Goal: Task Accomplishment & Management: Use online tool/utility

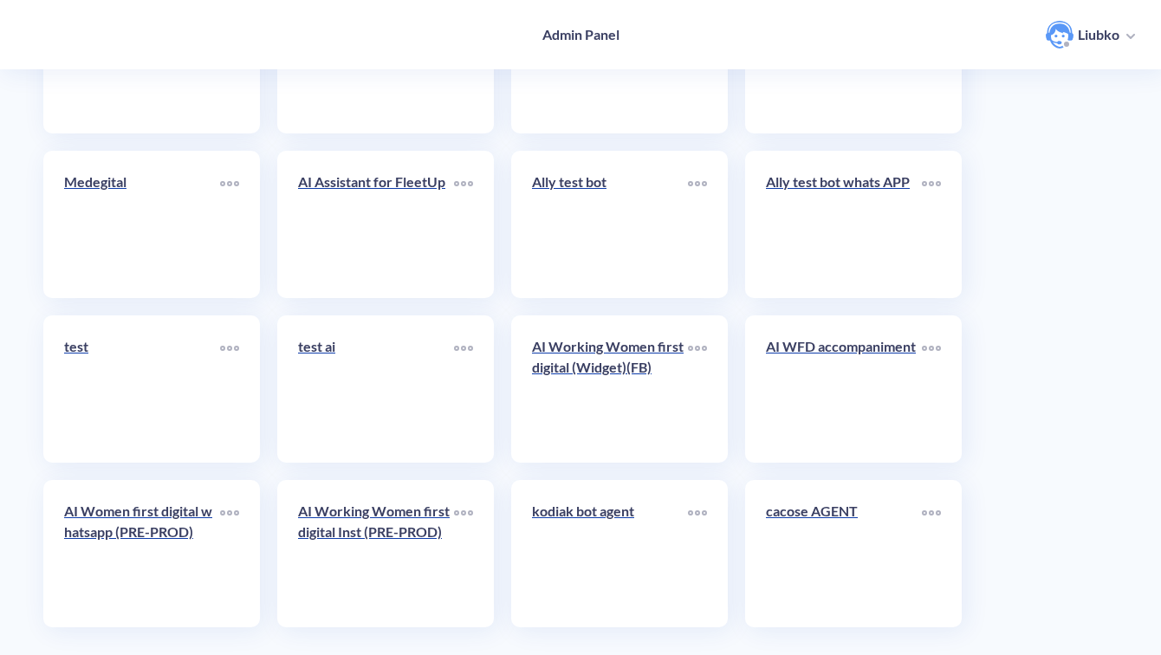
scroll to position [6141, 0]
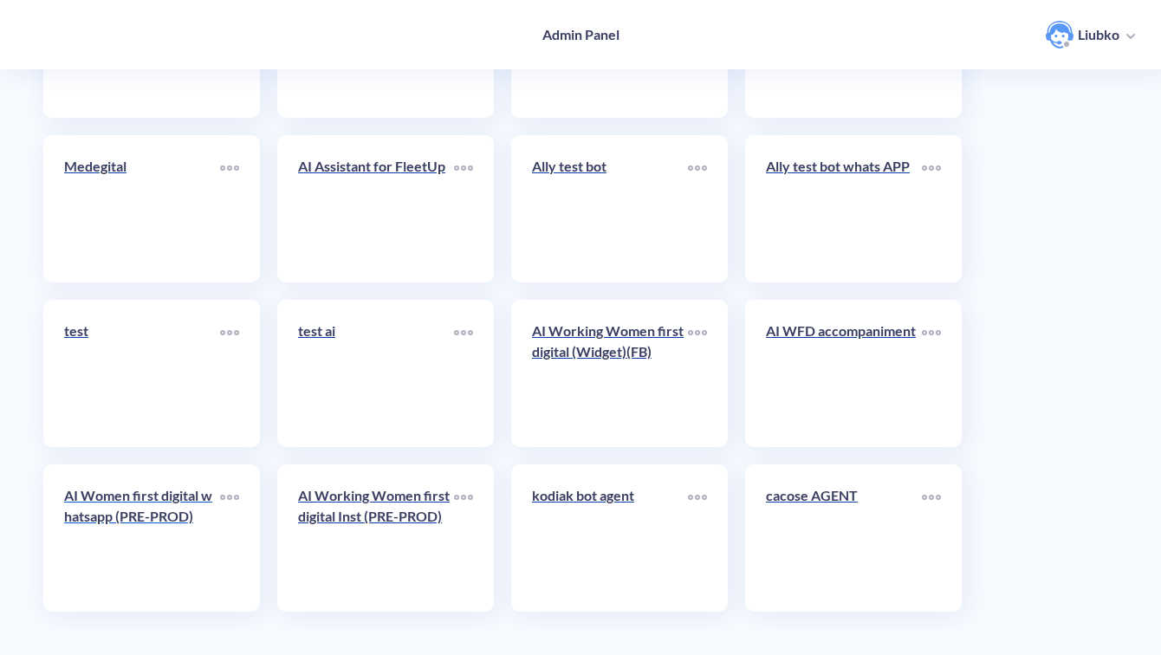
click at [167, 549] on link "AI Women first digital whatsapp (PRE-PROD)" at bounding box center [142, 538] width 156 height 106
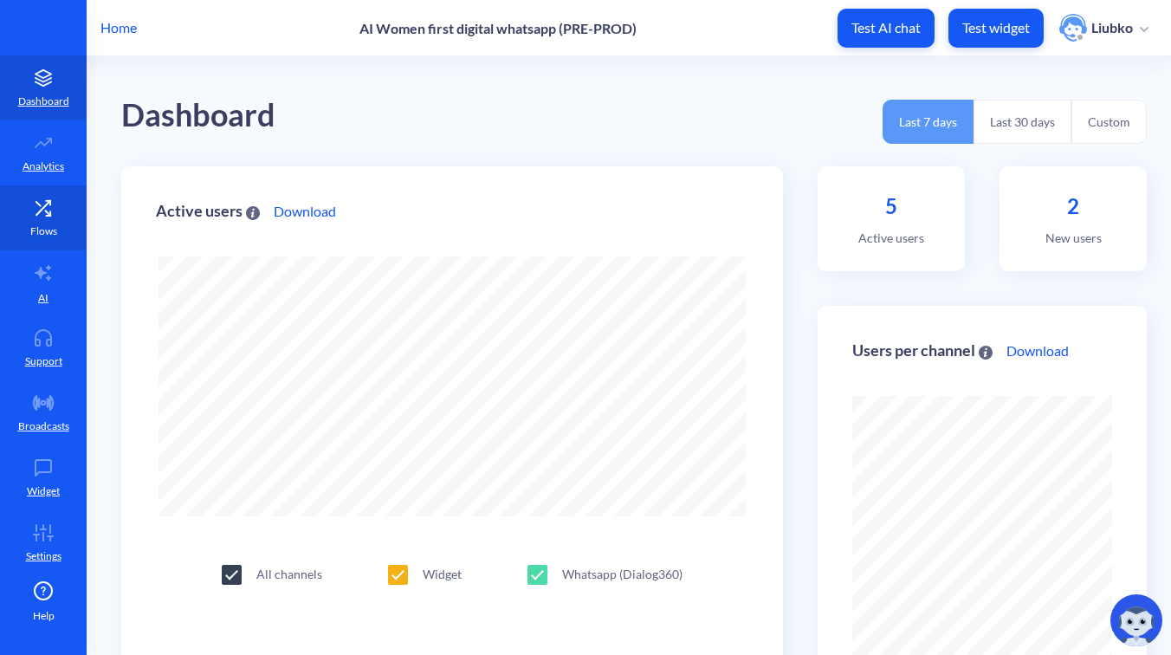
click at [57, 220] on link "Flows" at bounding box center [43, 217] width 87 height 65
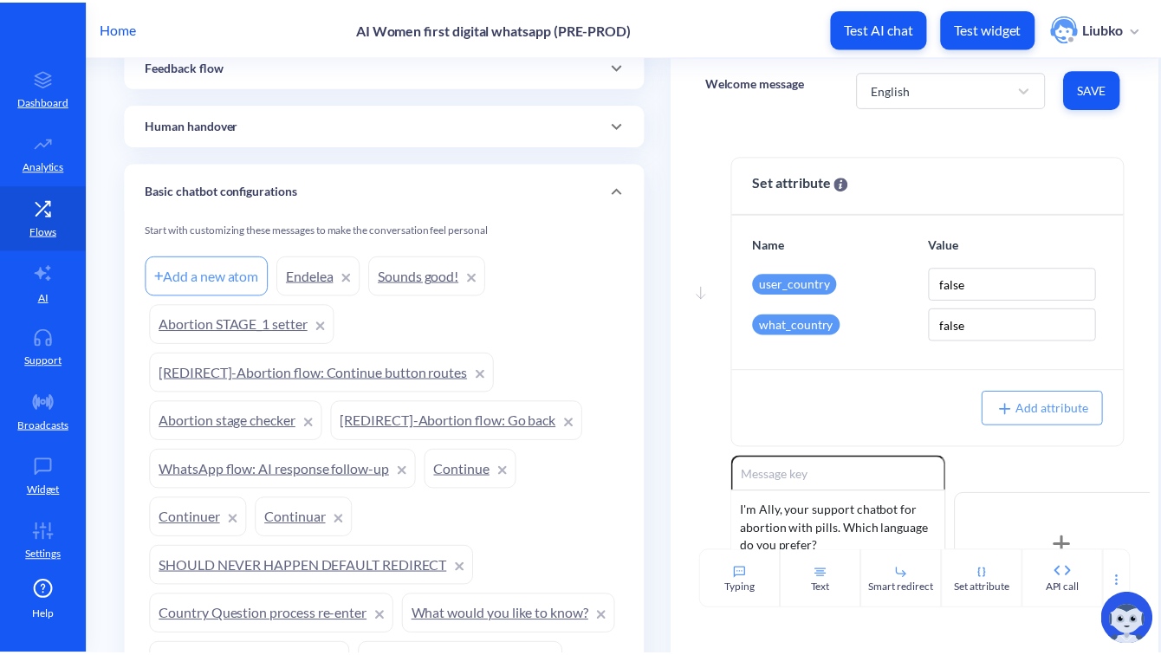
scroll to position [1380, 0]
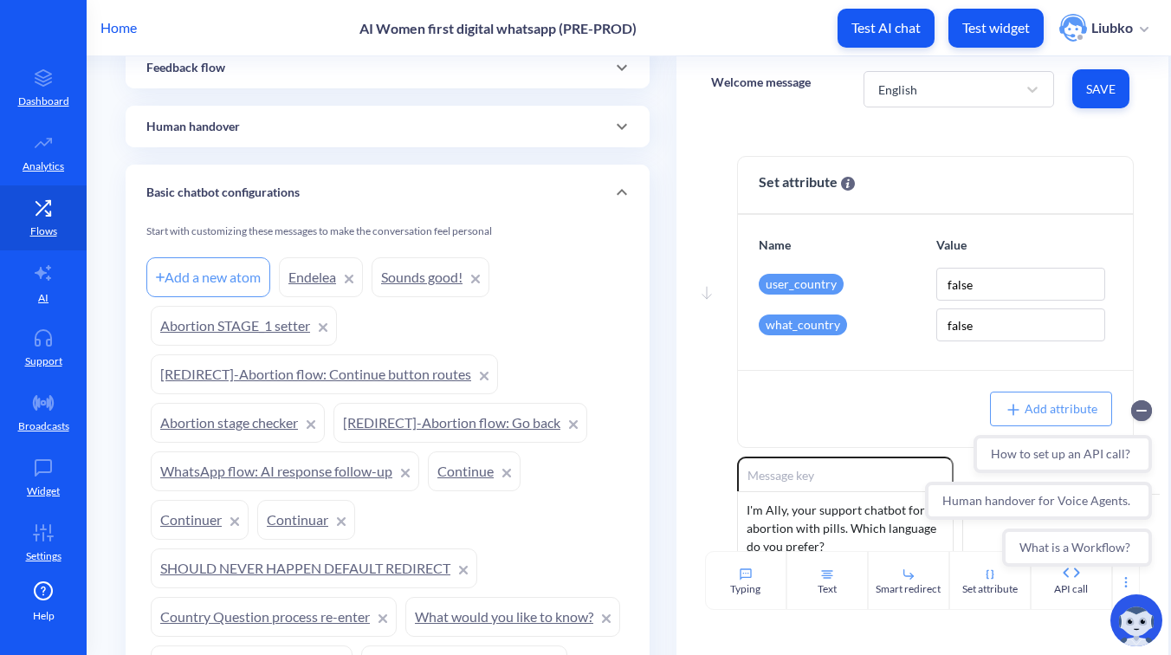
click at [242, 281] on div "Add a new atom" at bounding box center [208, 277] width 124 height 40
type input "Parece ótimo!"
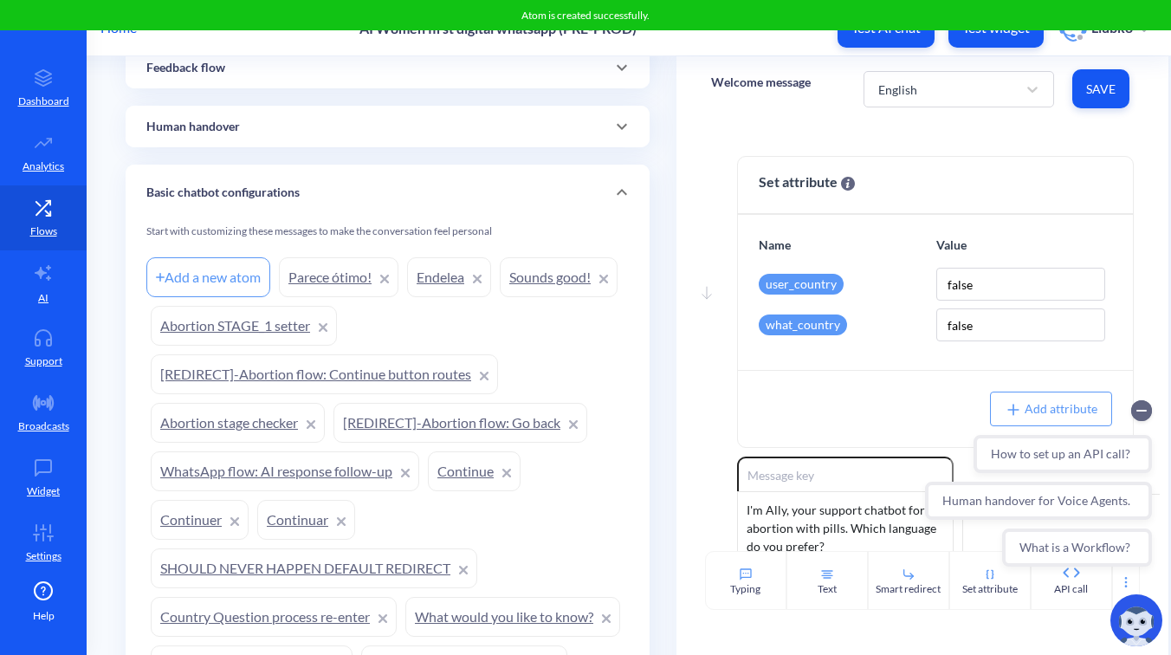
click at [244, 274] on div "Add a new atom" at bounding box center [208, 277] width 124 height 40
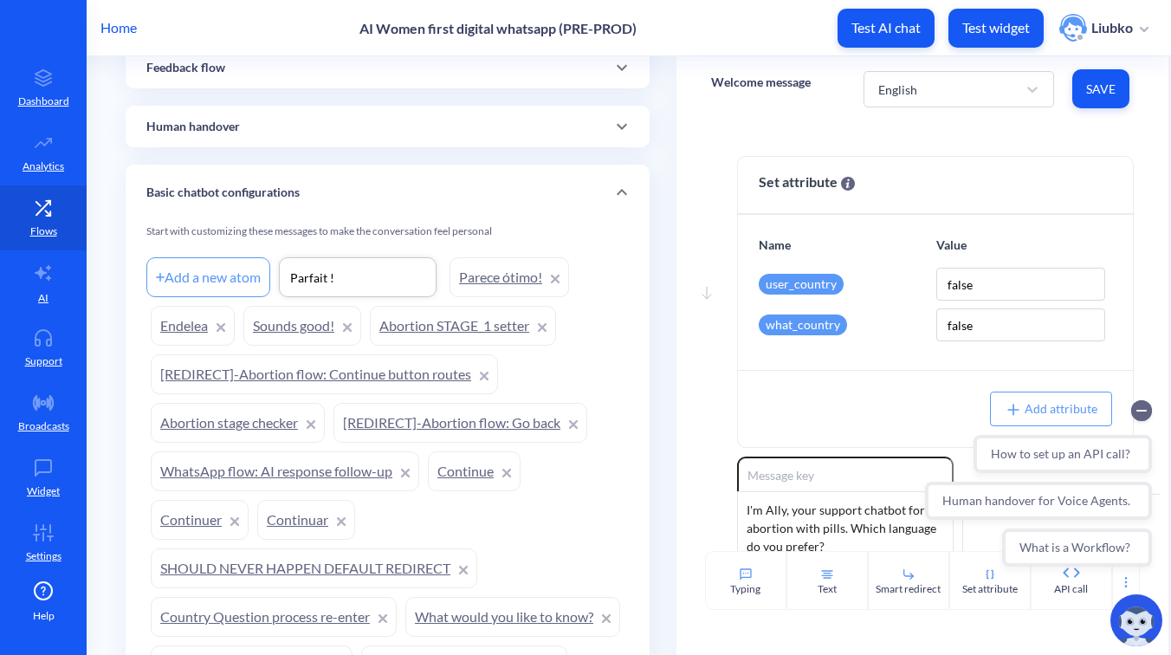
type input "Parfait !"
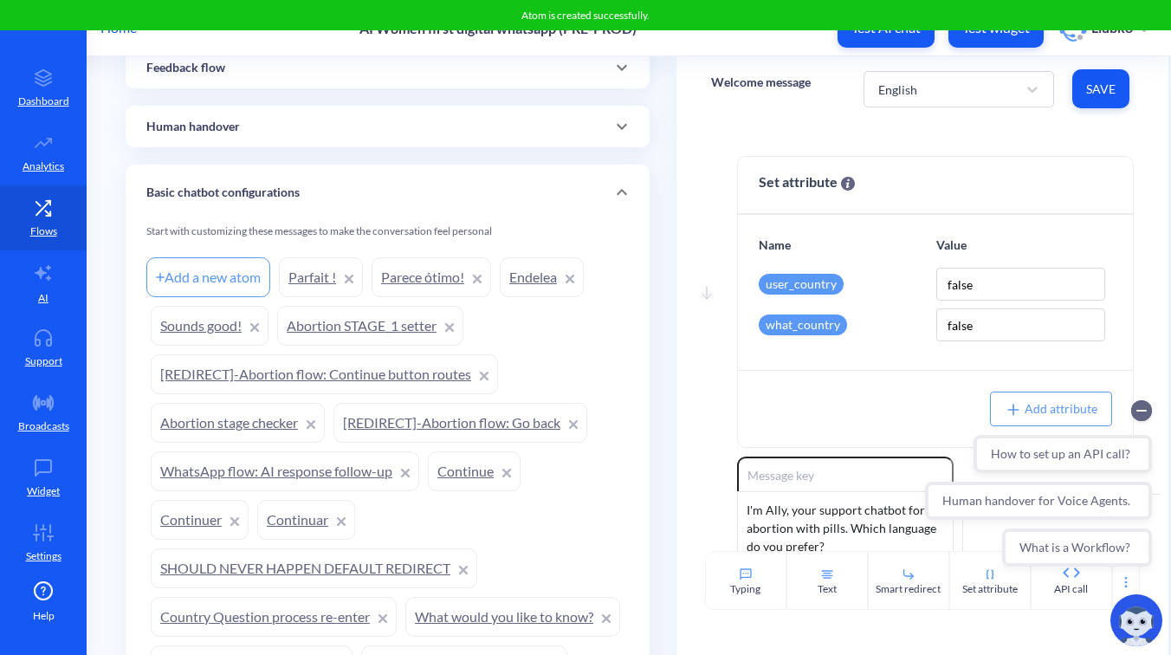
click at [117, 76] on main "Flows Add new flow Digital security Add a new atom Security - Yes Security - St…" at bounding box center [629, 355] width 1084 height 598
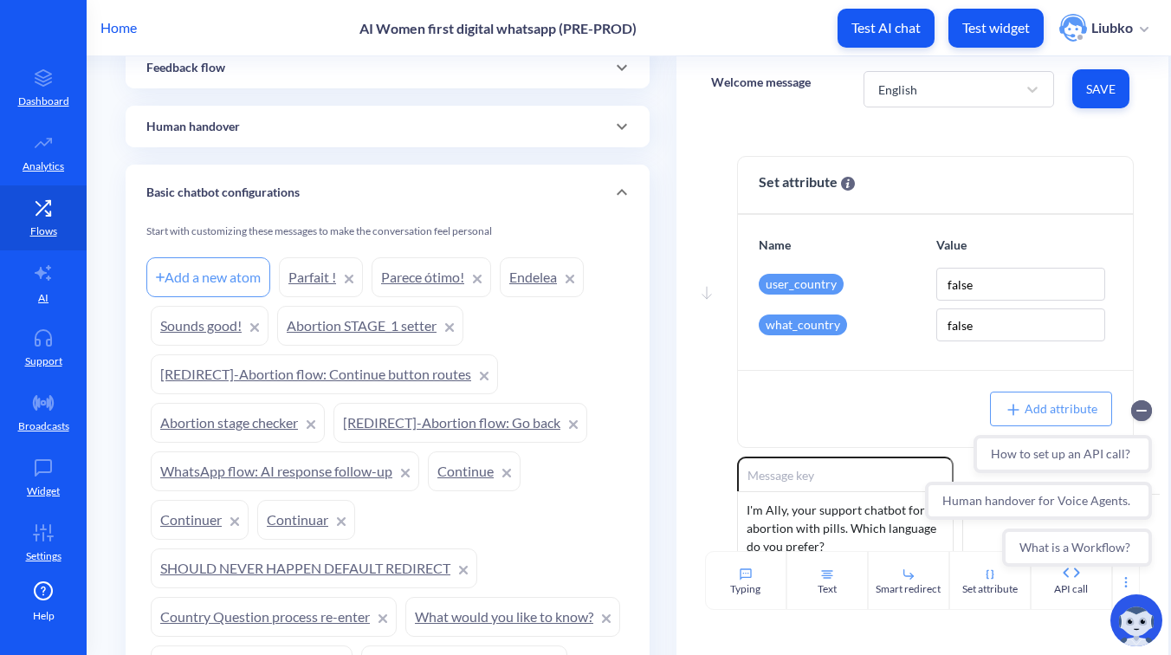
click at [120, 18] on p "Home" at bounding box center [118, 27] width 36 height 21
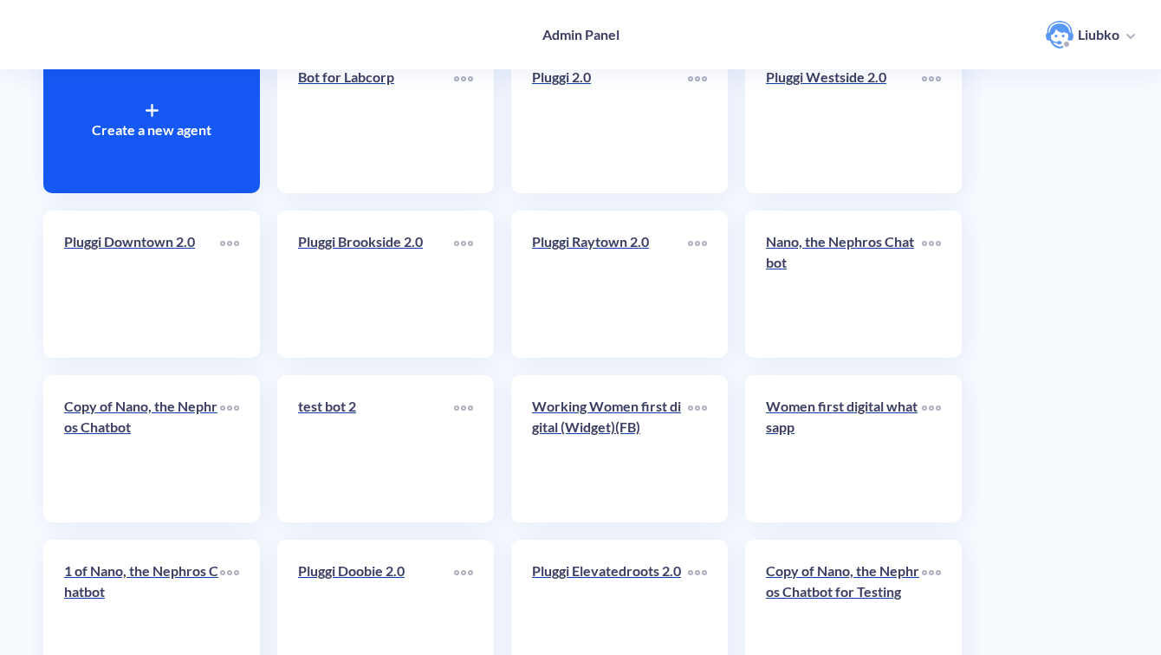
scroll to position [155, 0]
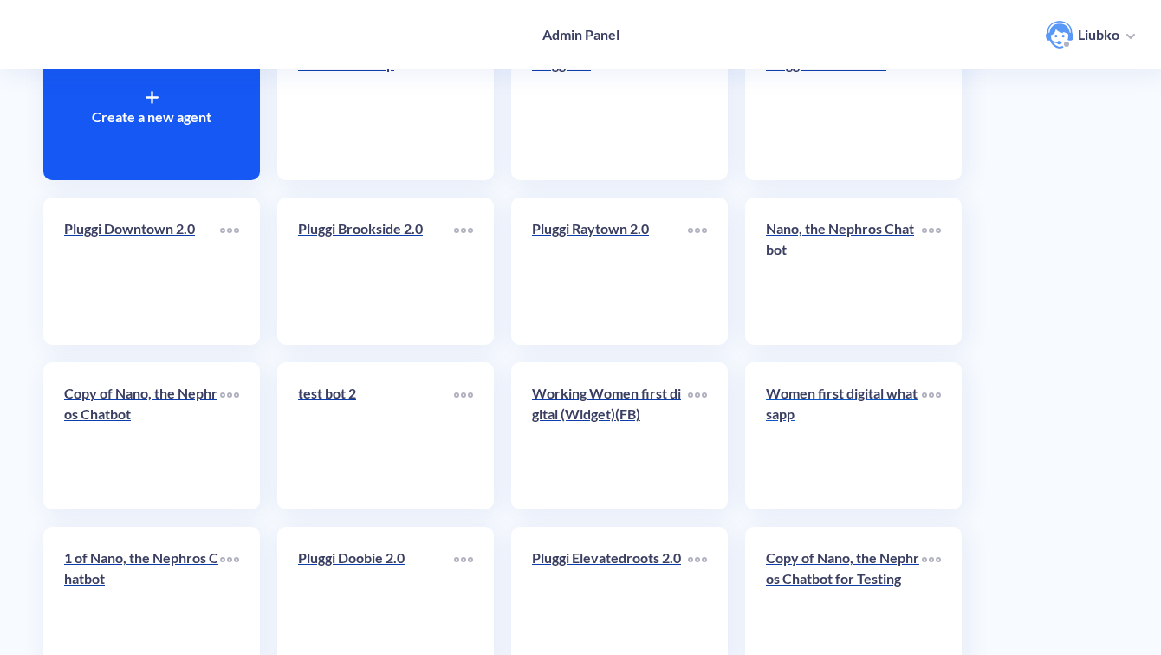
click at [844, 427] on div "Women first digital whatsapp" at bounding box center [844, 410] width 156 height 55
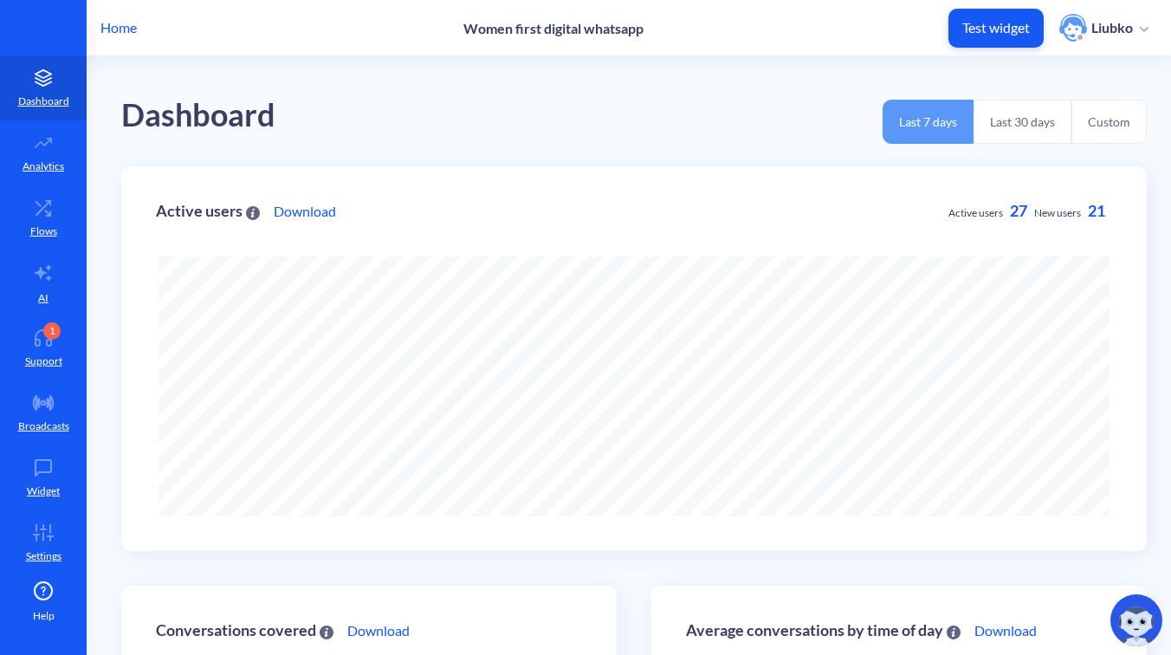
scroll to position [655, 1171]
click at [46, 533] on icon at bounding box center [43, 532] width 35 height 17
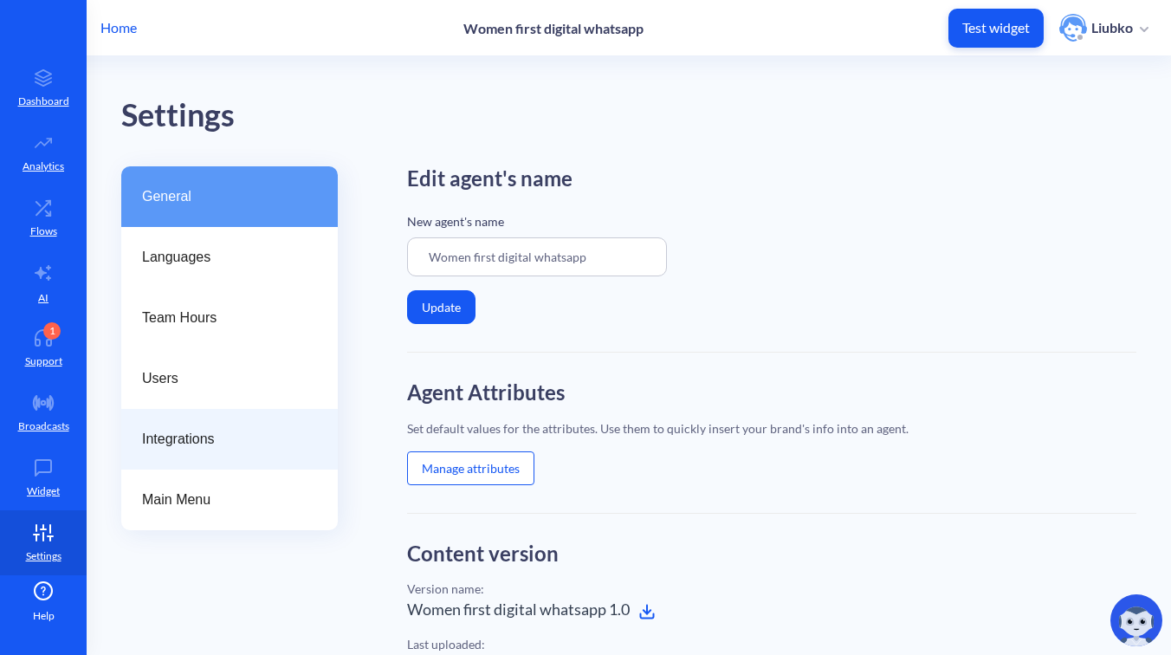
click at [191, 446] on span "Integrations" at bounding box center [222, 439] width 161 height 21
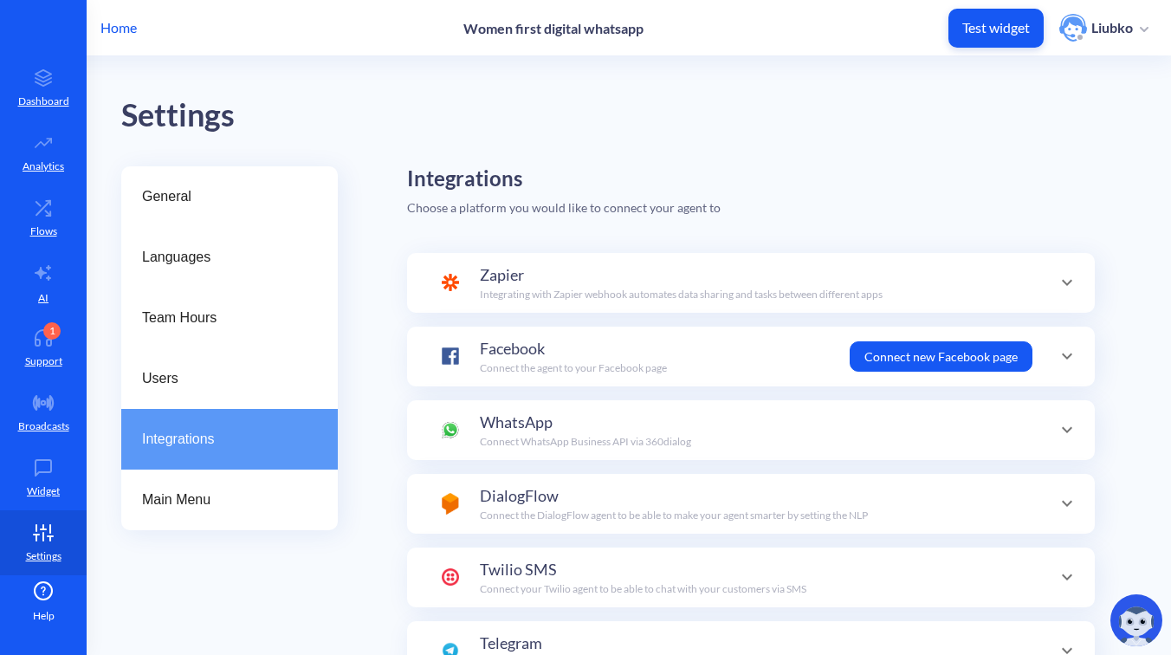
click at [616, 424] on div "WhatsApp Connect WhatsApp Business API via 360dialog" at bounding box center [585, 430] width 211 height 39
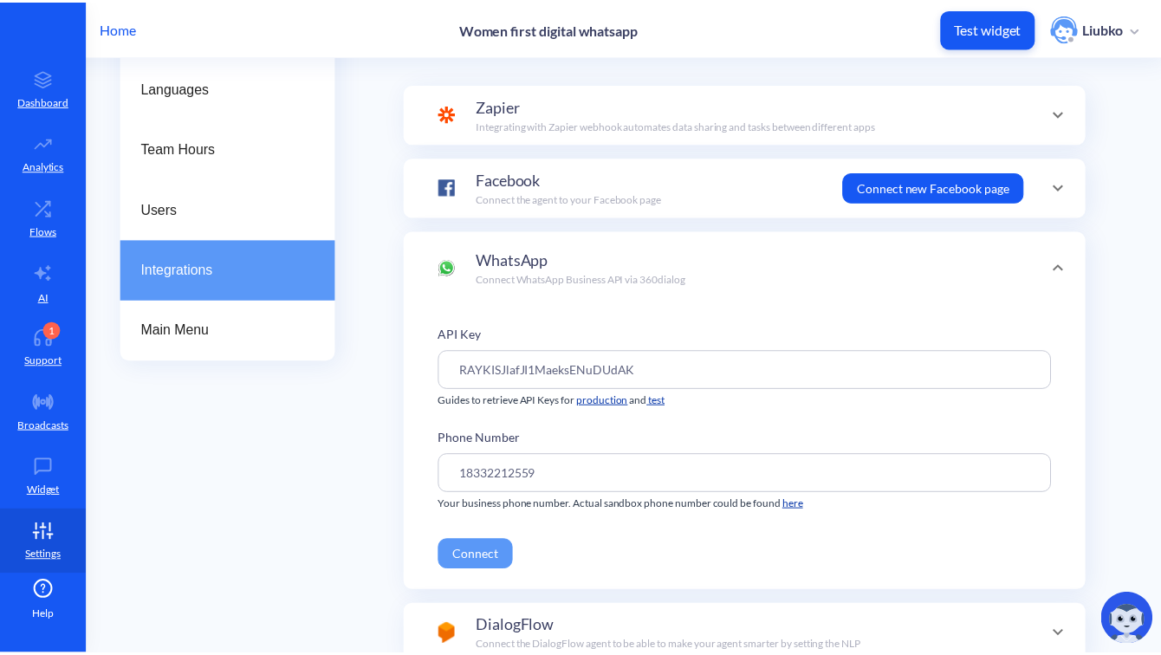
scroll to position [171, 0]
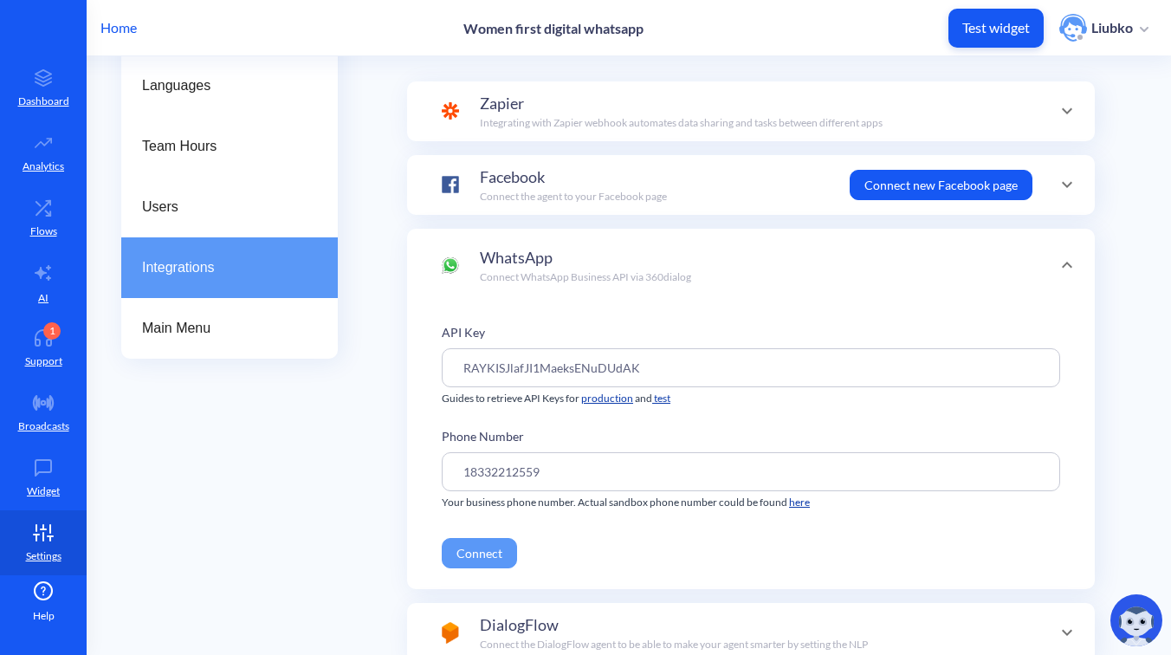
drag, startPoint x: 670, startPoint y: 370, endPoint x: 432, endPoint y: 362, distance: 238.3
click at [432, 362] on div "API Key RAYKISJlafJI1MaeksENuDUdAK Guides to retrieve API Keys for production a…" at bounding box center [751, 445] width 688 height 287
click at [1125, 222] on div "Integrations Choose a platform you would like to connect your agent to Zapier I…" at bounding box center [771, 447] width 729 height 904
click at [1141, 407] on circle "Collapse conversation starters" at bounding box center [1141, 410] width 21 height 21
click at [128, 28] on p "Home" at bounding box center [118, 27] width 36 height 21
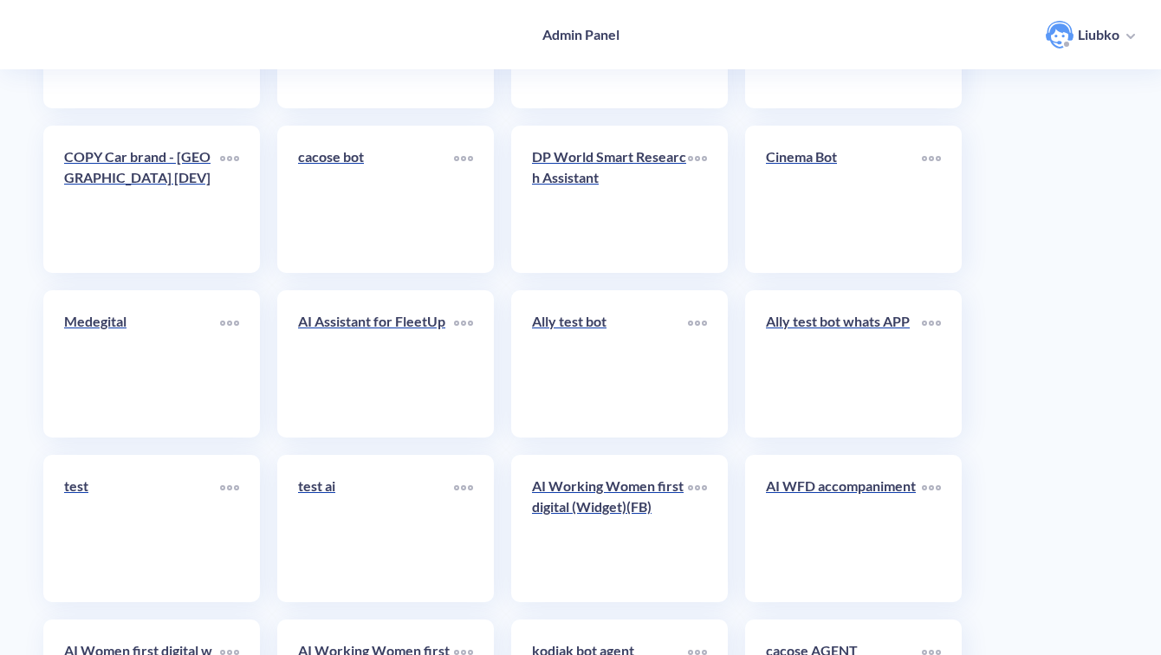
scroll to position [6141, 0]
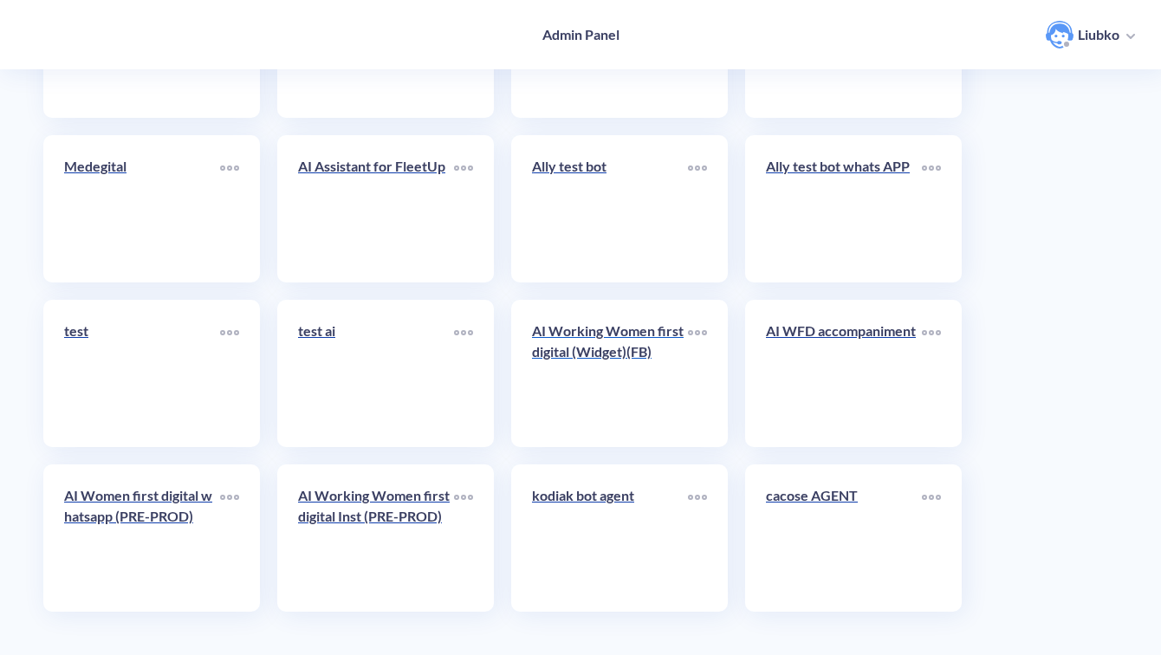
click at [579, 371] on div "AI Working Women first digital (Widget)(FB)" at bounding box center [610, 347] width 156 height 55
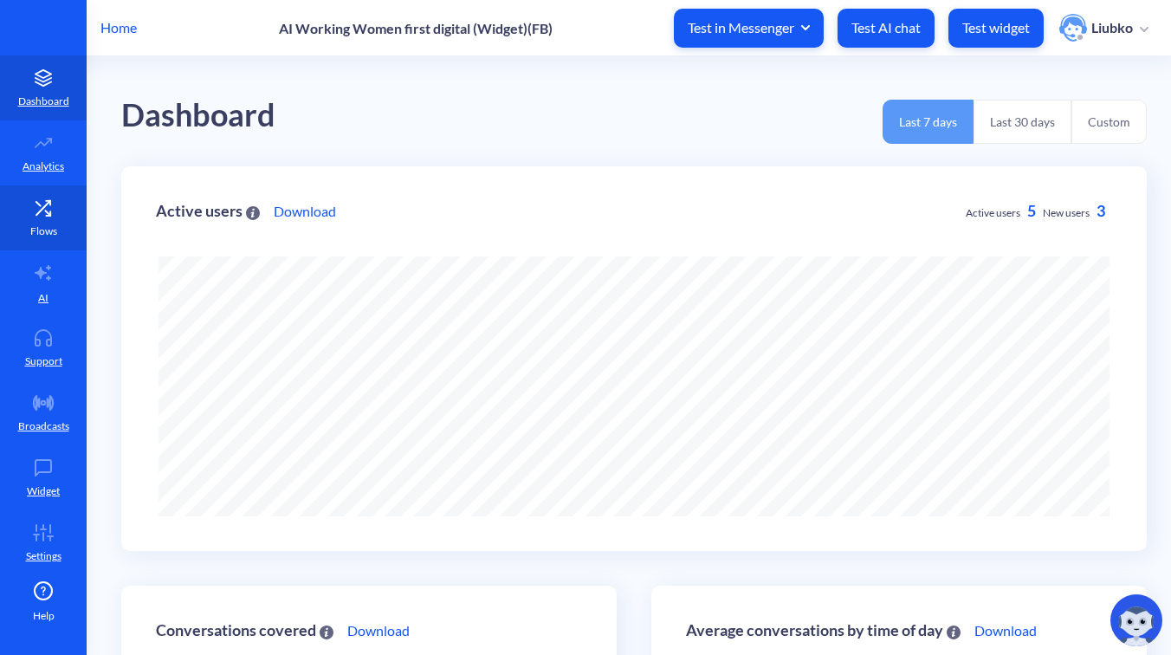
scroll to position [655, 1171]
click at [34, 210] on icon at bounding box center [43, 207] width 35 height 17
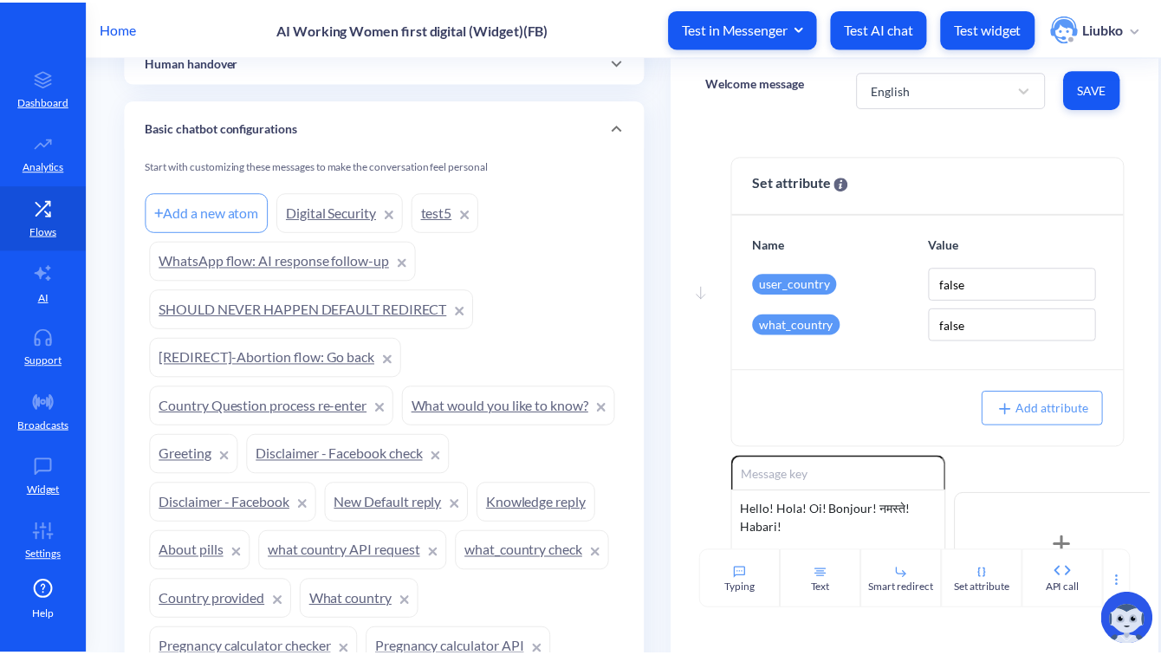
scroll to position [1174, 0]
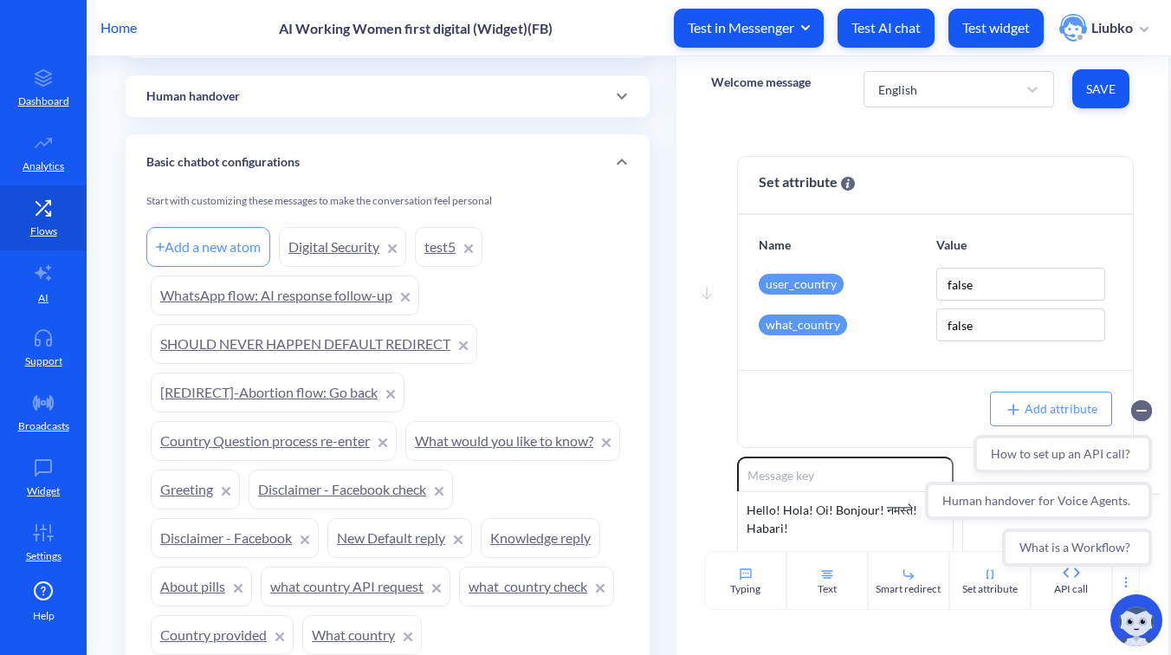
click at [122, 29] on p "Home" at bounding box center [118, 27] width 36 height 21
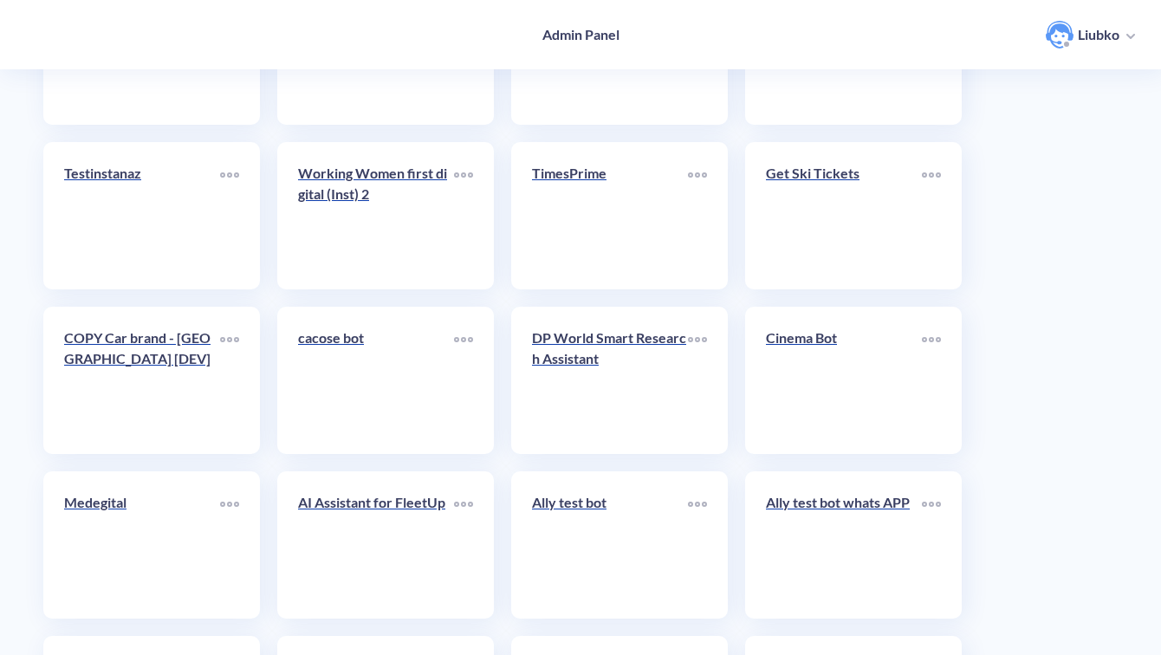
scroll to position [6141, 0]
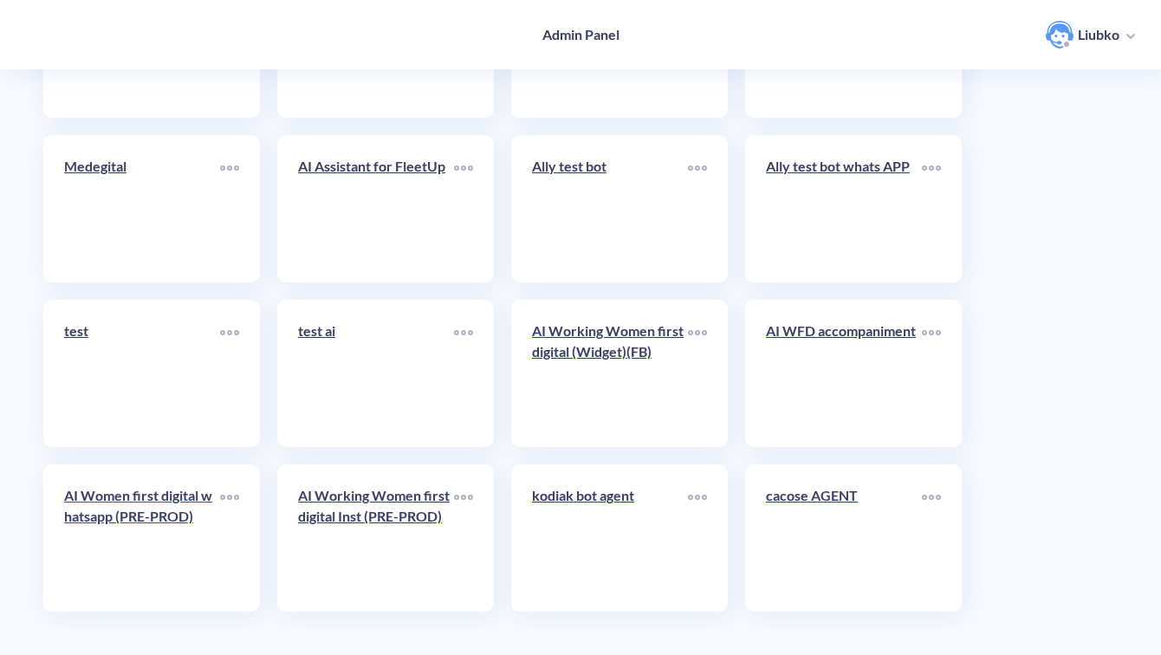
click at [166, 527] on div "AI Women first digital whatsapp (PRE-PROD)" at bounding box center [142, 512] width 156 height 55
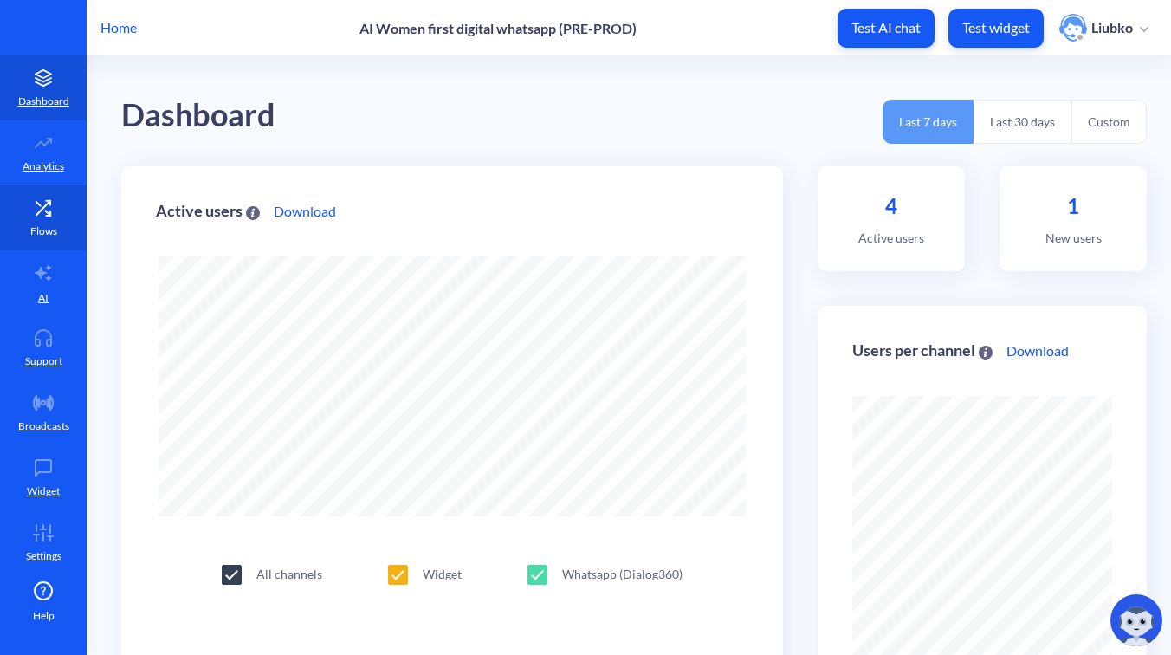
scroll to position [655, 1171]
click at [53, 221] on link "Flows" at bounding box center [43, 217] width 87 height 65
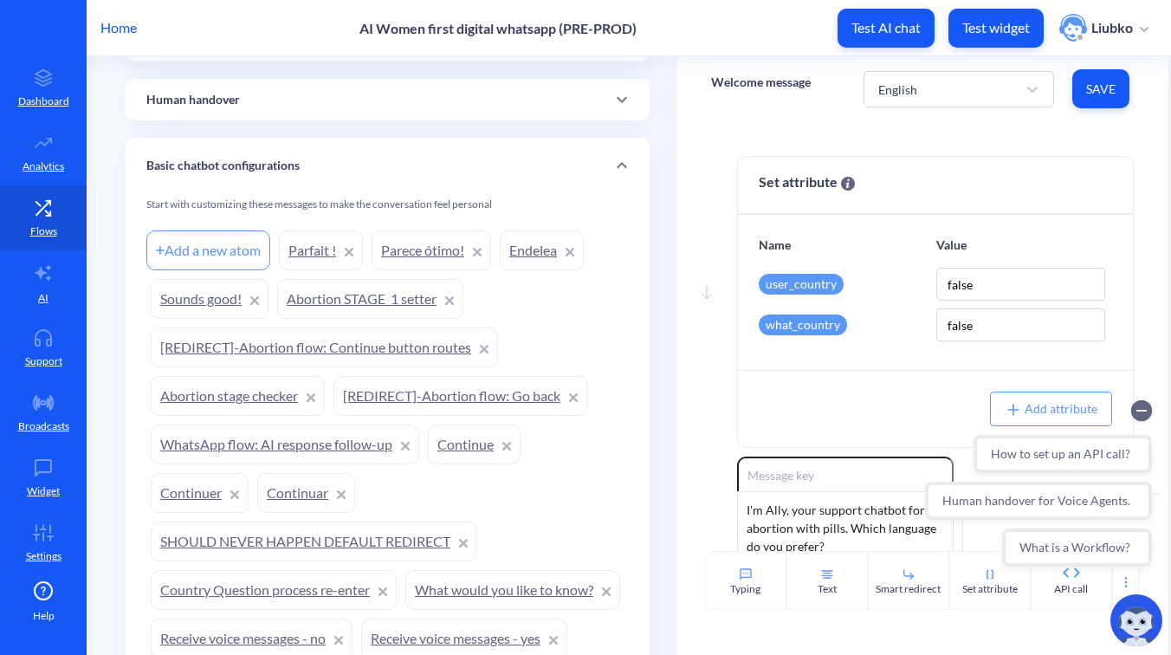
scroll to position [1401, 0]
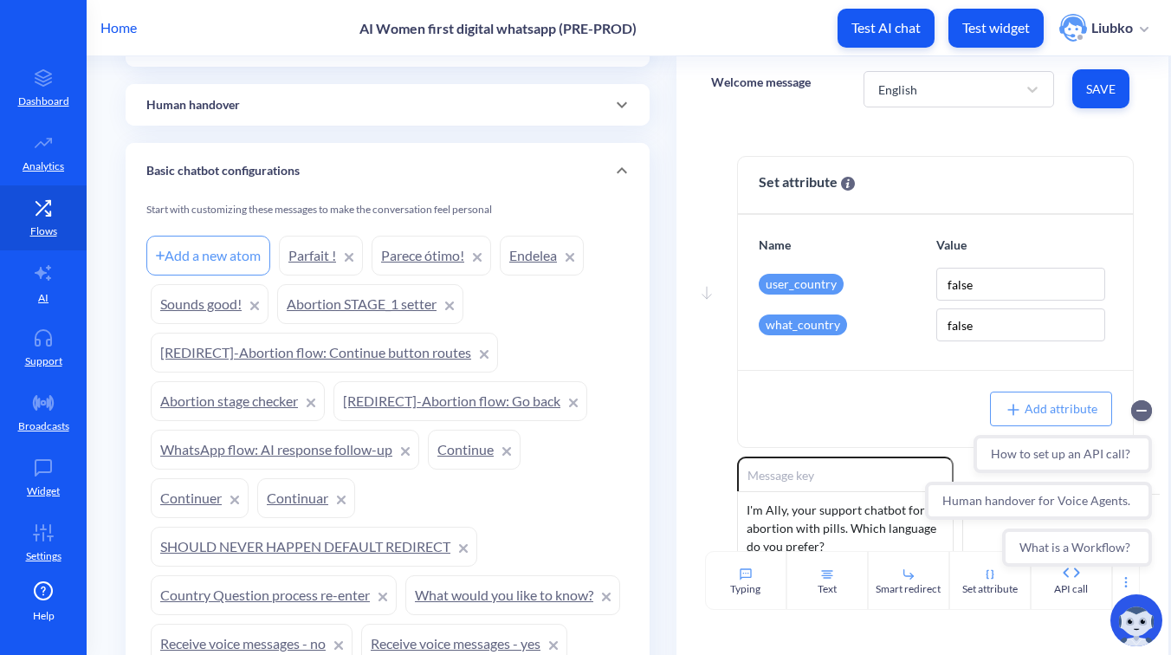
click at [210, 246] on div "Add a new atom" at bounding box center [208, 256] width 124 height 40
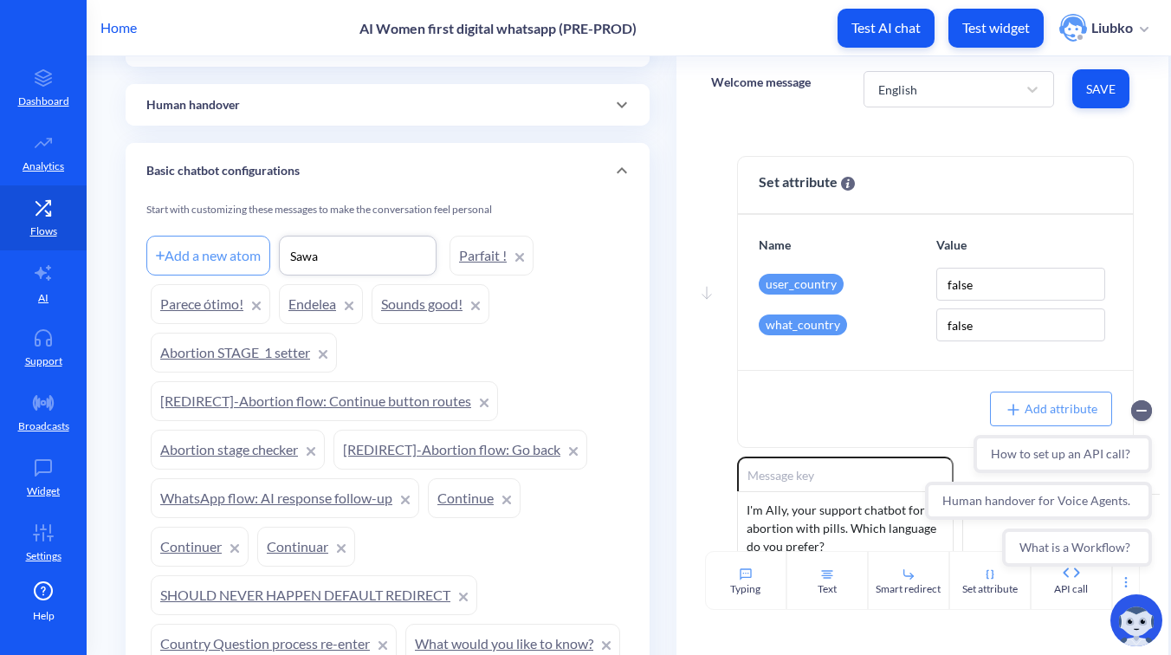
type input "Sawa"
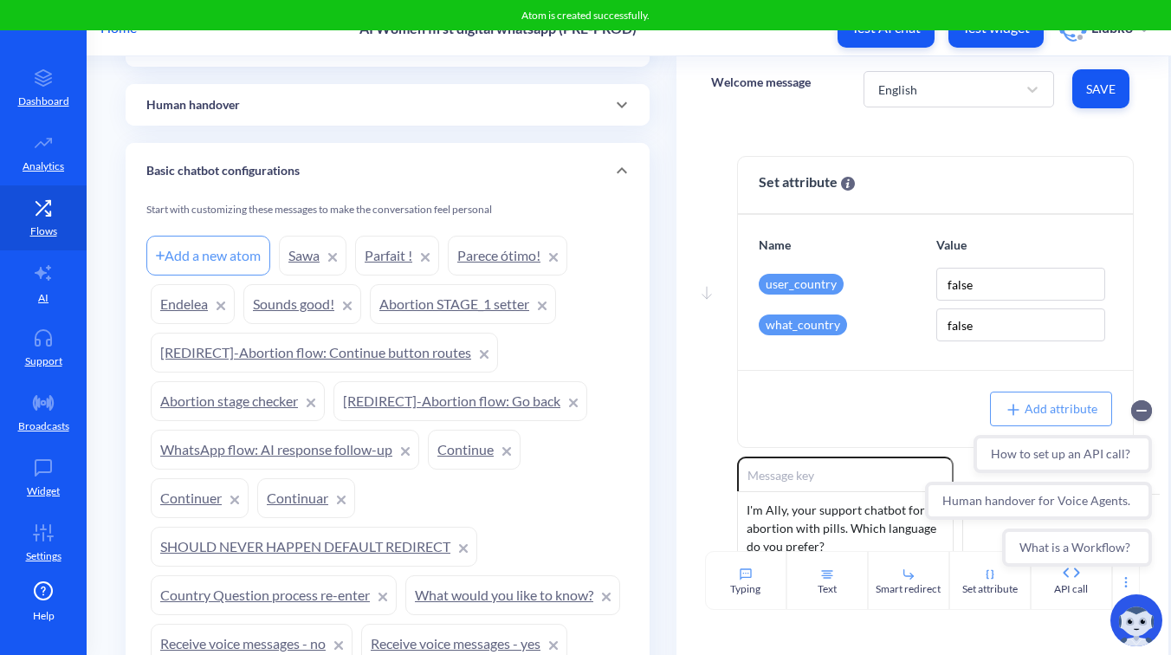
click at [297, 255] on link "Sawa" at bounding box center [313, 256] width 68 height 40
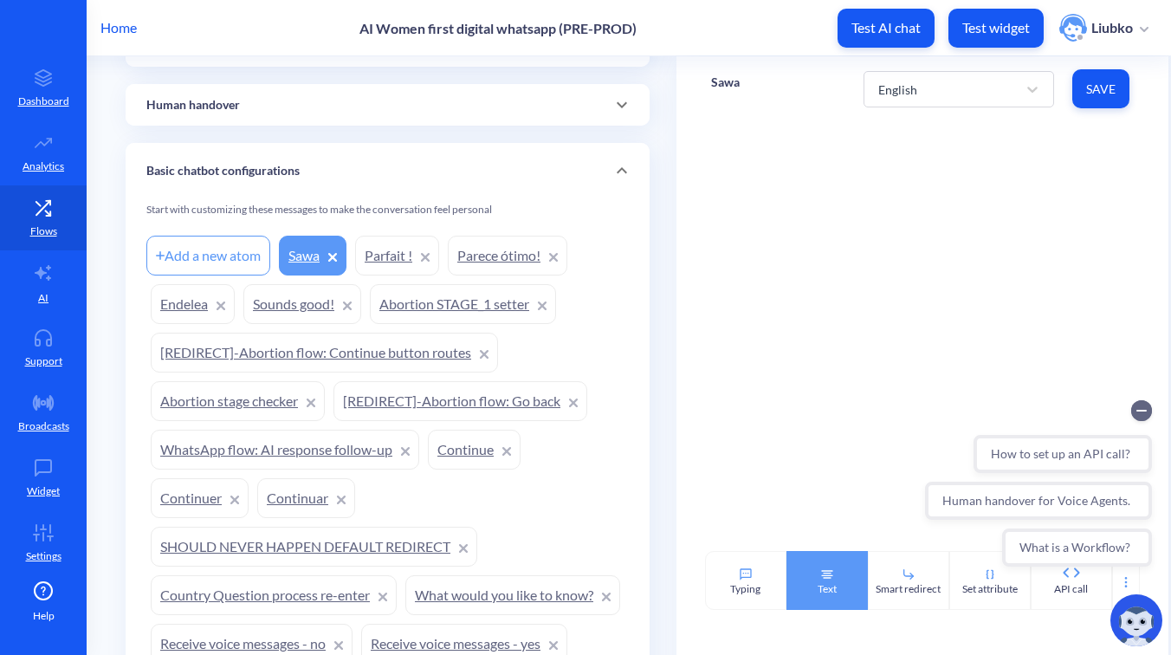
click at [838, 566] on div "Text" at bounding box center [826, 580] width 81 height 59
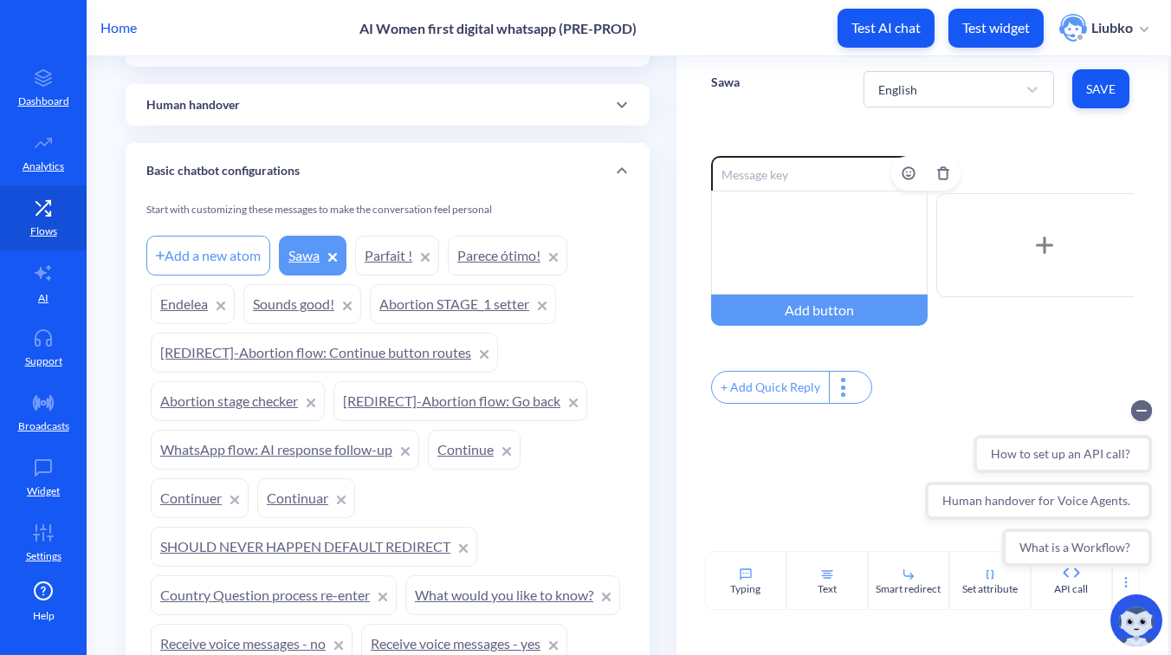
click at [831, 238] on div at bounding box center [819, 243] width 217 height 104
click at [1091, 92] on span "Save" at bounding box center [1100, 89] width 29 height 17
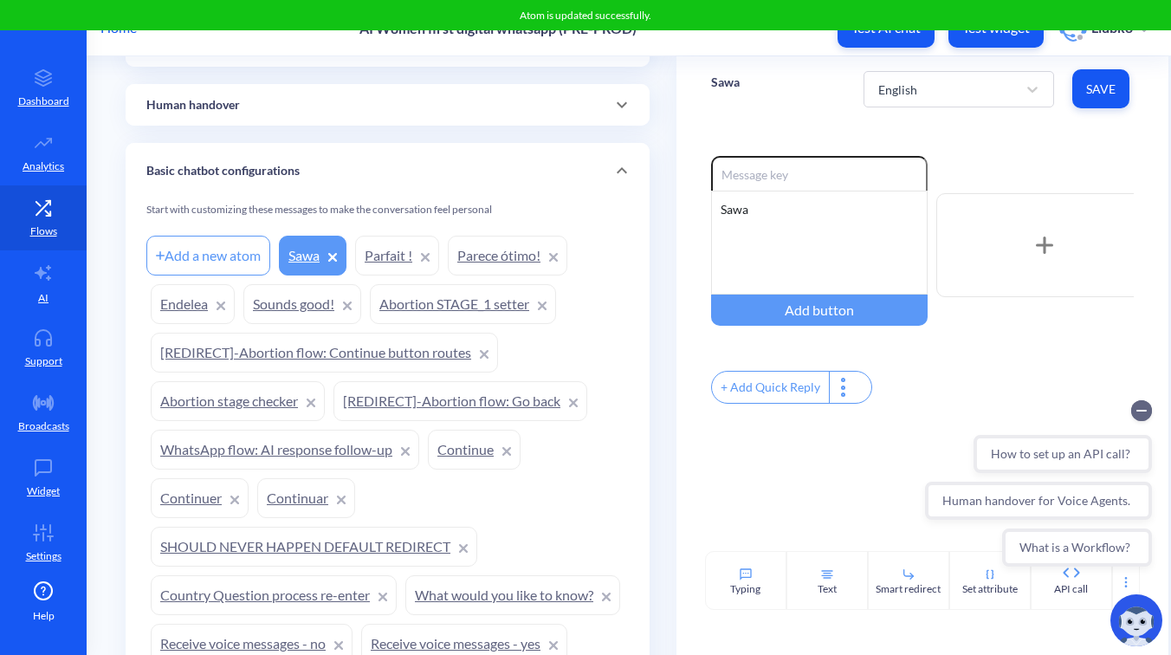
click at [376, 257] on link "Parfait !" at bounding box center [397, 256] width 84 height 40
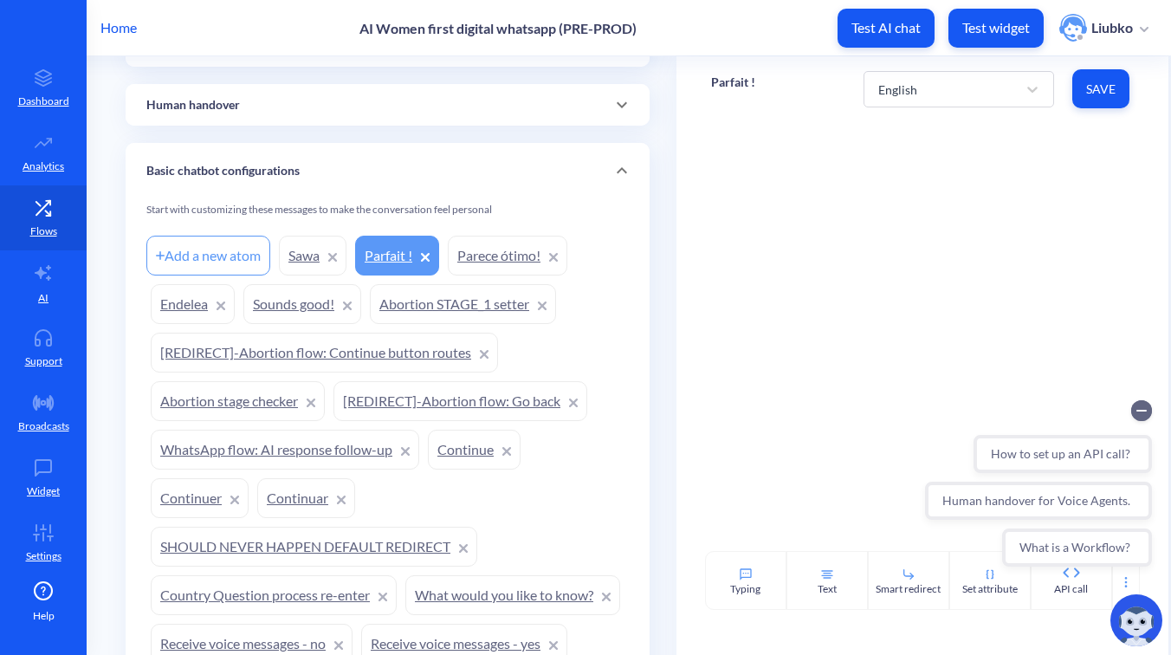
click at [730, 81] on p "Parfait !" at bounding box center [733, 82] width 44 height 17
click at [831, 298] on div at bounding box center [922, 336] width 492 height 430
click at [836, 585] on div "Text" at bounding box center [826, 580] width 81 height 59
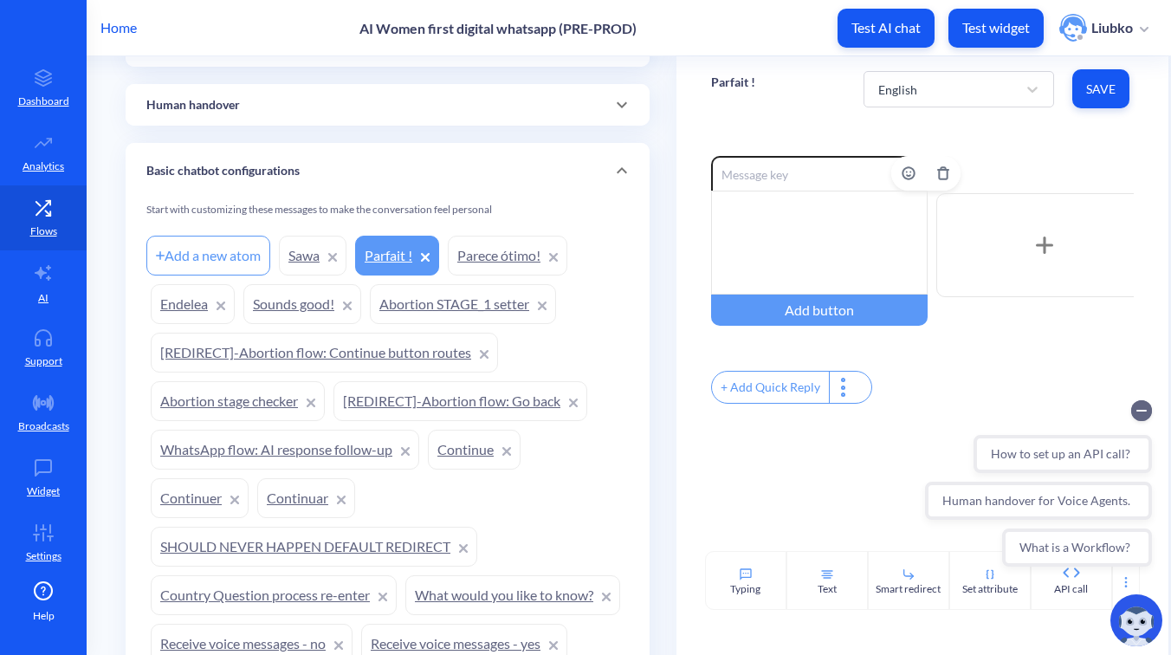
click at [782, 217] on div at bounding box center [819, 243] width 217 height 104
click at [1101, 95] on span "Save" at bounding box center [1100, 89] width 29 height 17
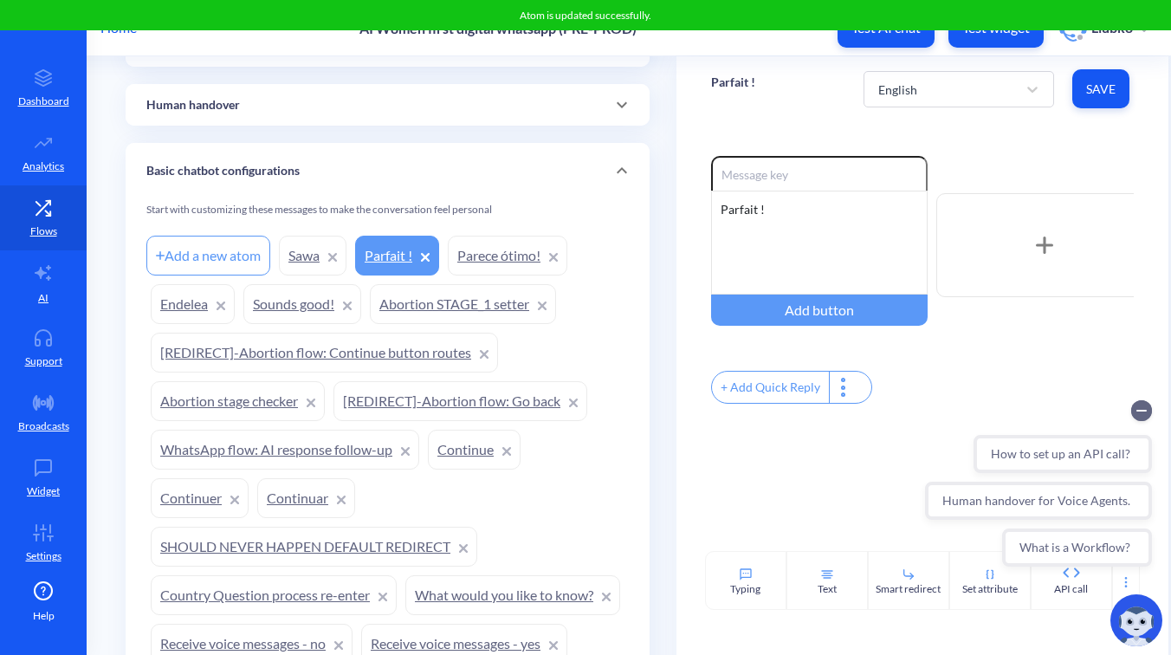
click at [485, 256] on link "Parece ótimo!" at bounding box center [508, 256] width 120 height 40
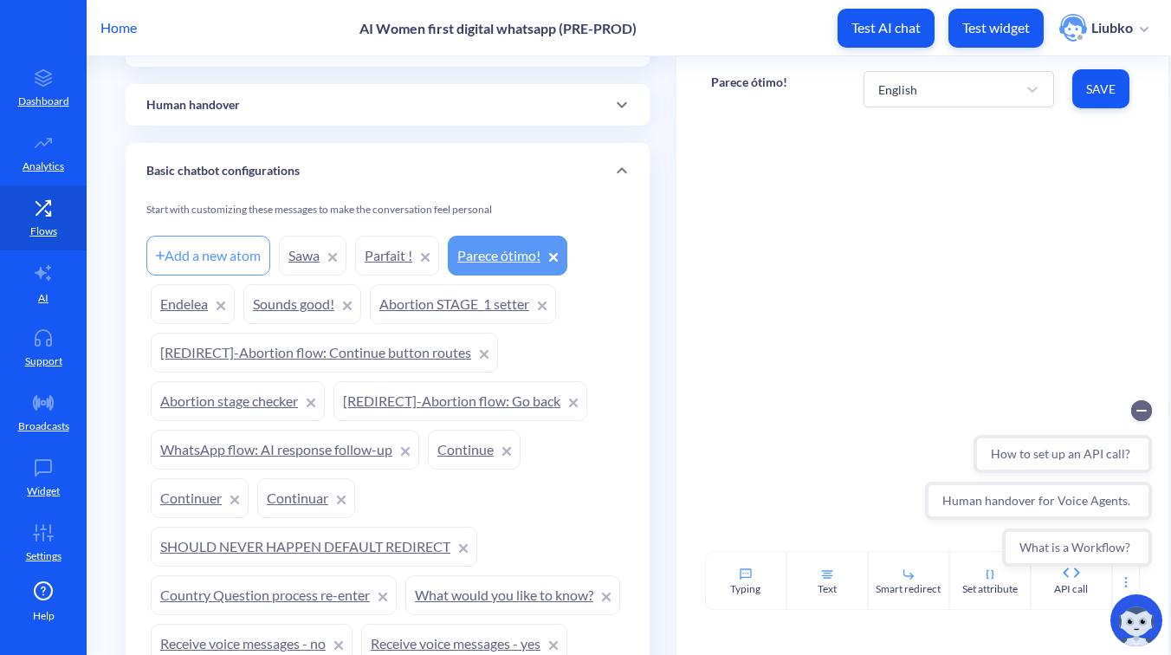
click at [752, 85] on p "Parece ótimo!" at bounding box center [749, 82] width 76 height 17
click at [808, 303] on div at bounding box center [922, 336] width 492 height 430
click at [822, 586] on div "Text" at bounding box center [827, 589] width 19 height 16
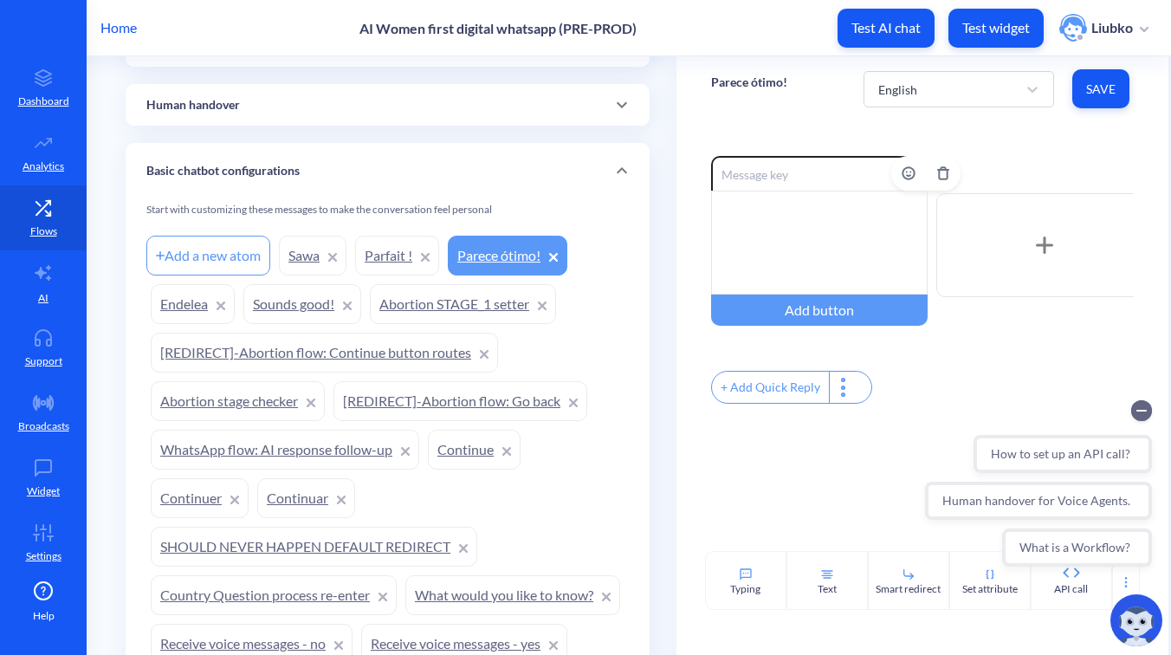
click at [826, 250] on div at bounding box center [819, 243] width 217 height 104
click at [1102, 102] on button "Save" at bounding box center [1100, 88] width 57 height 39
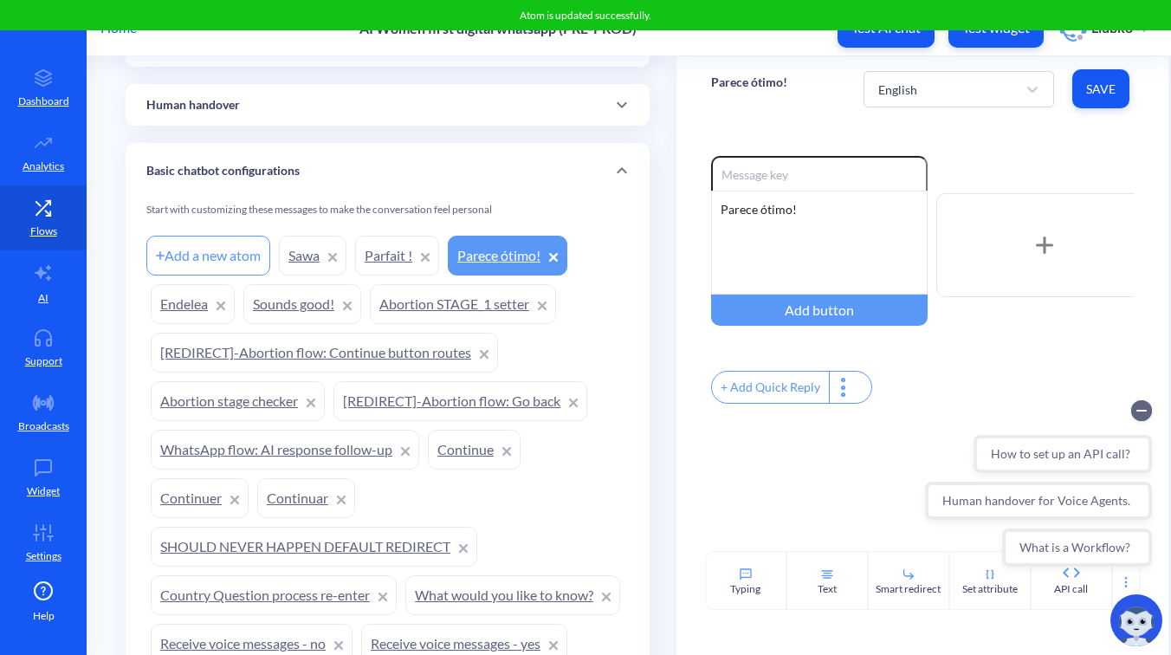
click at [1038, 141] on div "Enable reactions Parece ótimo! Add button + Add Quick Reply" at bounding box center [922, 336] width 492 height 430
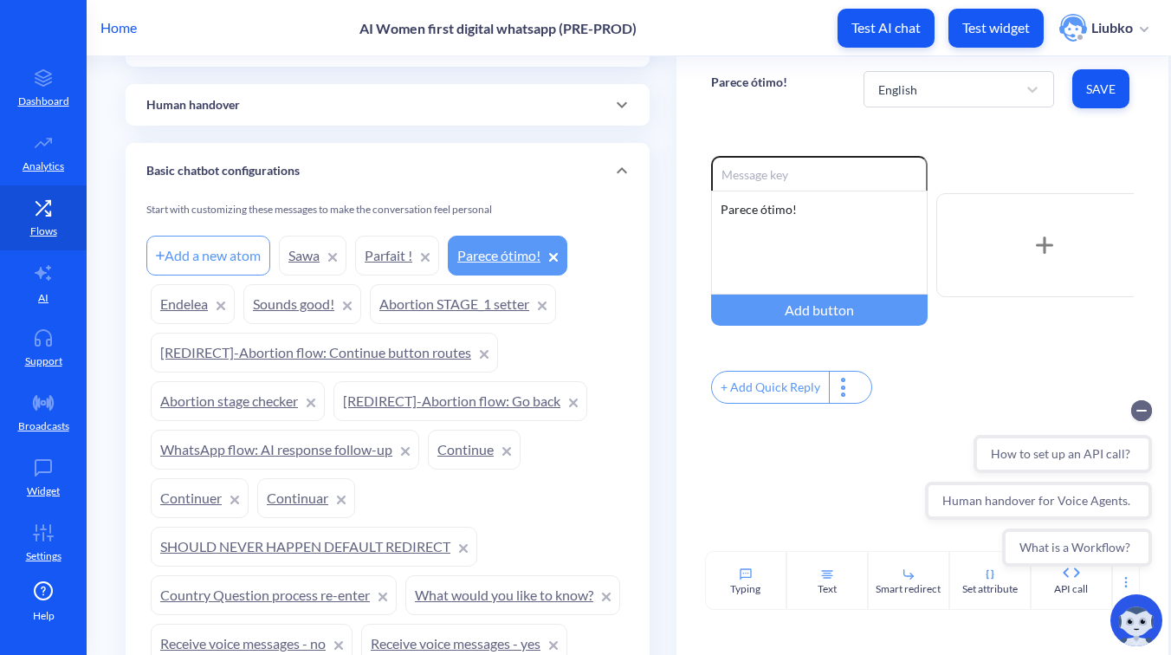
click at [217, 252] on div "Add a new atom" at bounding box center [208, 256] width 124 height 40
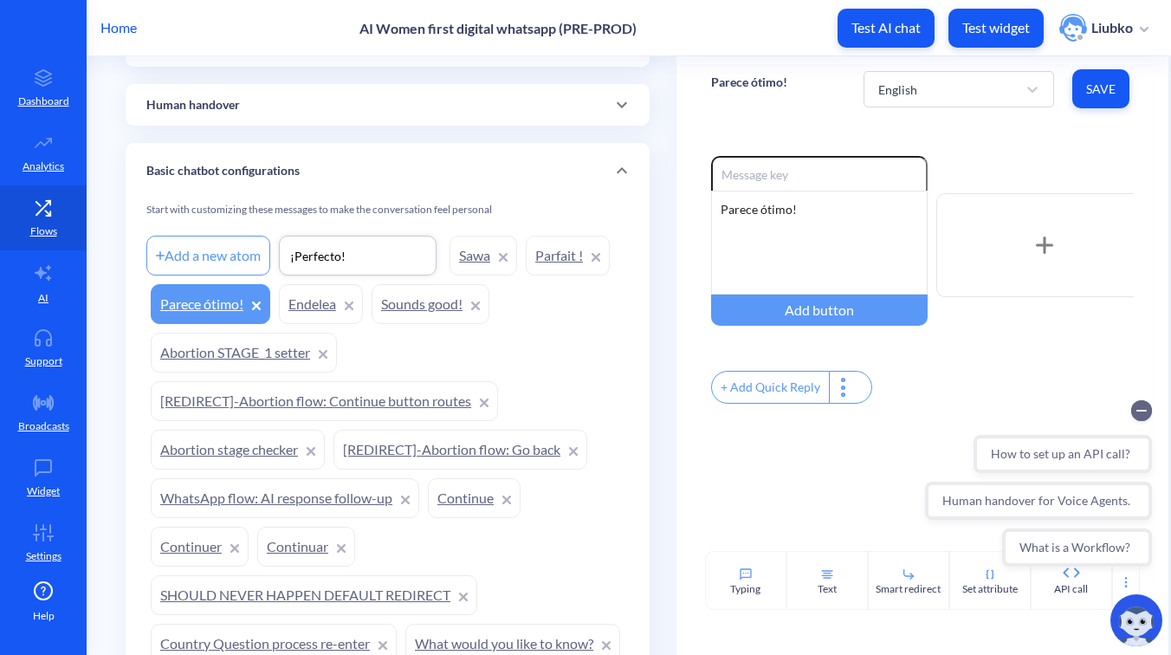
type input "¡Perfecto!"
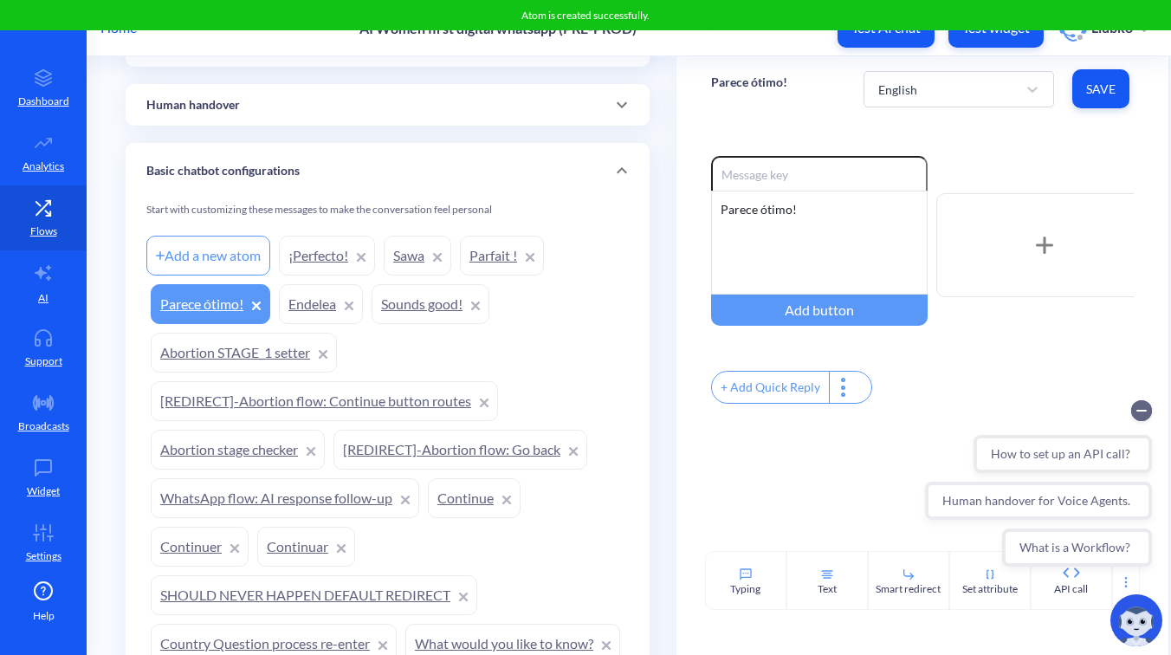
click at [306, 257] on link "¡Perfecto!" at bounding box center [327, 256] width 96 height 40
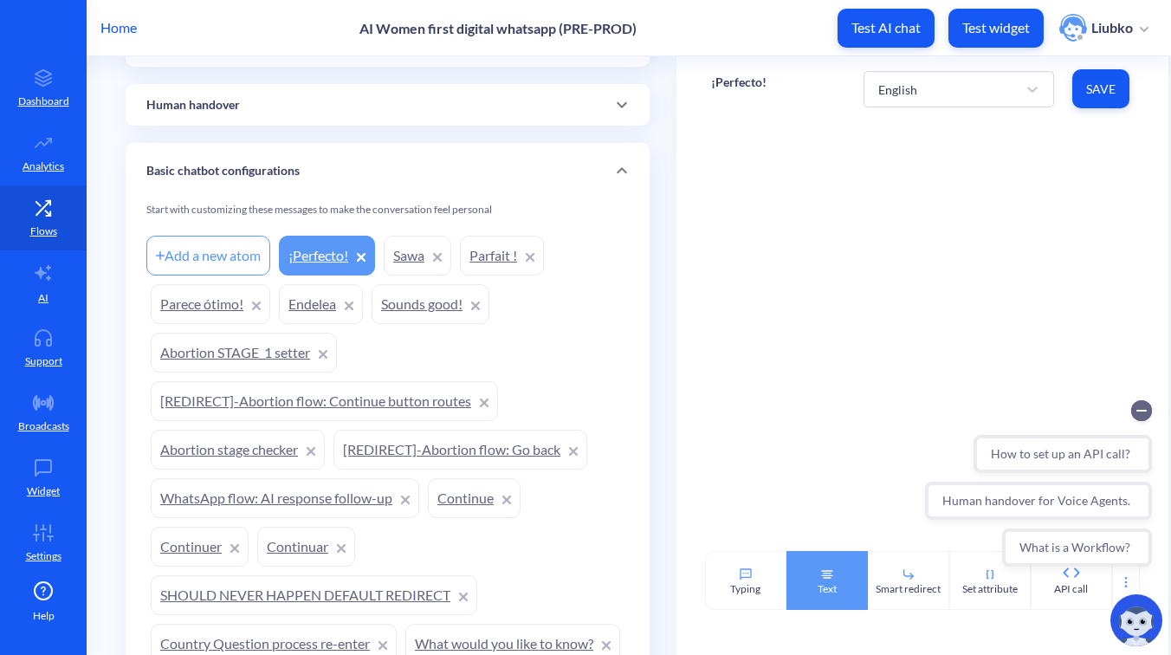
click at [815, 574] on div "Text" at bounding box center [826, 580] width 81 height 59
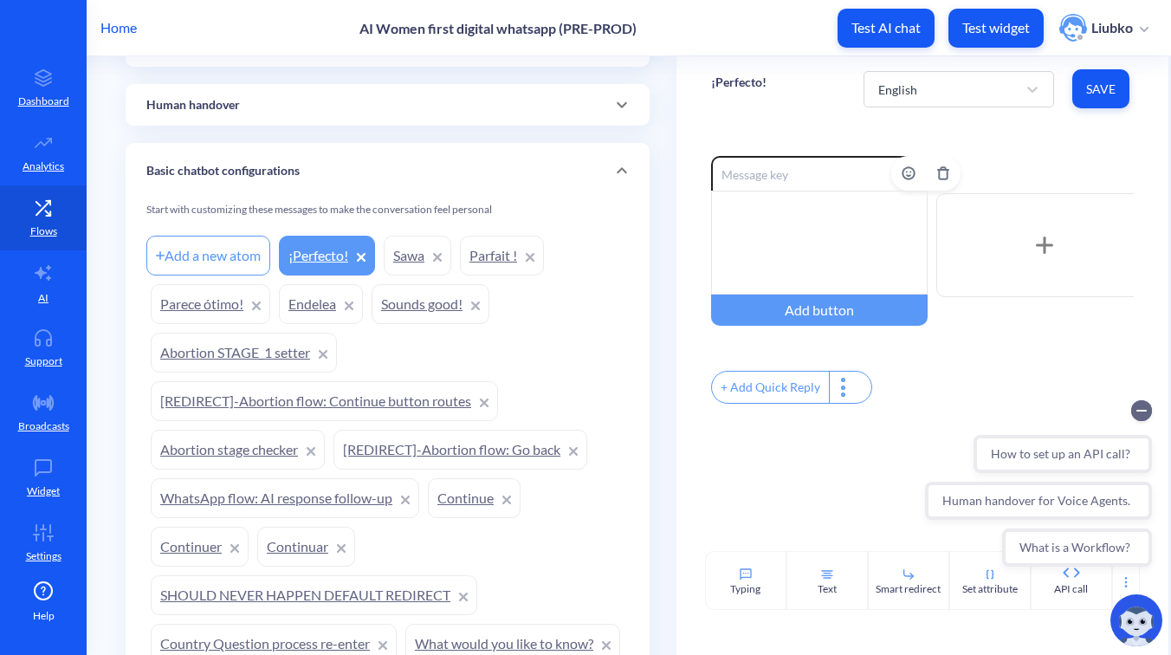
click at [786, 238] on div at bounding box center [819, 243] width 217 height 104
click at [1104, 87] on span "Save" at bounding box center [1100, 89] width 29 height 17
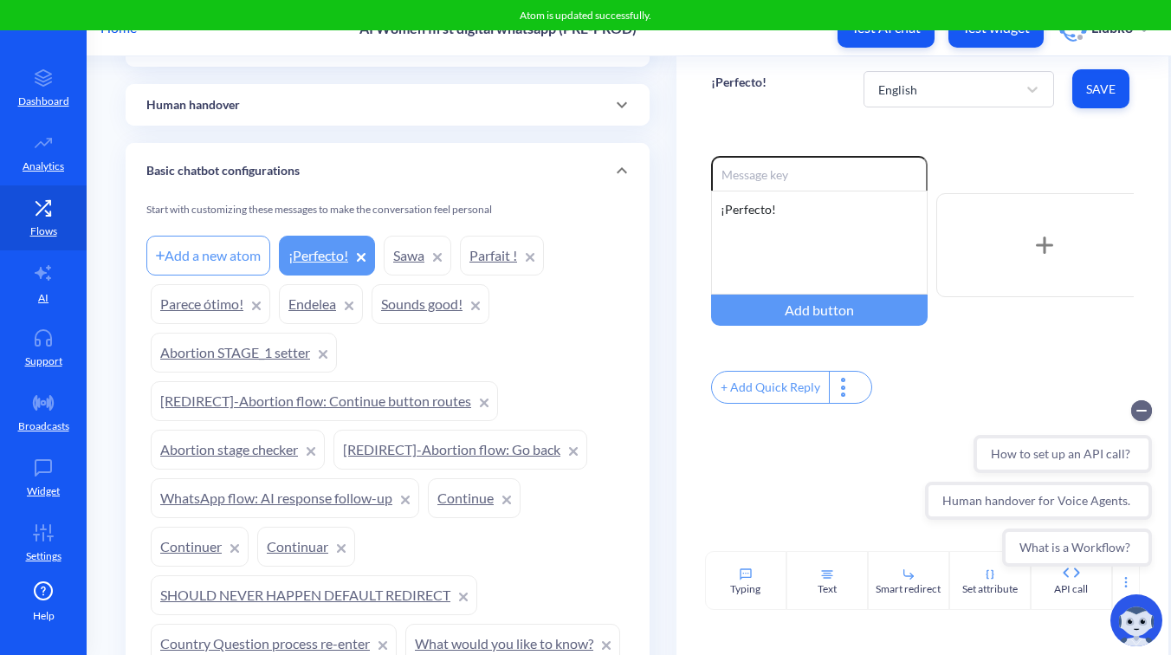
click at [1010, 144] on div "Enable reactions ¡Perfecto! Add button + Add Quick Reply" at bounding box center [922, 336] width 492 height 430
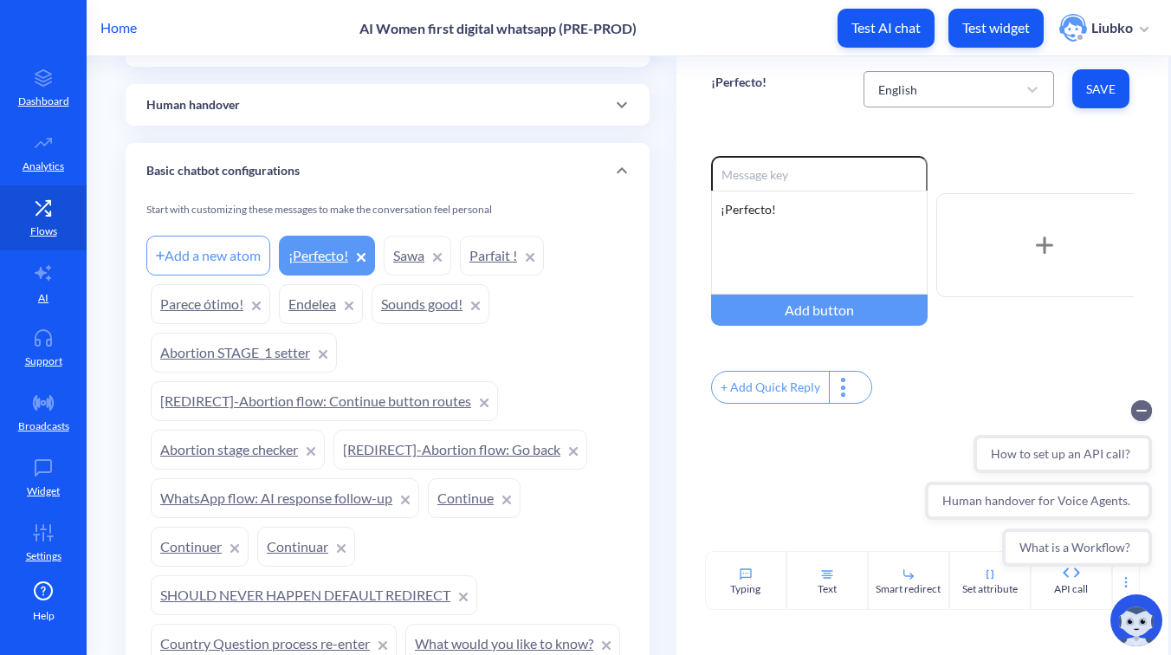
click at [986, 74] on div "English" at bounding box center [943, 89] width 147 height 31
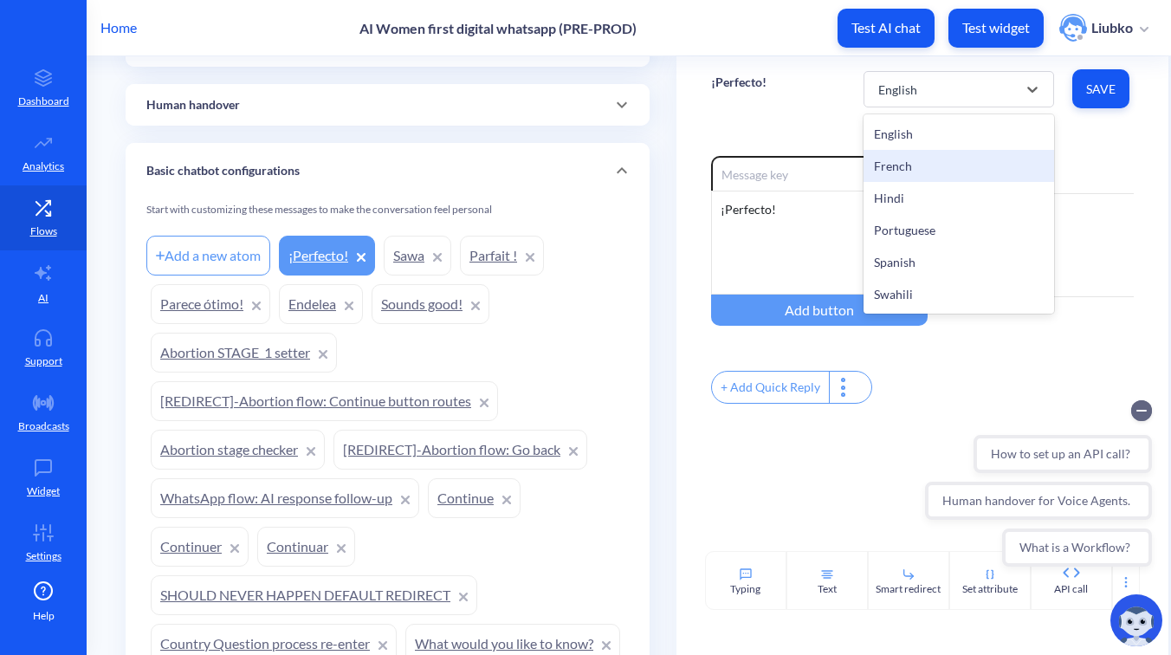
click at [967, 160] on div "French" at bounding box center [958, 166] width 191 height 32
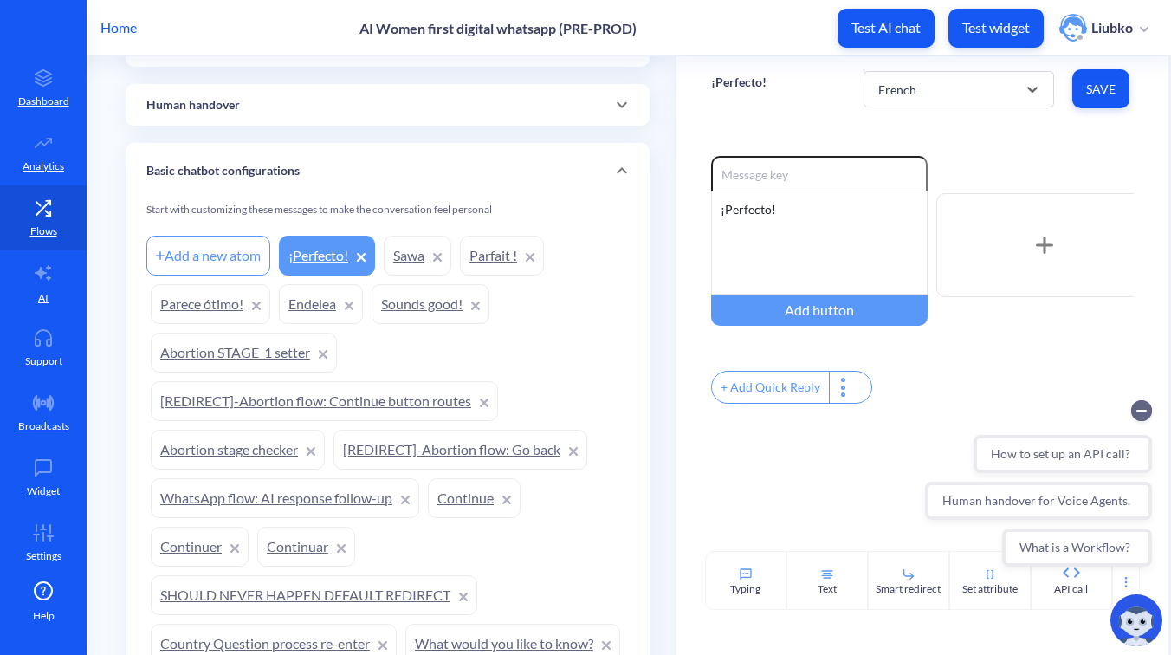
click at [424, 303] on link "Sounds good!" at bounding box center [431, 304] width 118 height 40
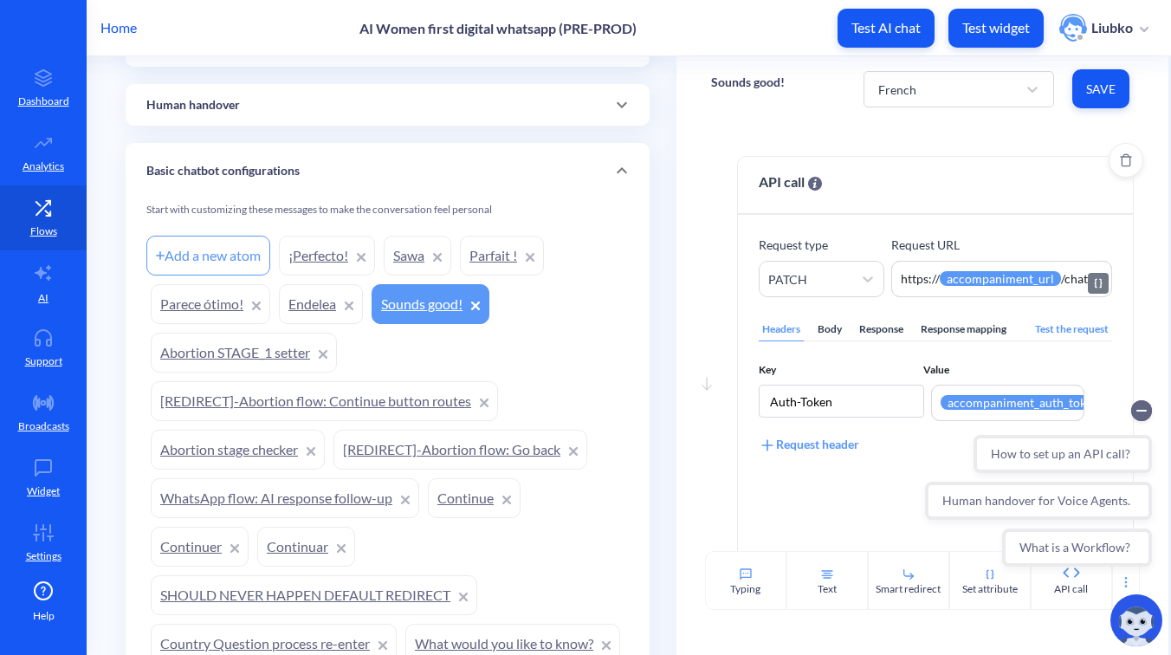
click at [1073, 281] on textarea "https://{{accompaniment_url}}/chat" at bounding box center [1001, 279] width 221 height 36
click at [849, 401] on input "Auth-Token" at bounding box center [841, 401] width 165 height 33
click at [929, 400] on div at bounding box center [1038, 410] width 227 height 21
click at [933, 399] on div "How to set up an API call? Human handover for Voice Agents. What is a Workflow?" at bounding box center [1039, 483] width 248 height 187
click at [955, 403] on div at bounding box center [1038, 410] width 227 height 21
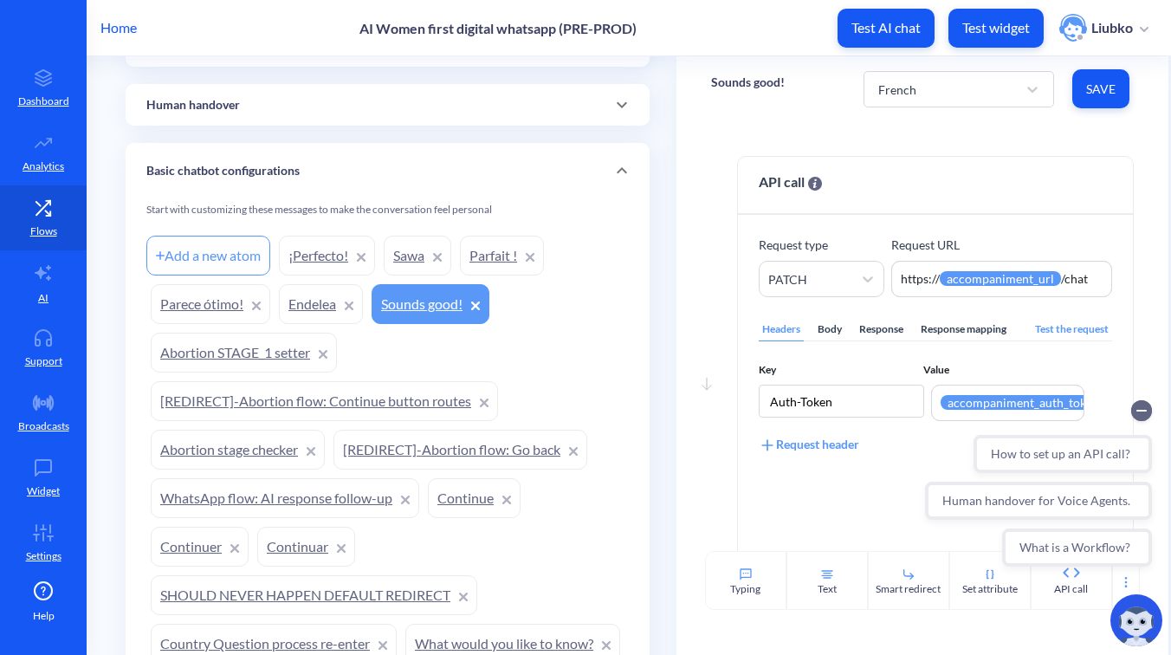
click at [1051, 403] on div at bounding box center [1038, 410] width 227 height 21
click at [1147, 415] on circle "Collapse conversation starters" at bounding box center [1141, 410] width 21 height 21
click at [1024, 403] on textarea "{{accompaniment_auth_token}}" at bounding box center [1007, 403] width 153 height 36
click at [829, 331] on div "Body" at bounding box center [829, 329] width 31 height 23
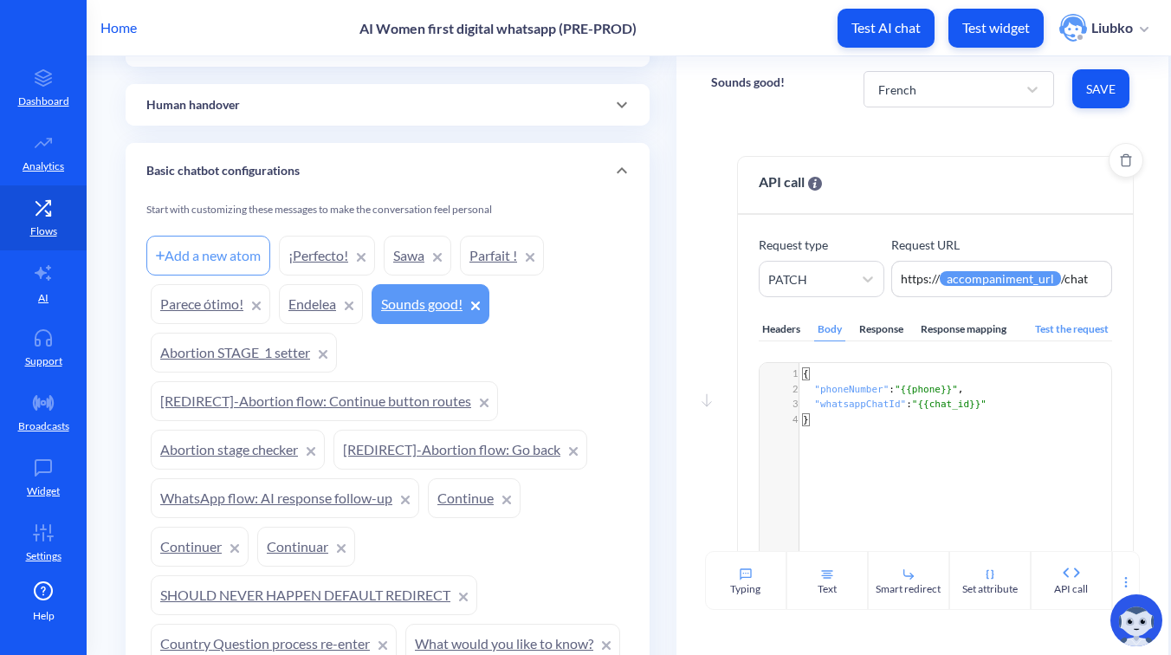
click at [888, 437] on div "​ x 1 { 2 "phoneNumber" : "{{phone}}" , 3 "whatsappChatId" : "{{chat_id}}" 4 }" at bounding box center [957, 513] width 395 height 301
type textarea "{ "phoneNumber": "{{phone}}", "whatsappChatId": "{{chat_id}}" }"
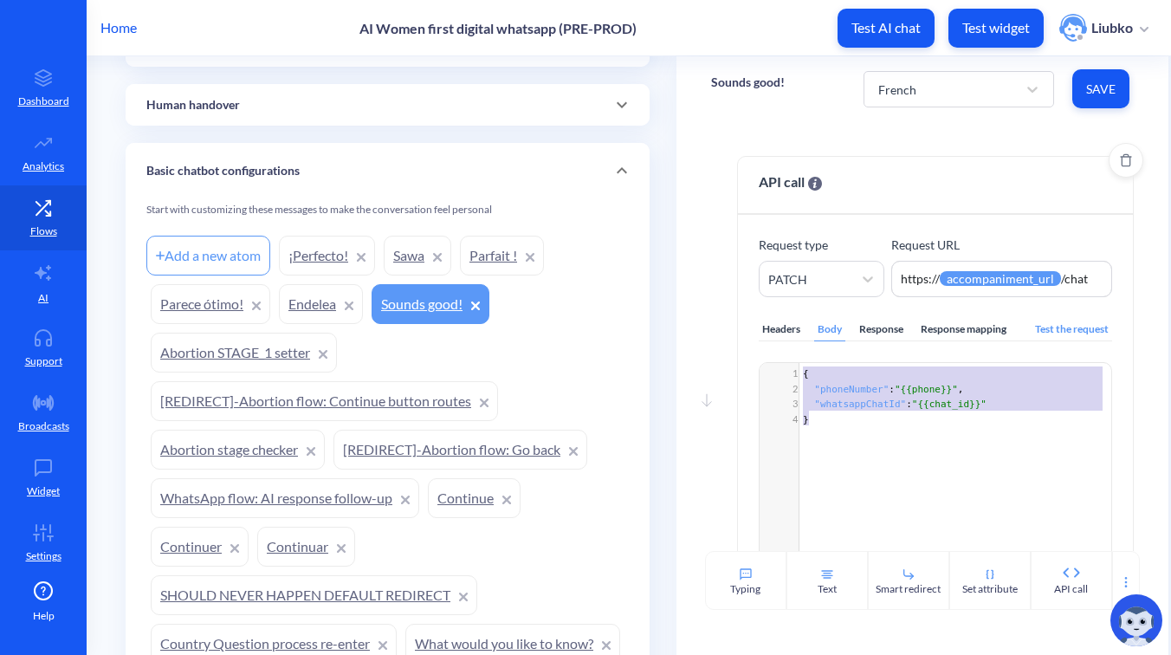
click at [967, 334] on div "Response mapping" at bounding box center [963, 329] width 93 height 23
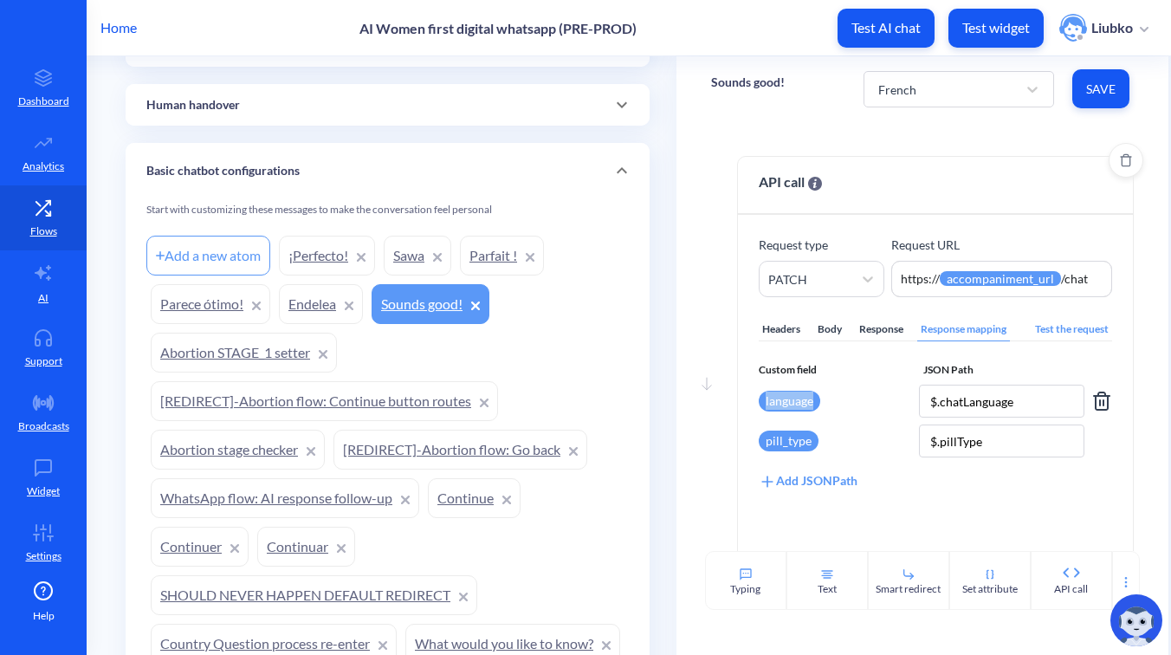
drag, startPoint x: 825, startPoint y: 401, endPoint x: 759, endPoint y: 401, distance: 66.7
click at [759, 401] on div "language" at bounding box center [835, 401] width 153 height 33
copy div "language"
click at [1005, 398] on input "$.chatLanguage" at bounding box center [1001, 401] width 165 height 33
drag, startPoint x: 812, startPoint y: 452, endPoint x: 758, endPoint y: 443, distance: 55.4
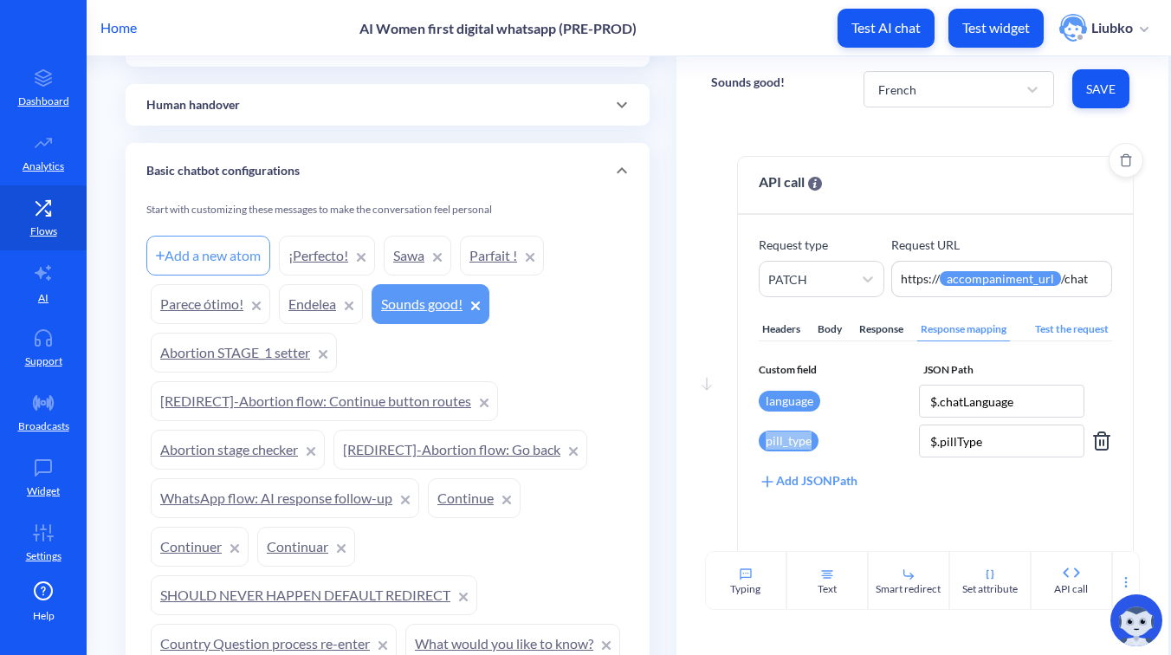
click at [759, 443] on div "pill_type" at bounding box center [835, 440] width 153 height 33
copy div "pill_type"
click at [1022, 443] on input "$.pillType" at bounding box center [1001, 440] width 165 height 33
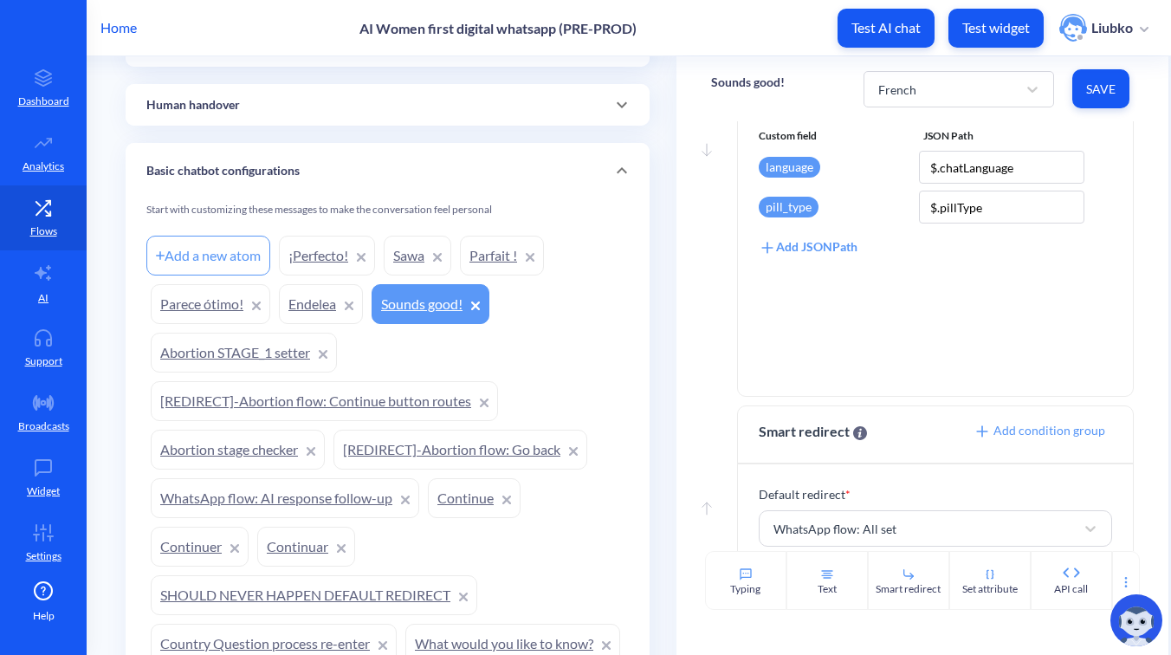
scroll to position [260, 0]
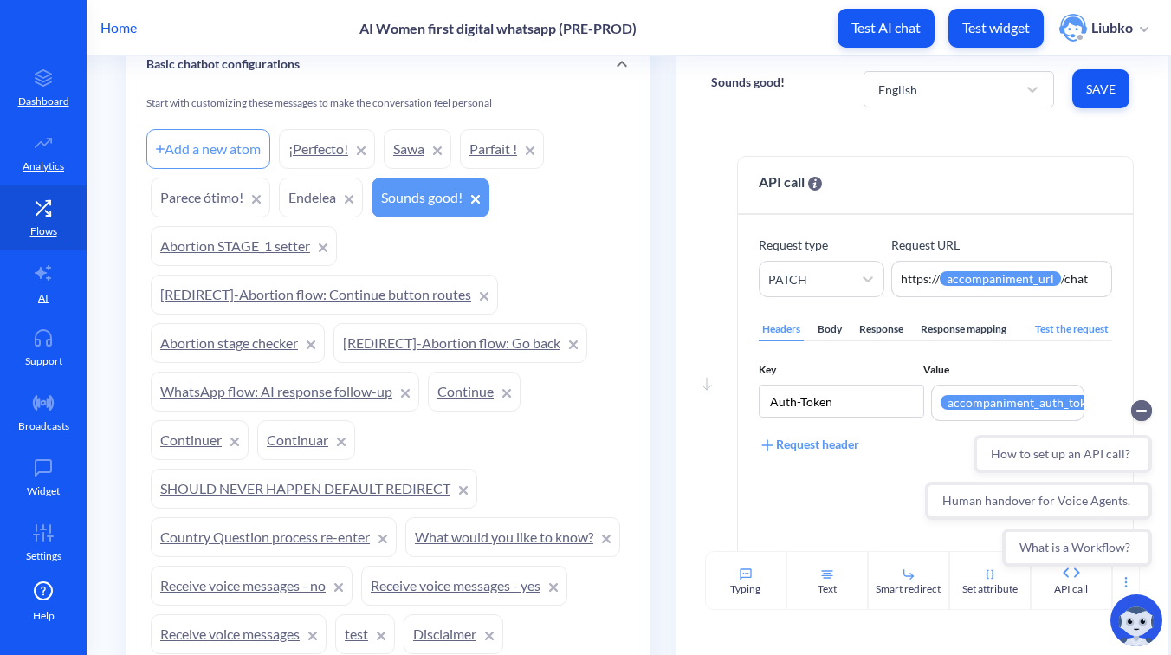
scroll to position [1506, 0]
click at [323, 211] on link "Endelea" at bounding box center [321, 199] width 84 height 40
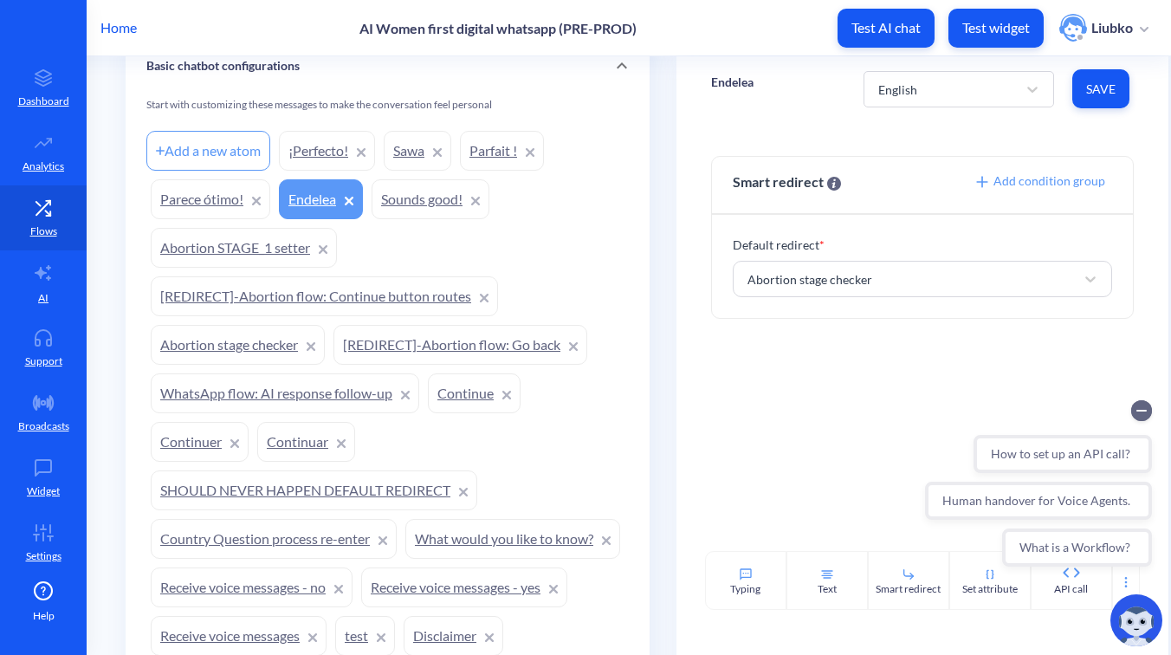
click at [195, 203] on link "Parece ótimo!" at bounding box center [211, 199] width 120 height 40
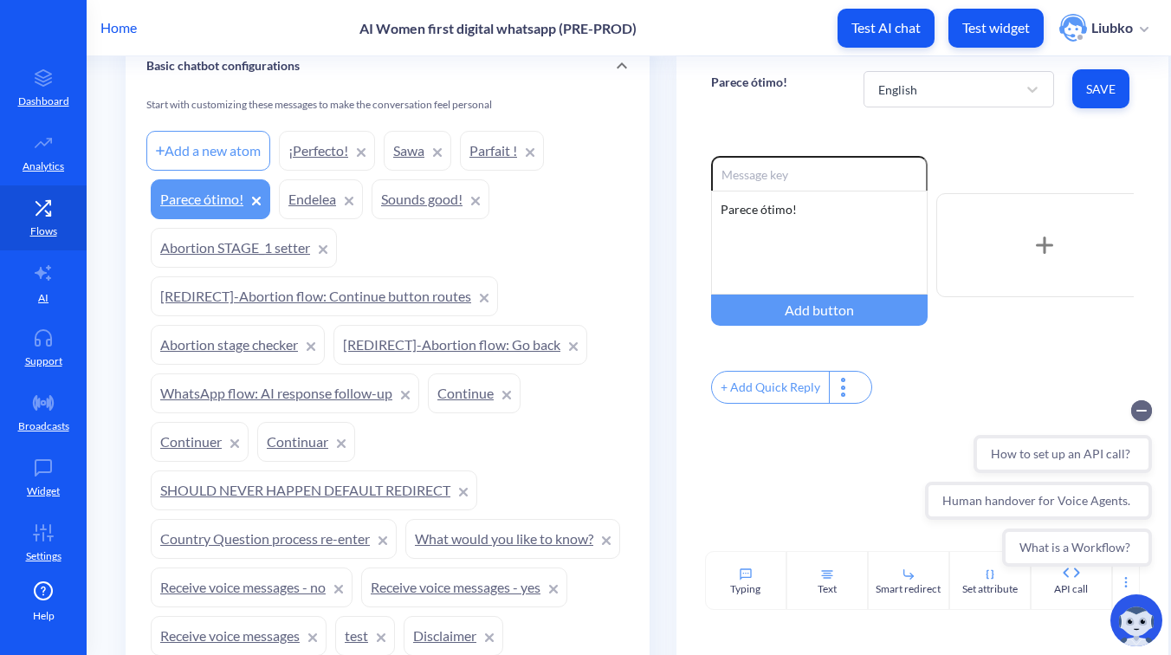
click at [1130, 412] on div at bounding box center [1038, 410] width 227 height 21
click at [1143, 400] on icon "Collapse conversation starters" at bounding box center [1141, 410] width 21 height 21
click at [940, 174] on icon "Delete" at bounding box center [943, 173] width 14 height 14
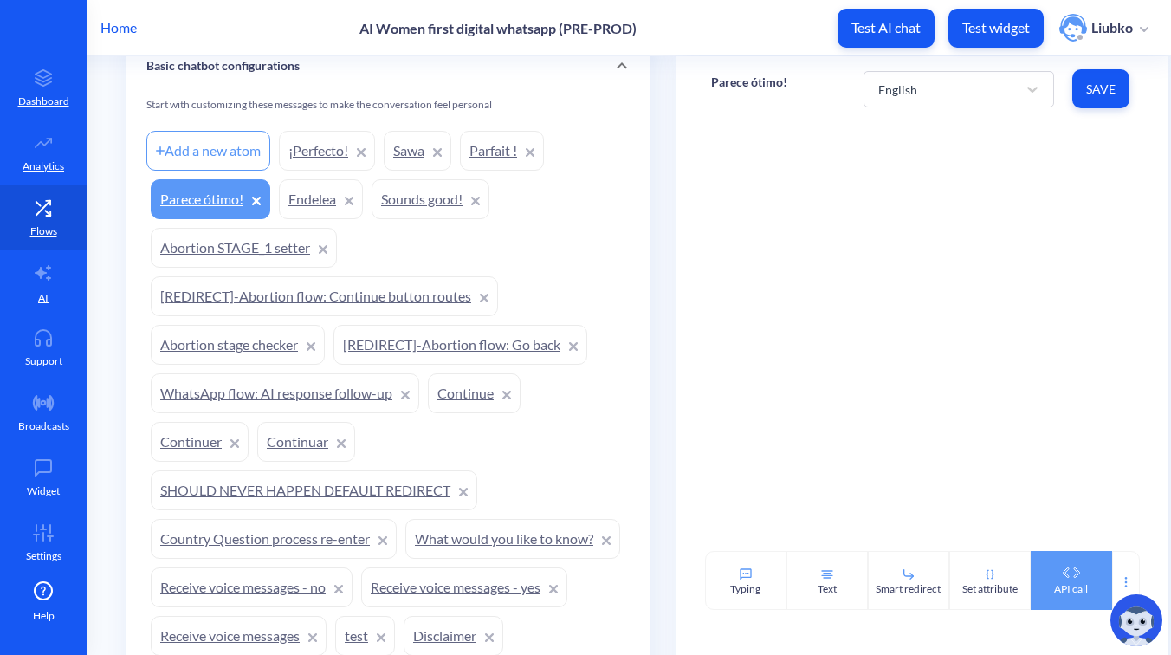
click at [1046, 569] on div "API call" at bounding box center [1071, 580] width 81 height 59
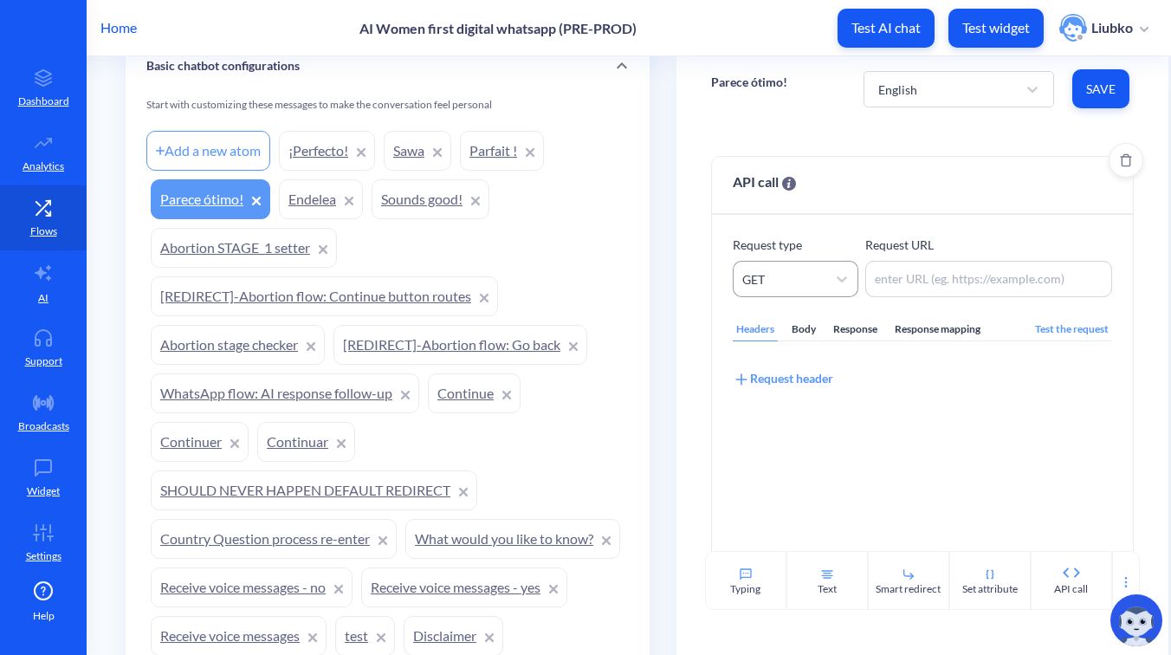
click at [810, 268] on div "GET" at bounding box center [780, 278] width 93 height 31
click at [792, 419] on div "PATCH" at bounding box center [796, 420] width 126 height 32
click at [925, 279] on textarea at bounding box center [988, 279] width 247 height 36
paste textarea "https://{{accompaniment_url}}/chat"
type textarea "https://{{accompaniment_url}}/chat"
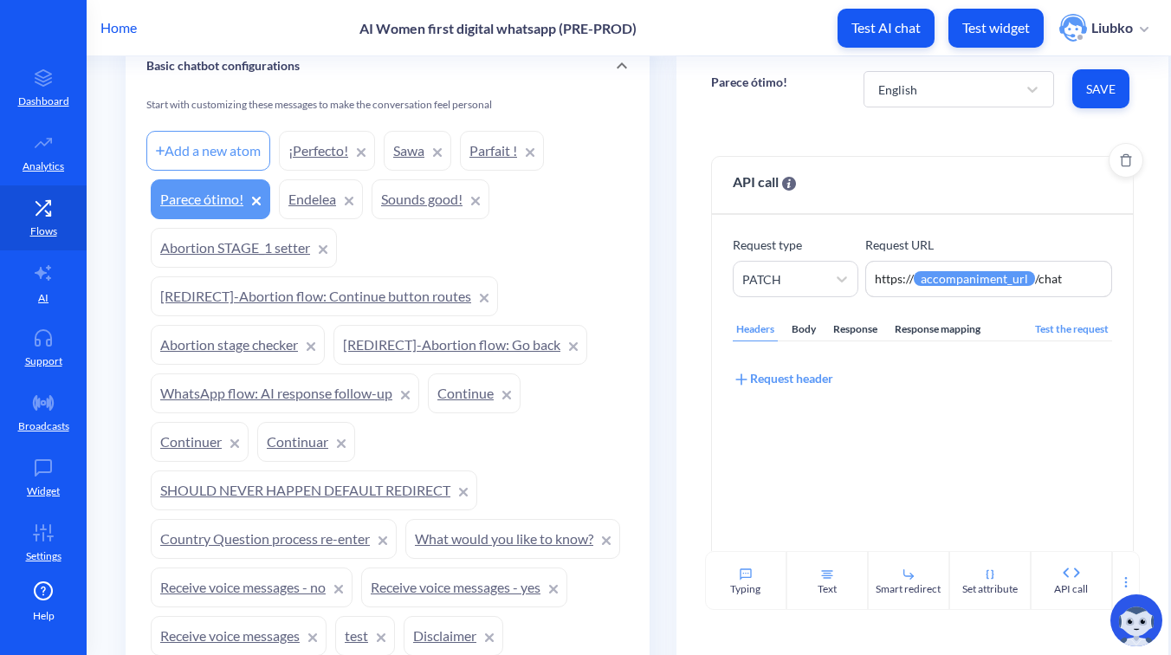
click at [784, 377] on div "Request header" at bounding box center [783, 378] width 100 height 19
click at [794, 396] on input at bounding box center [822, 401] width 178 height 33
paste input "Auth-Token"
type input "Auth-Token"
click at [962, 401] on textarea at bounding box center [1001, 403] width 166 height 36
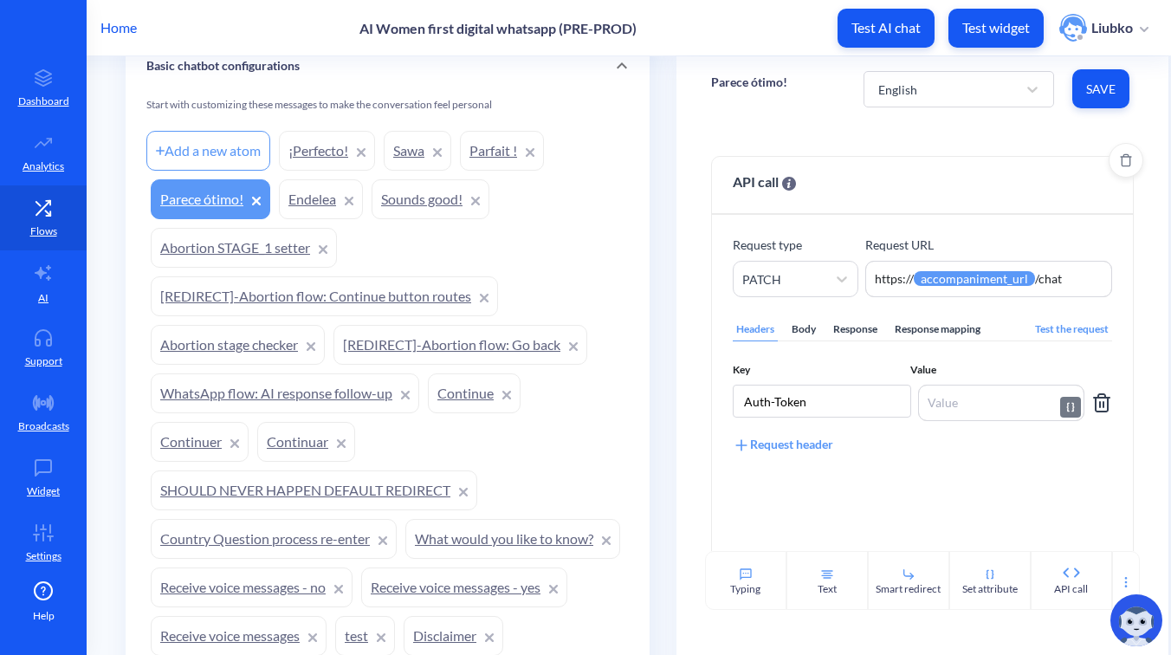
paste textarea "{{accompaniment_auth_token}}"
type textarea "{{accompaniment_auth_token}}"
click at [975, 482] on div "Headers Body Response Response mapping Test the request Key Value Auth-Token {{…" at bounding box center [922, 453] width 379 height 312
click at [810, 327] on div "Body" at bounding box center [803, 329] width 31 height 23
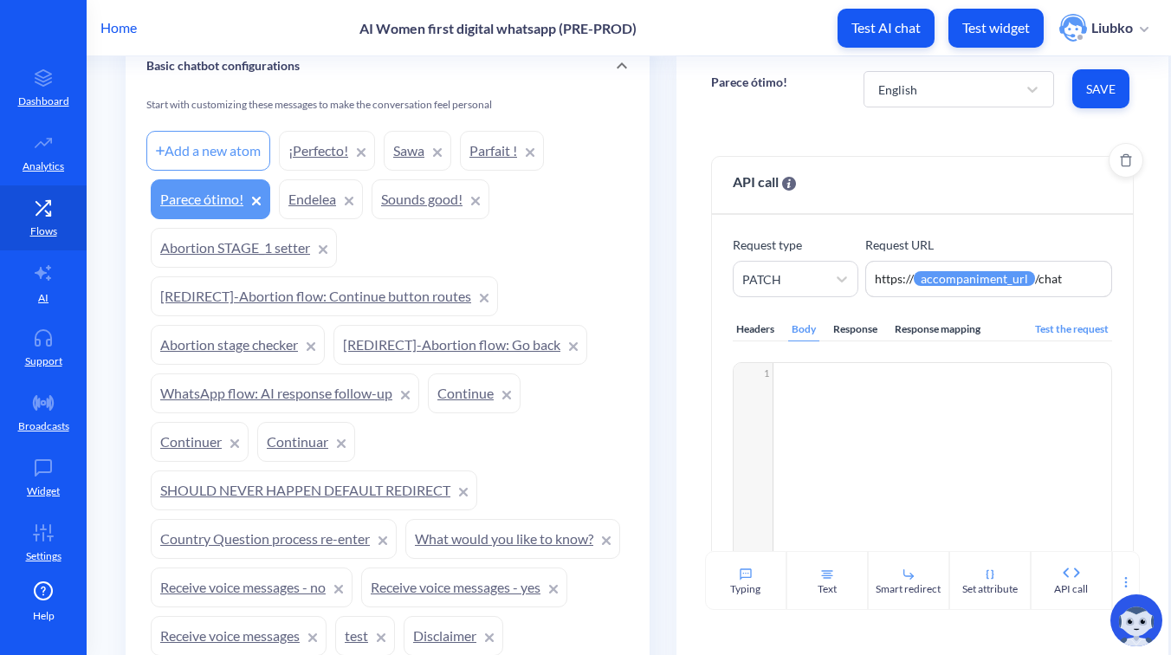
click at [844, 406] on div "​ x 1 ​" at bounding box center [944, 513] width 421 height 301
click at [922, 327] on div "Response mapping" at bounding box center [937, 329] width 93 height 23
click at [805, 374] on div "Add JSONPath" at bounding box center [782, 378] width 99 height 19
click at [791, 432] on div "Add JSONPath" at bounding box center [782, 440] width 99 height 19
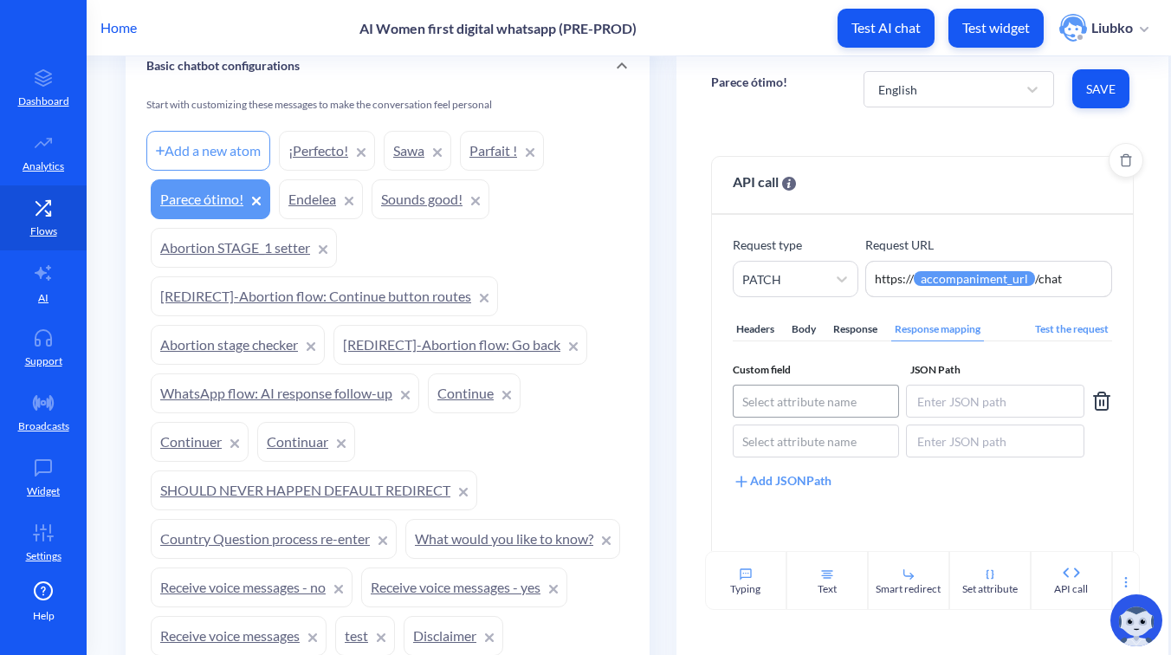
click at [803, 393] on div "Select attribute name" at bounding box center [799, 401] width 114 height 18
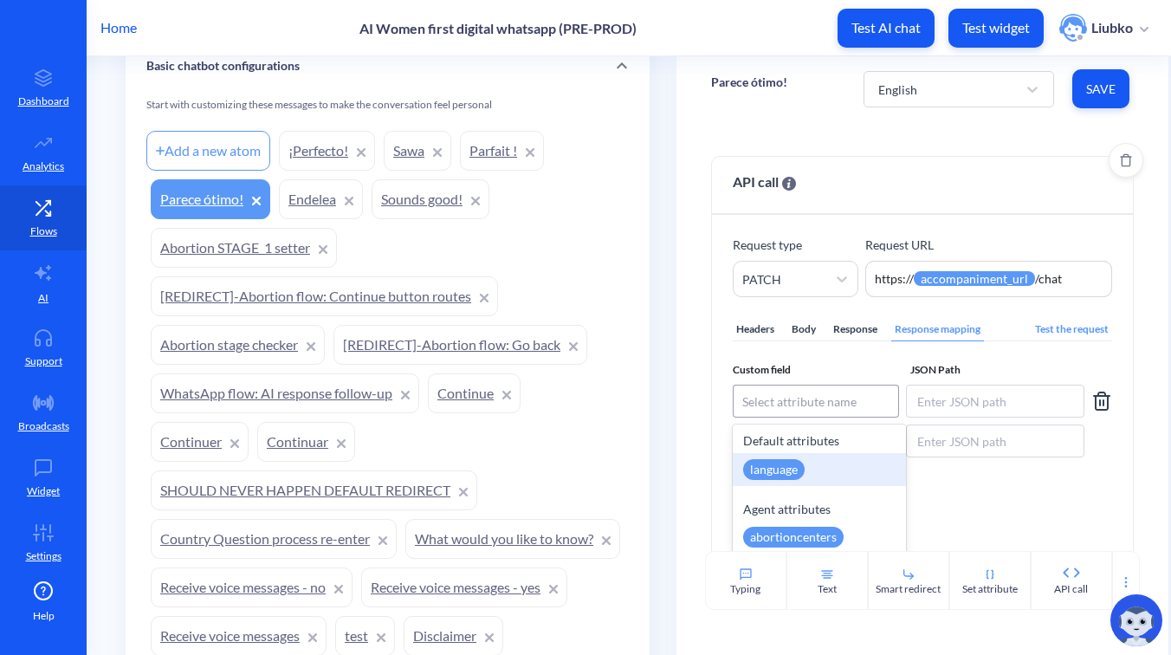
paste input "language"
type input "language"
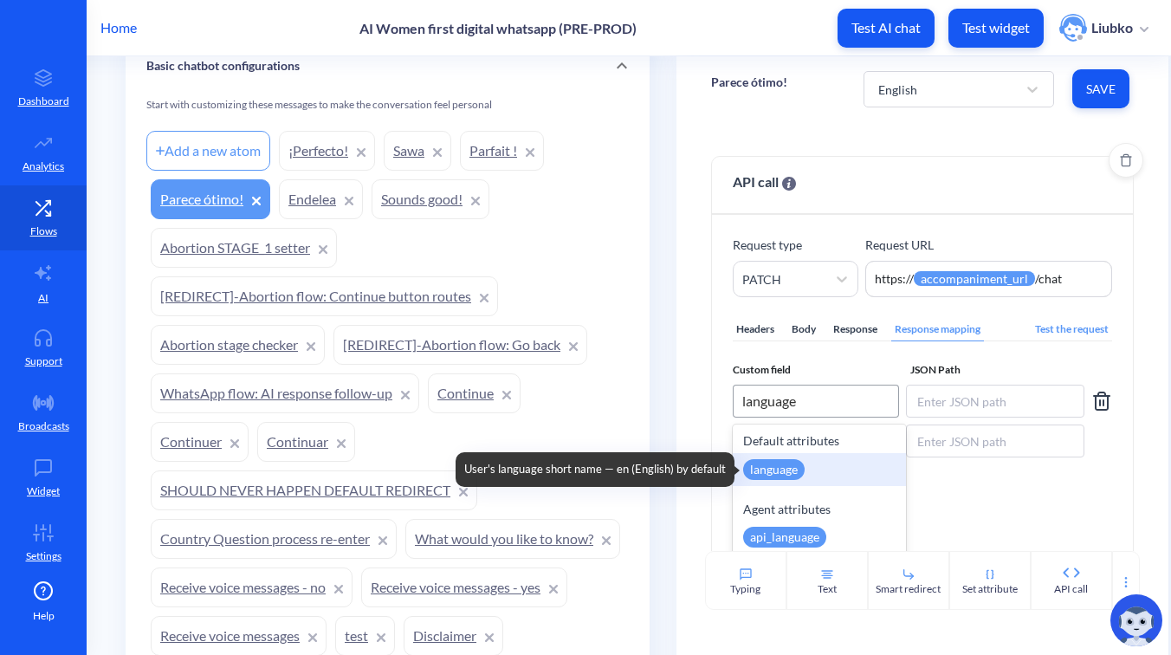
click at [789, 475] on div "language" at bounding box center [773, 469] width 61 height 21
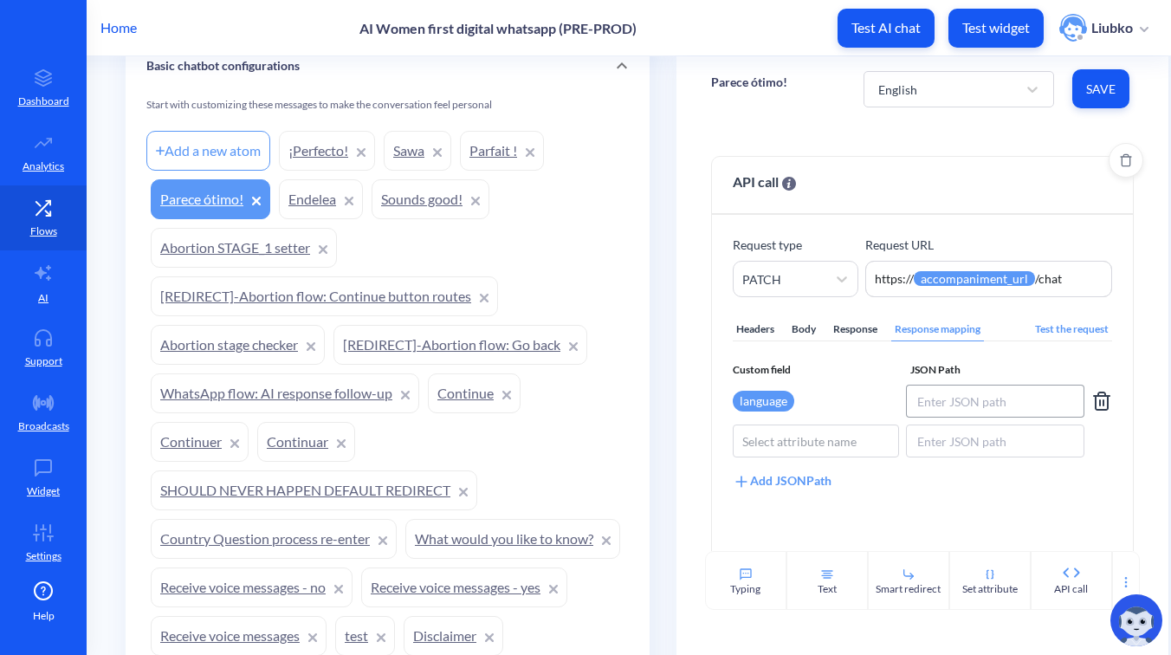
click at [942, 392] on input at bounding box center [995, 401] width 178 height 33
paste input "$.chatLanguage"
type input "$.chatLanguage"
click at [824, 429] on div "Select attribute name" at bounding box center [816, 440] width 165 height 31
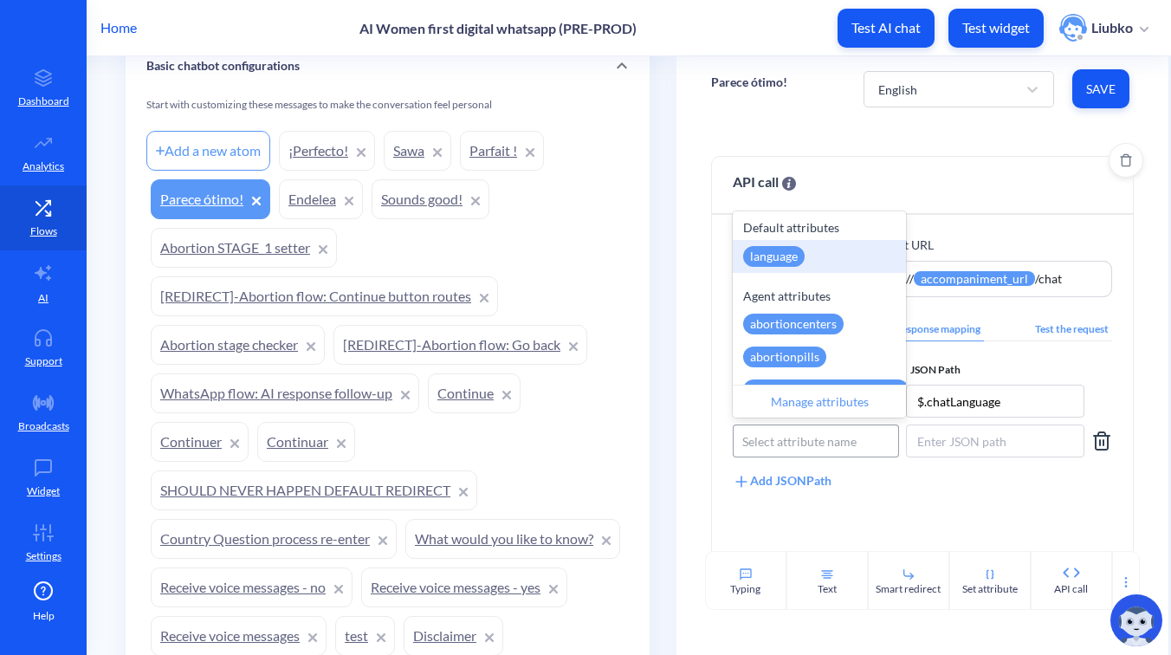
paste input "pill_type"
type input "pill_type"
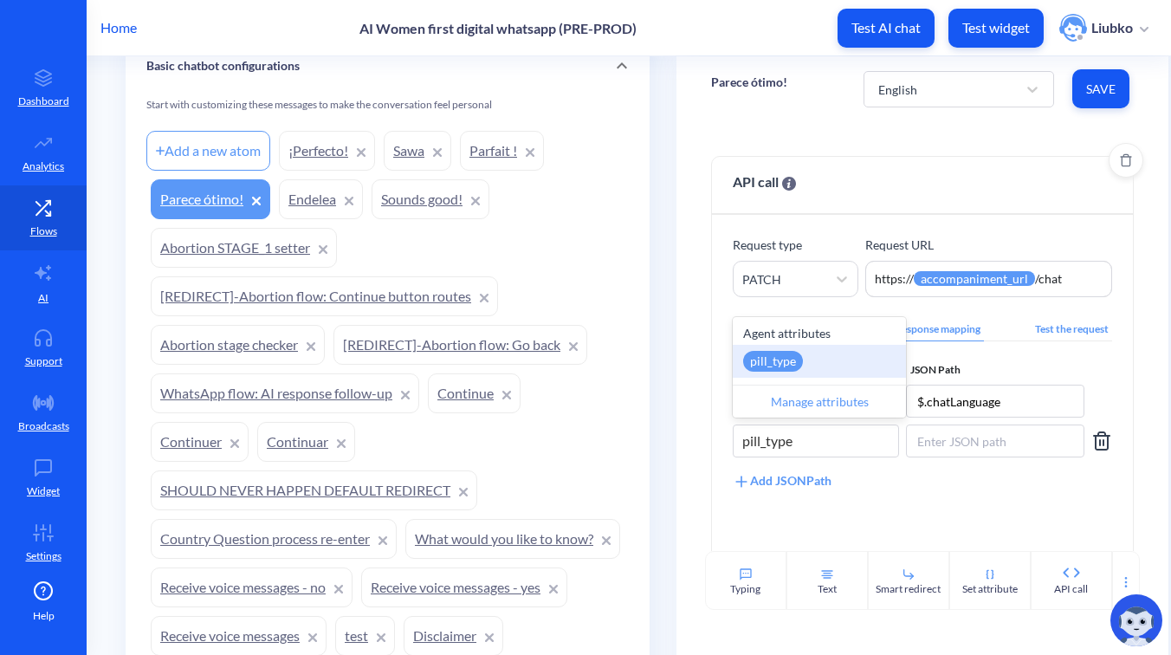
click at [806, 352] on div "pill_type" at bounding box center [819, 361] width 173 height 33
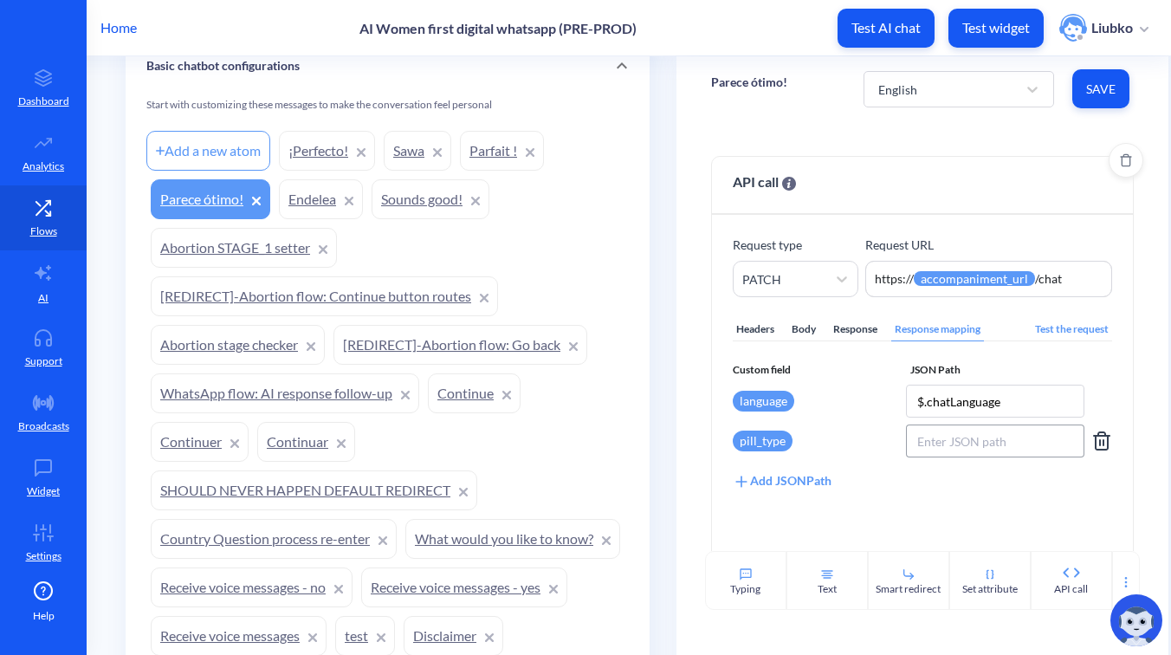
click at [971, 435] on input at bounding box center [995, 440] width 178 height 33
paste input "$.pillType"
type input "$.pillType"
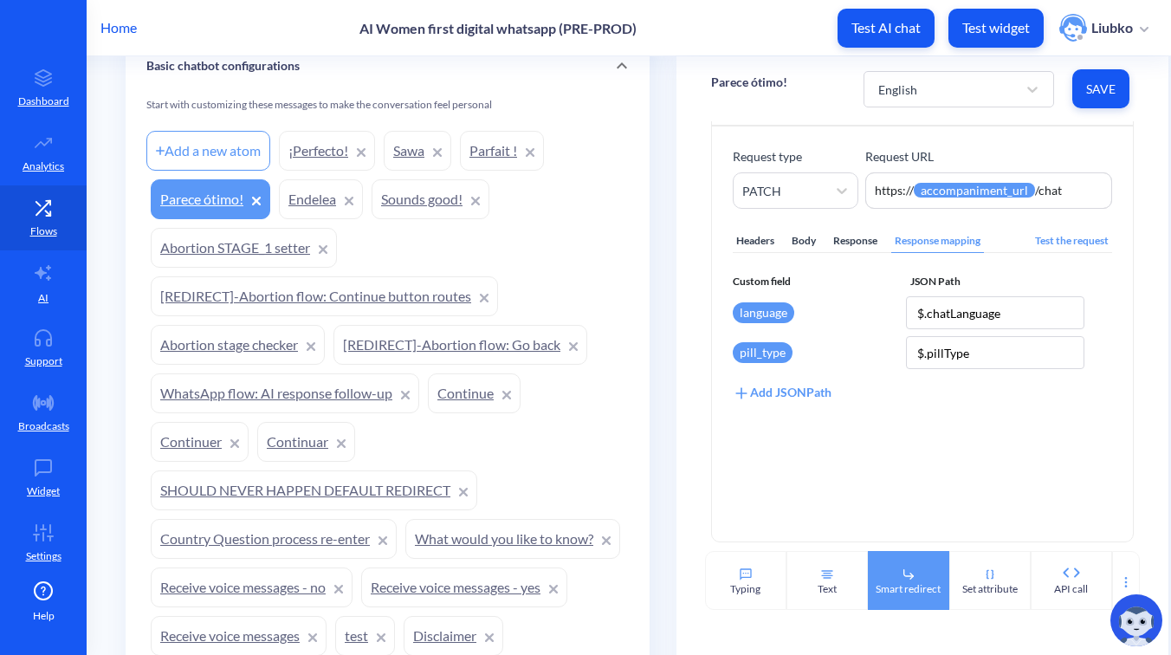
click at [889, 567] on div "Smart redirect" at bounding box center [908, 580] width 81 height 59
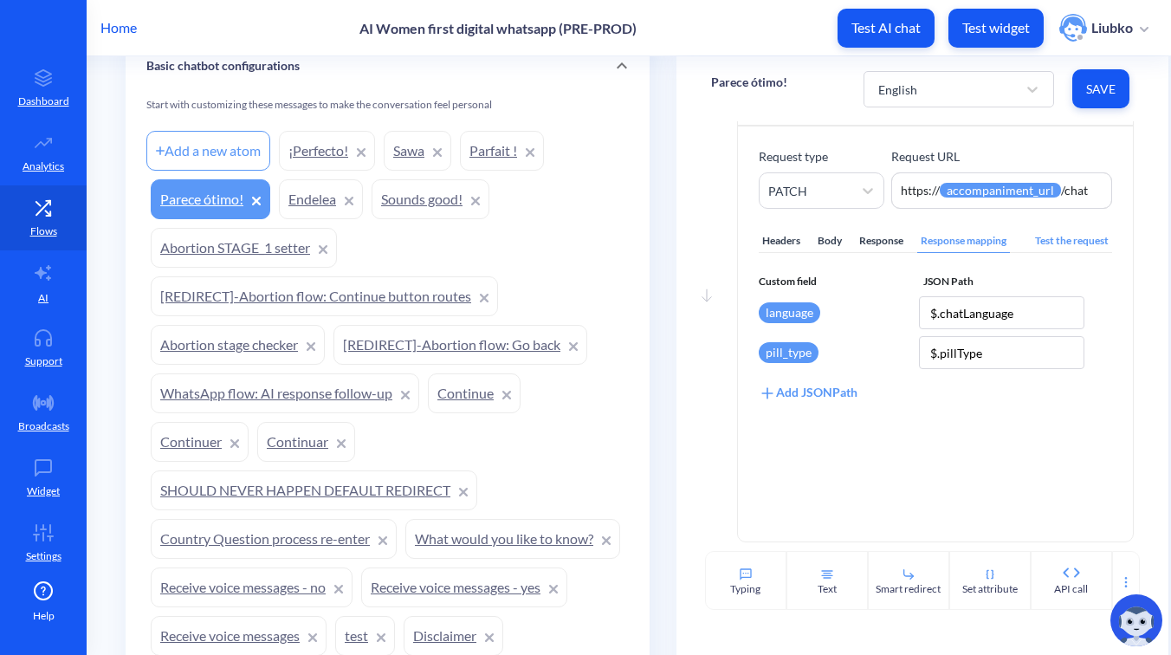
scroll to position [260, 0]
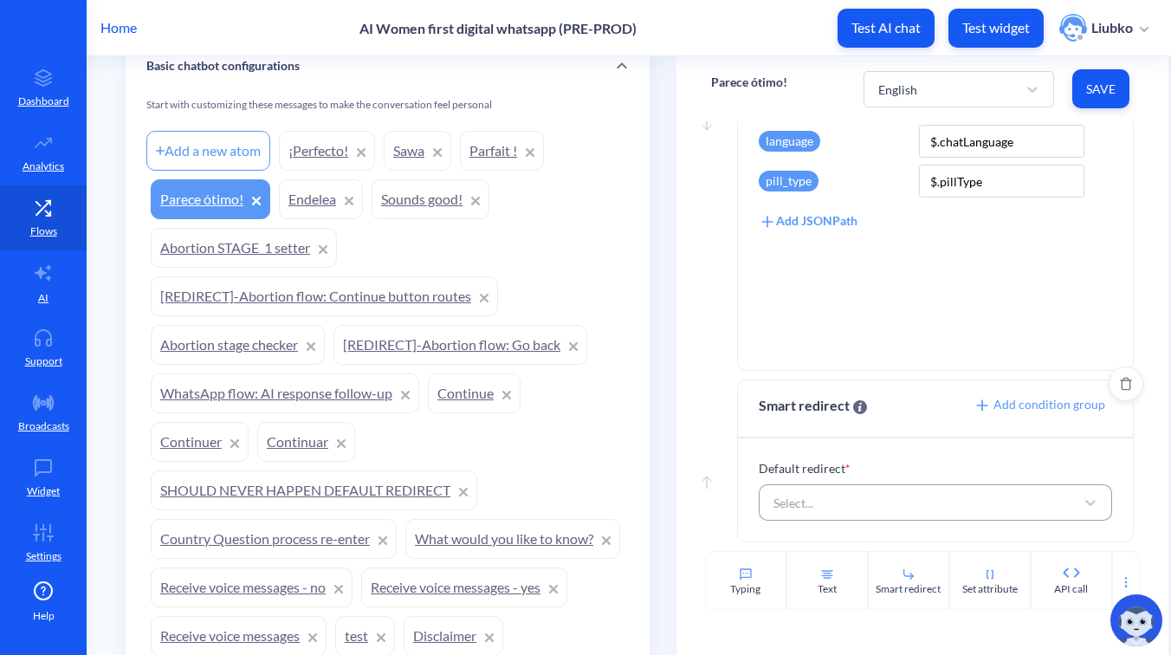
click at [881, 497] on div "Select..." at bounding box center [920, 502] width 310 height 31
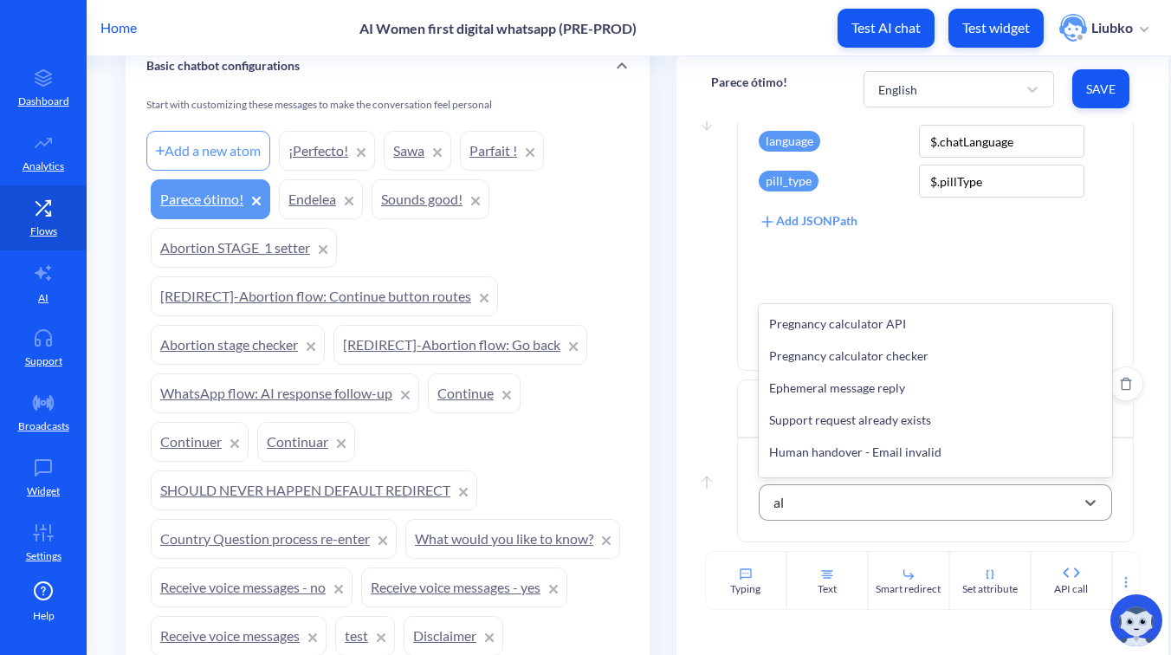
type input "a"
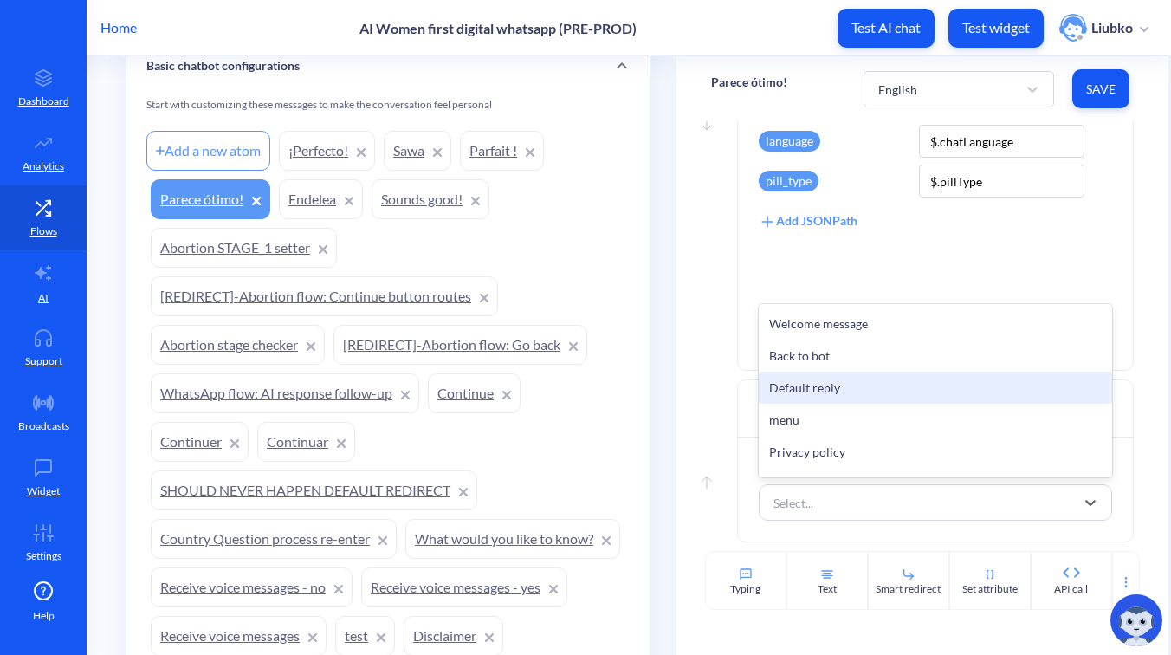
click at [718, 371] on div "Move down API call Request type PATCH Request URL https:// {{ accompaniment_url…" at bounding box center [922, 137] width 423 height 483
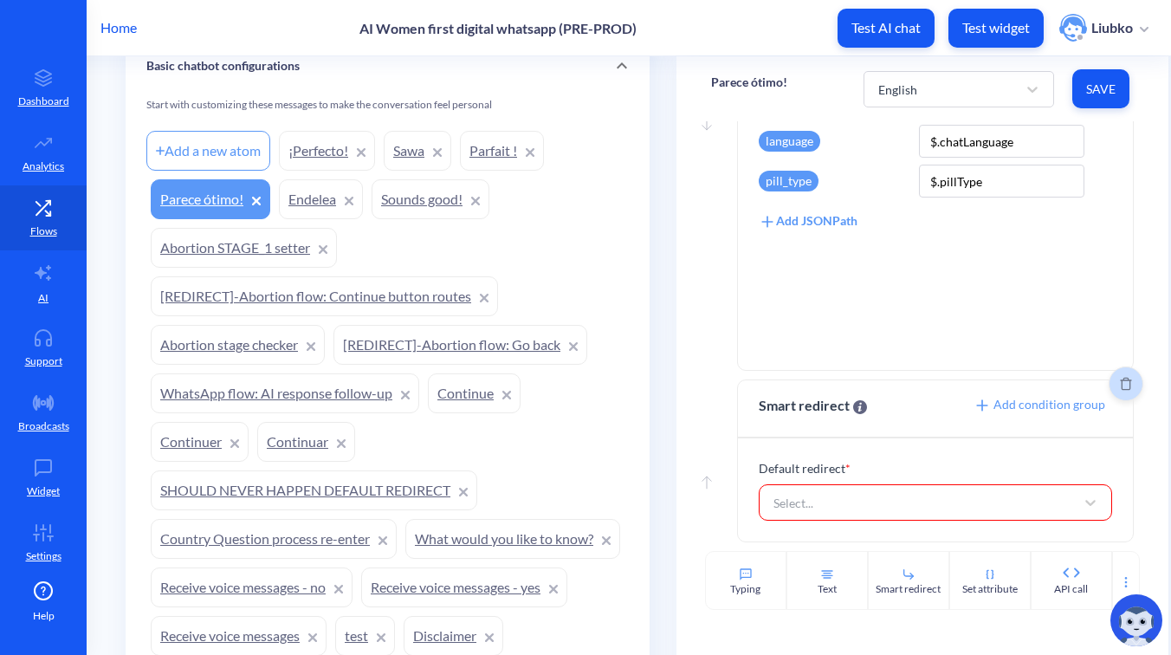
click at [1120, 379] on icon "Delete" at bounding box center [1125, 384] width 11 height 13
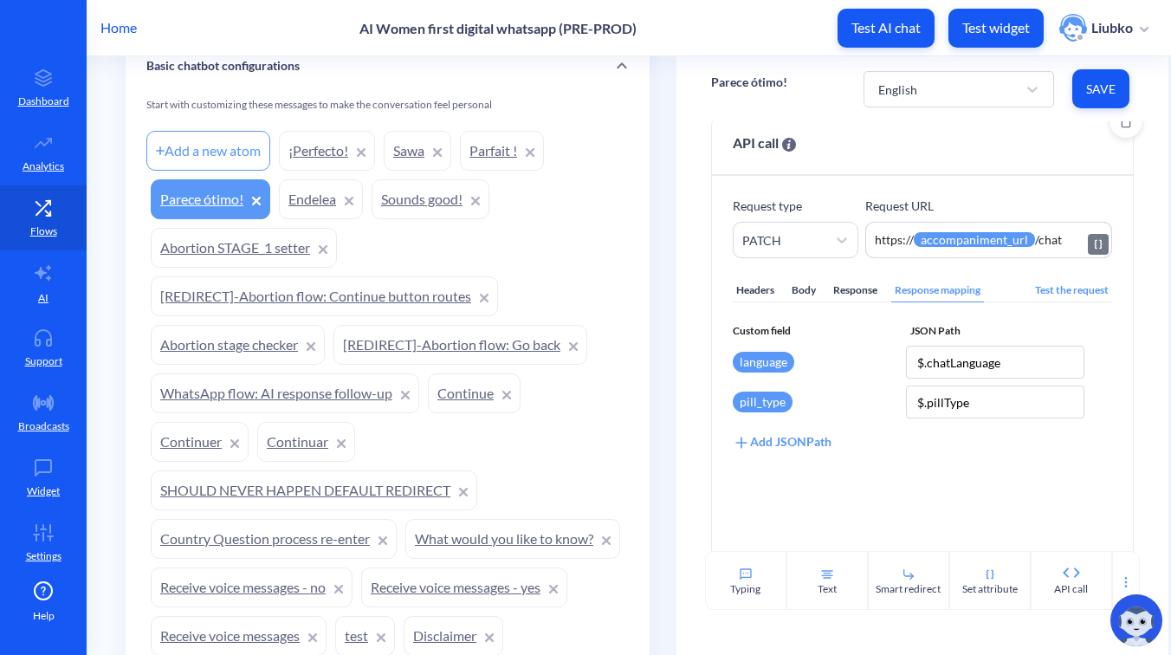
scroll to position [0, 0]
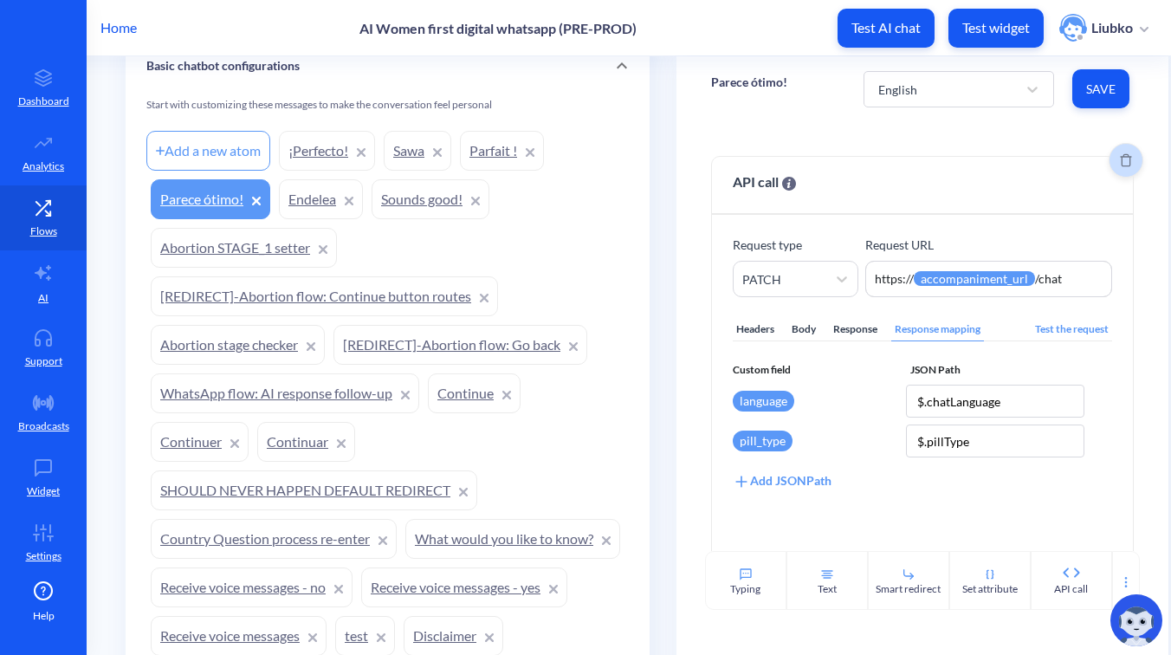
click at [1120, 165] on icon "Delete" at bounding box center [1125, 160] width 11 height 13
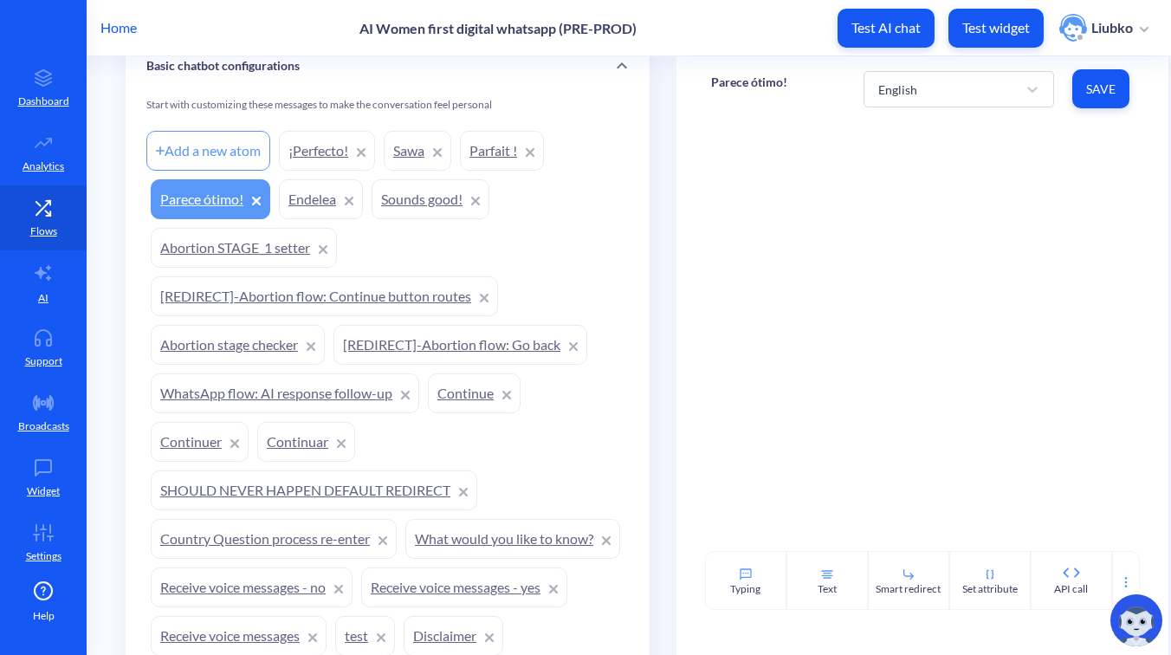
click at [411, 196] on link "Sounds good!" at bounding box center [431, 199] width 118 height 40
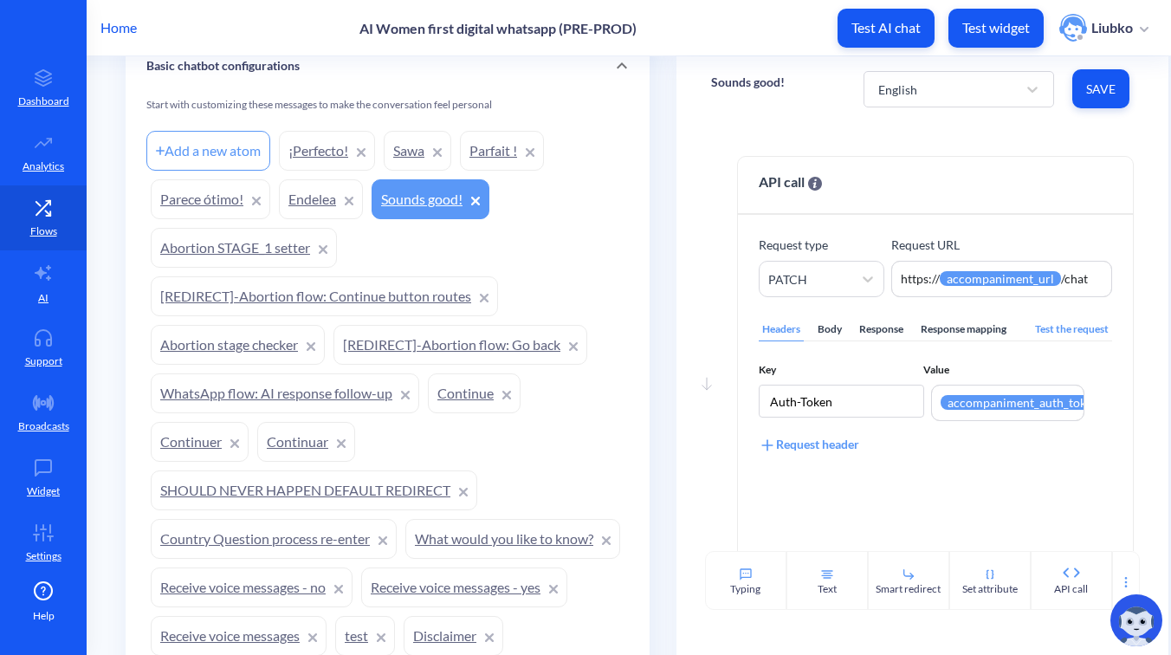
click at [747, 84] on p "Sounds good!" at bounding box center [748, 82] width 74 height 17
click at [759, 39] on div "Home AI Women first digital whatsapp (PRE-PROD) Test AI chat Test widget Liubko" at bounding box center [585, 27] width 1171 height 55
click at [220, 199] on link "Parece ótimo!" at bounding box center [211, 199] width 120 height 40
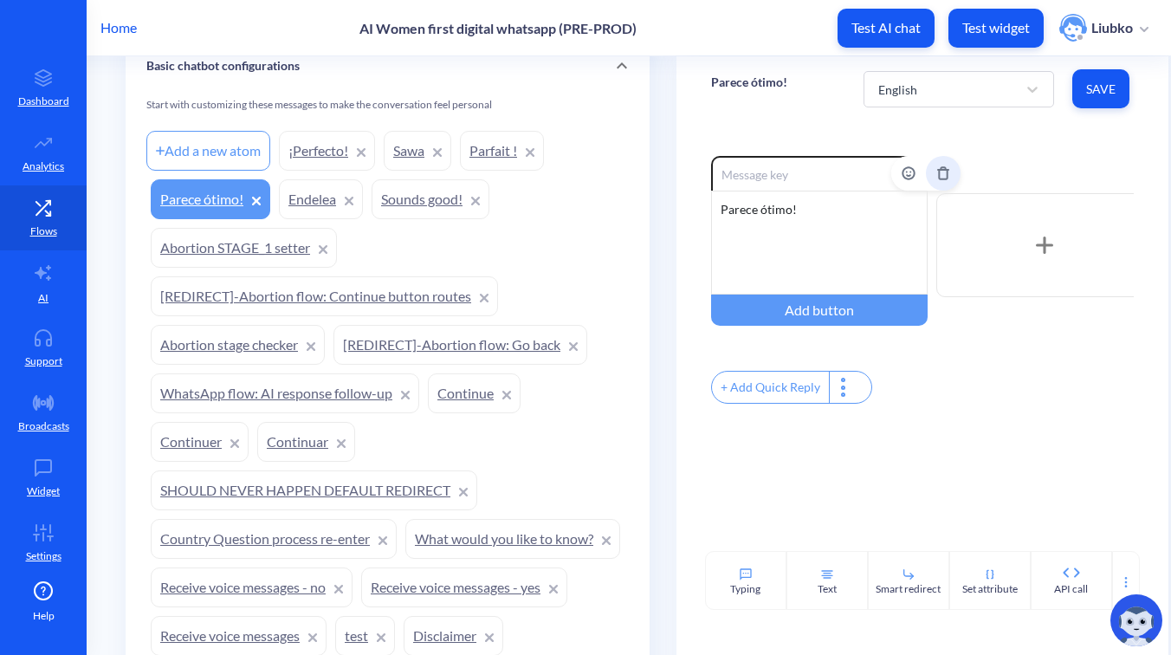
click at [926, 175] on button "Delete" at bounding box center [943, 173] width 35 height 35
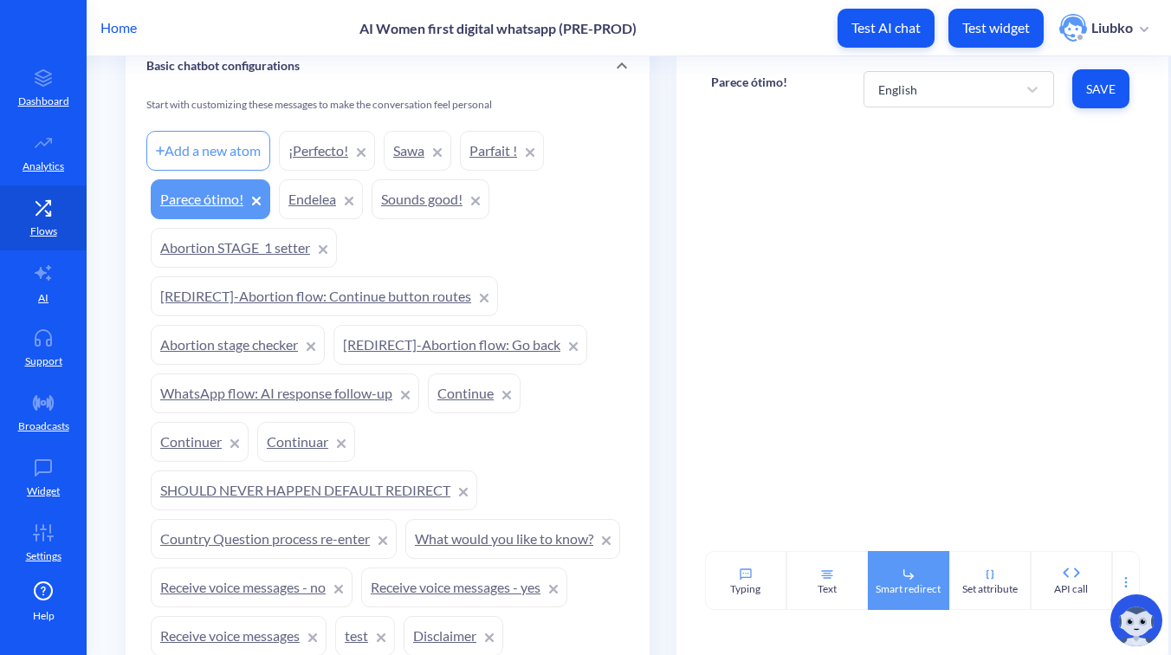
click at [909, 572] on icon at bounding box center [909, 574] width 14 height 14
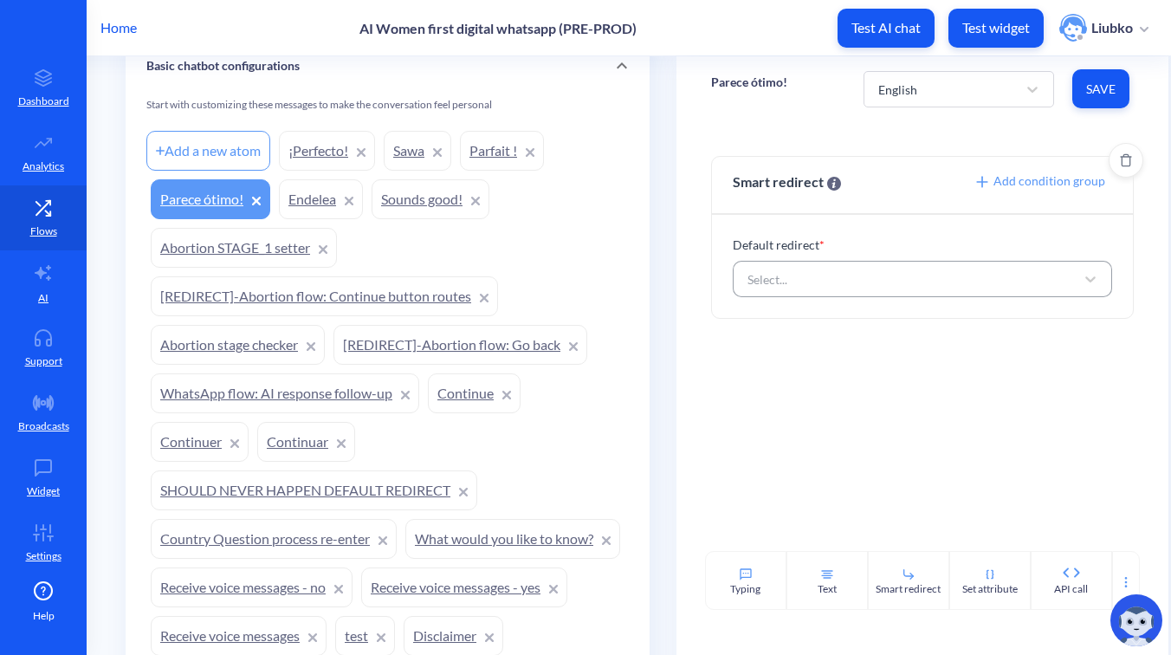
click at [874, 277] on div "Select..." at bounding box center [907, 278] width 336 height 31
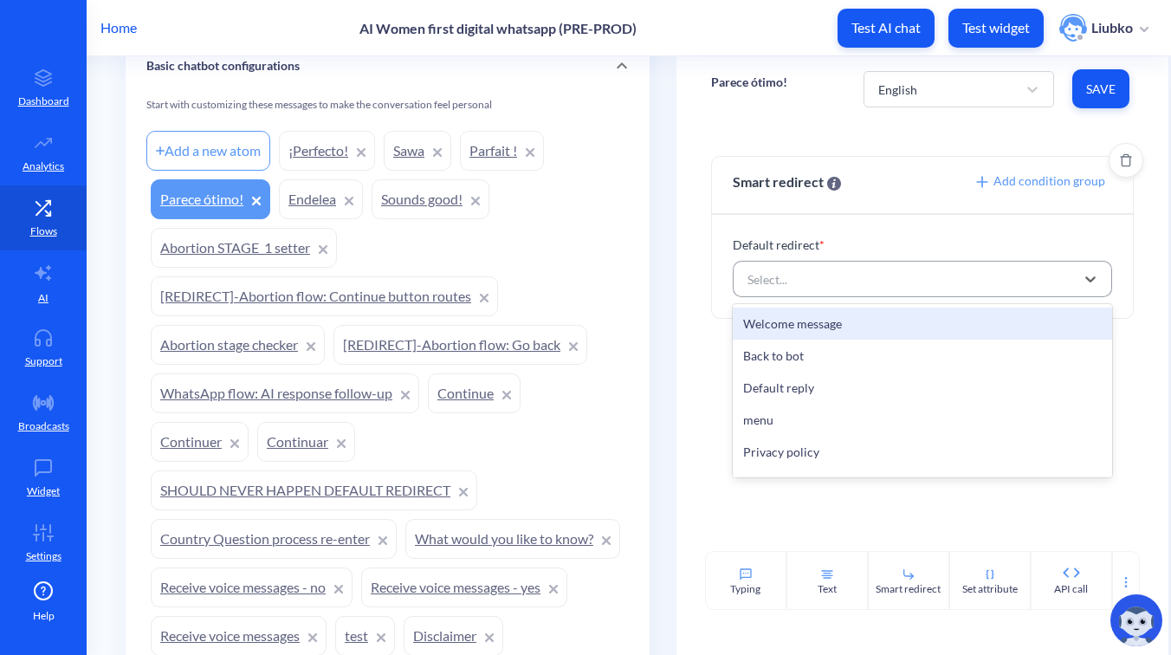
paste input "Sounds good!"
type input "Sounds good!"
click at [860, 323] on div "Sounds good!" at bounding box center [922, 323] width 379 height 32
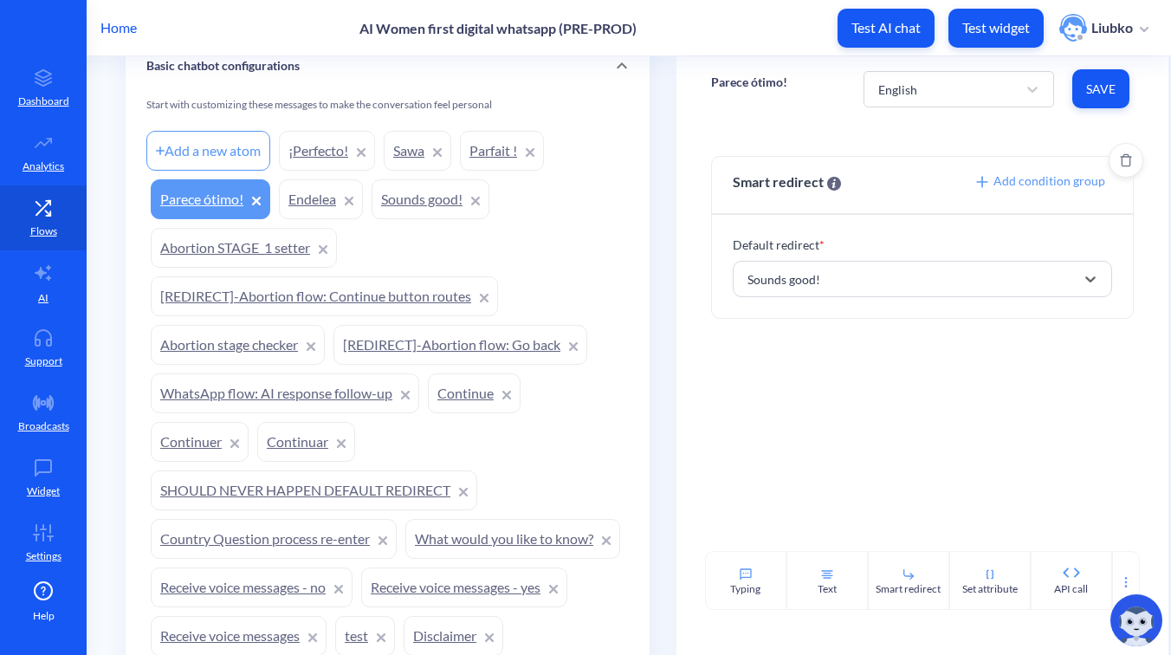
click at [1089, 74] on button "Save" at bounding box center [1100, 88] width 57 height 39
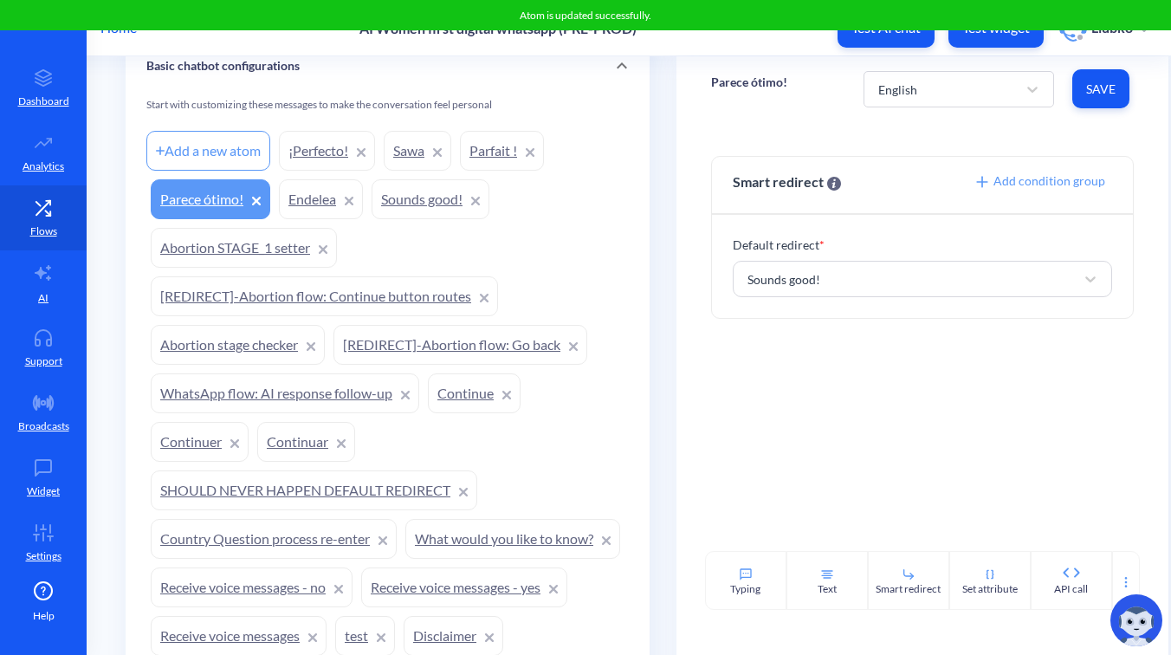
click at [501, 148] on link "Parfait !" at bounding box center [502, 151] width 84 height 40
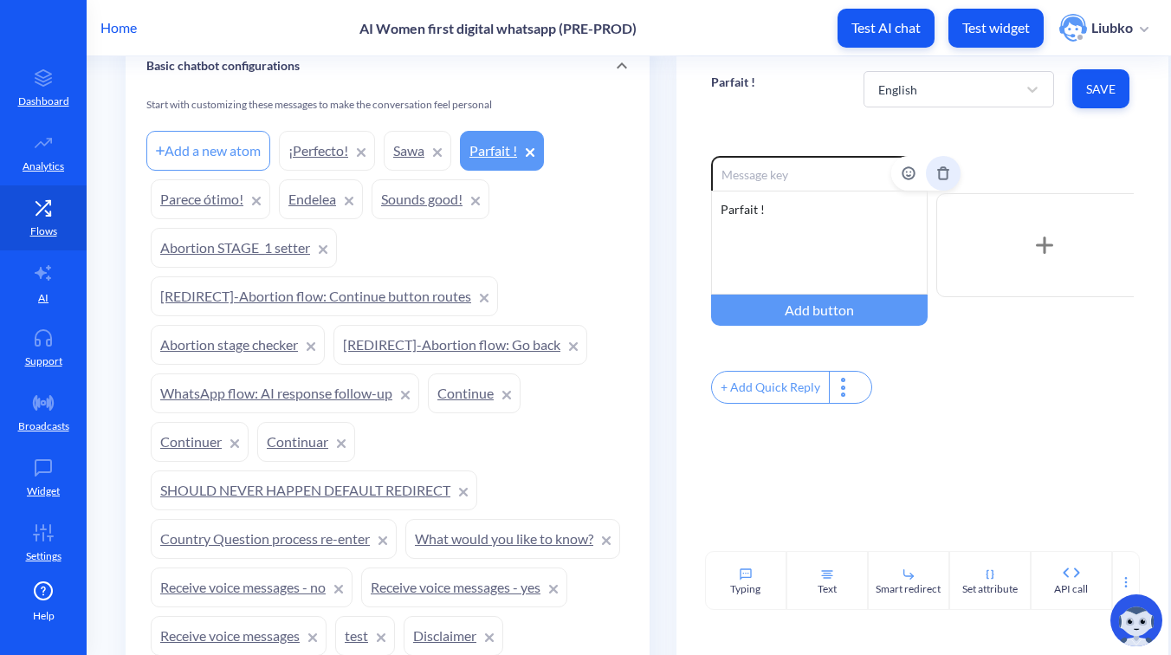
click at [939, 167] on icon "Delete" at bounding box center [943, 172] width 8 height 11
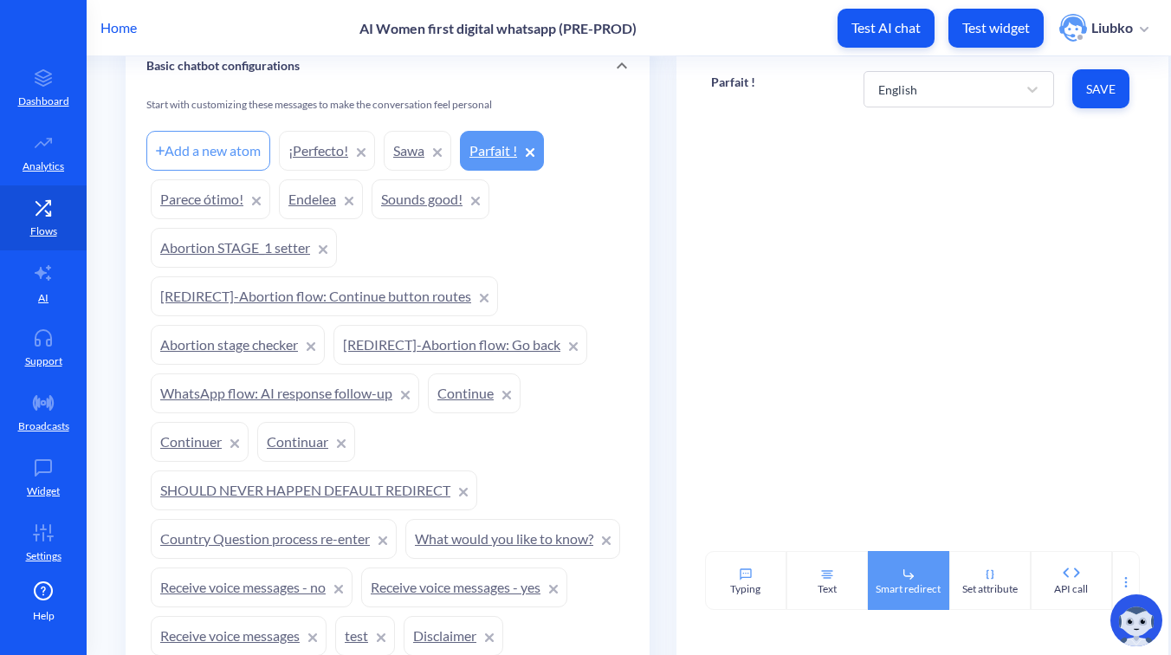
click at [926, 589] on div "Smart redirect" at bounding box center [908, 589] width 65 height 16
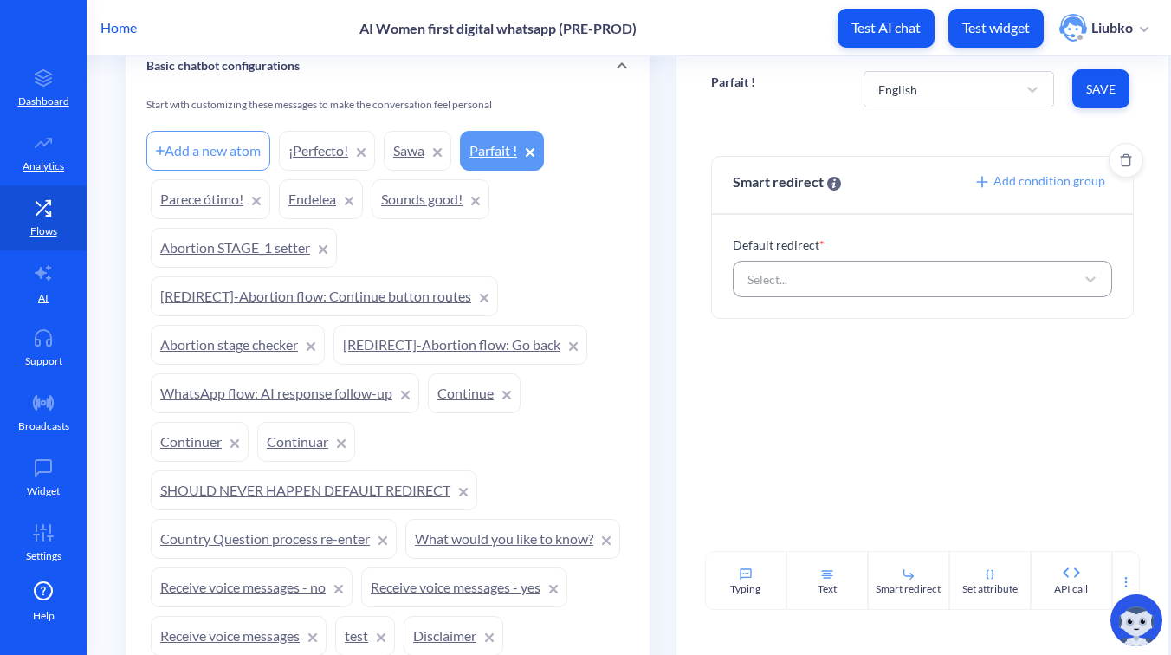
click at [876, 278] on div "Select..." at bounding box center [907, 278] width 336 height 31
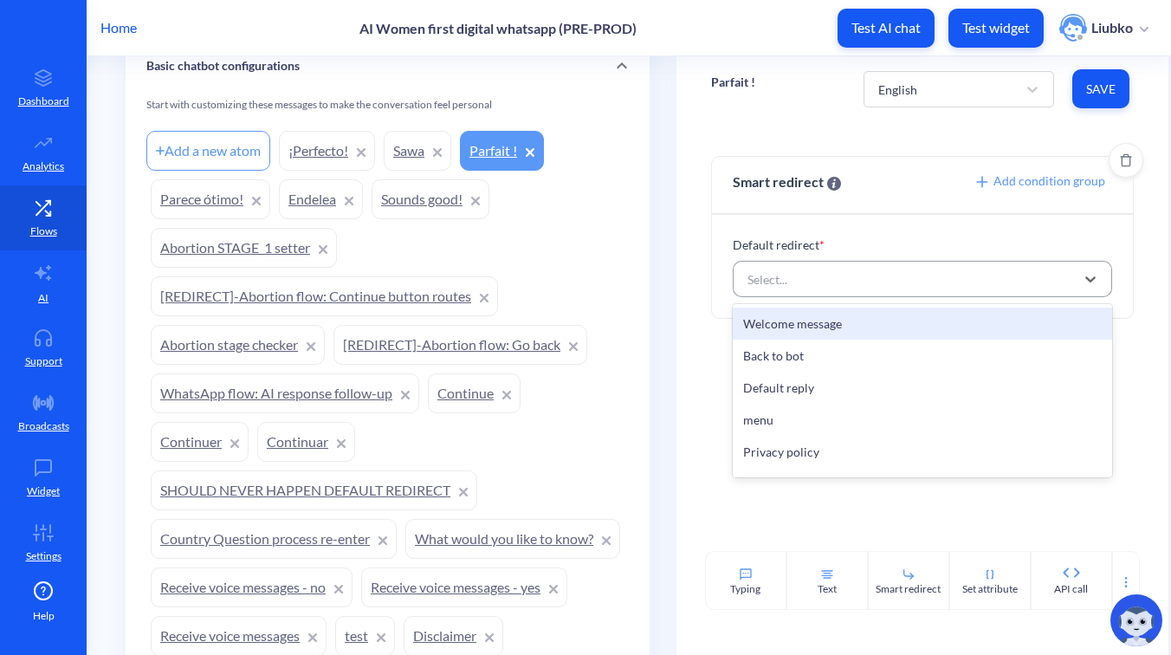
paste input "Sounds good!"
type input "Sounds good!"
click at [869, 319] on div "Sounds good!" at bounding box center [922, 323] width 379 height 32
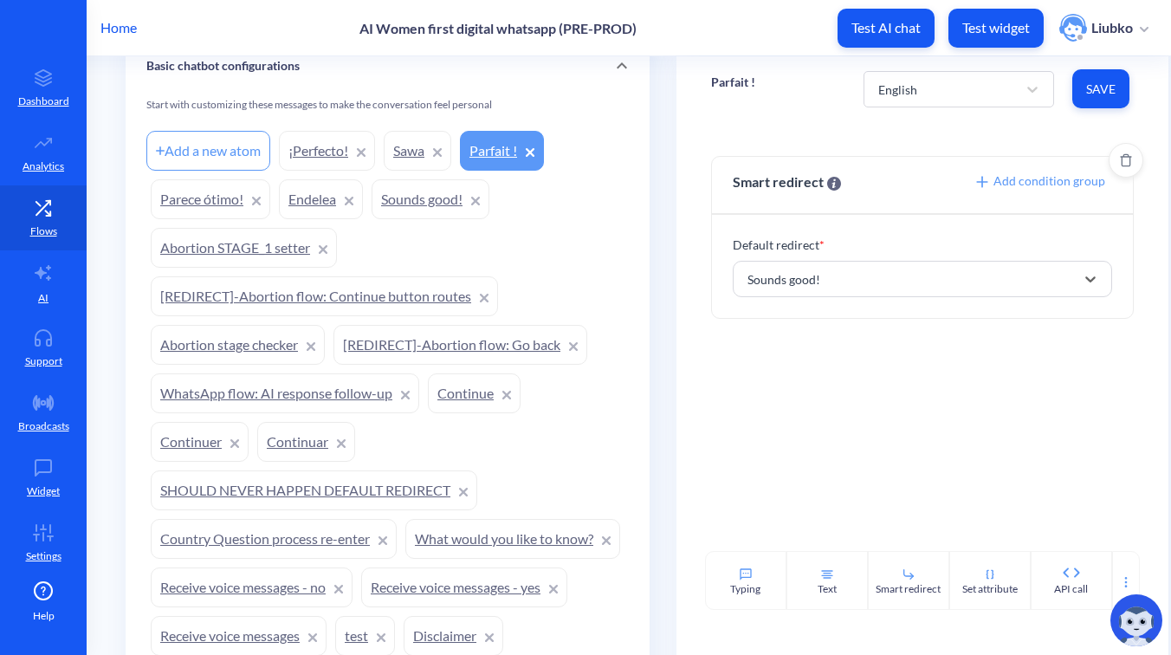
click at [1096, 94] on span "Save" at bounding box center [1100, 89] width 29 height 17
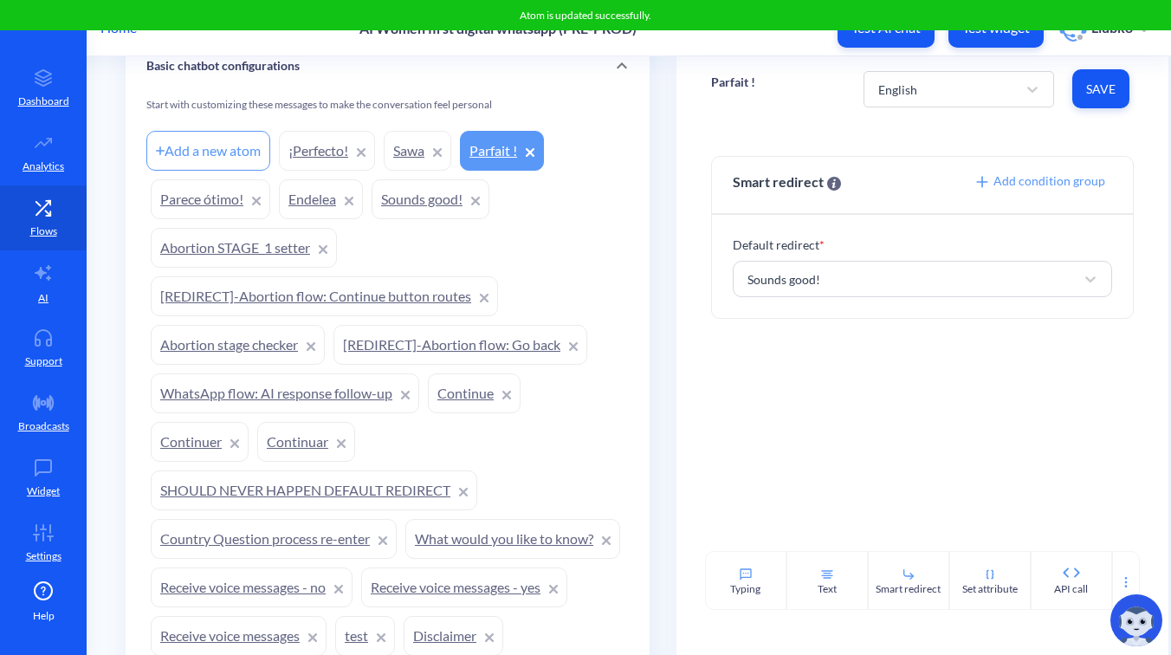
click at [410, 138] on link "Sawa" at bounding box center [418, 151] width 68 height 40
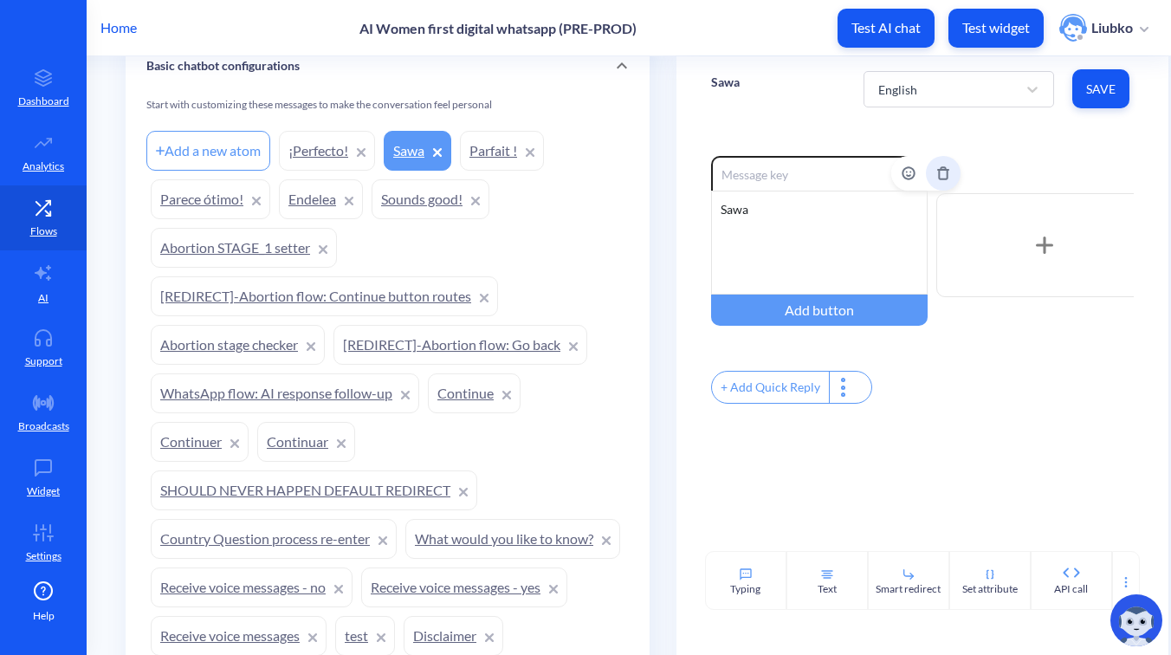
click at [936, 174] on icon "Delete" at bounding box center [943, 173] width 14 height 14
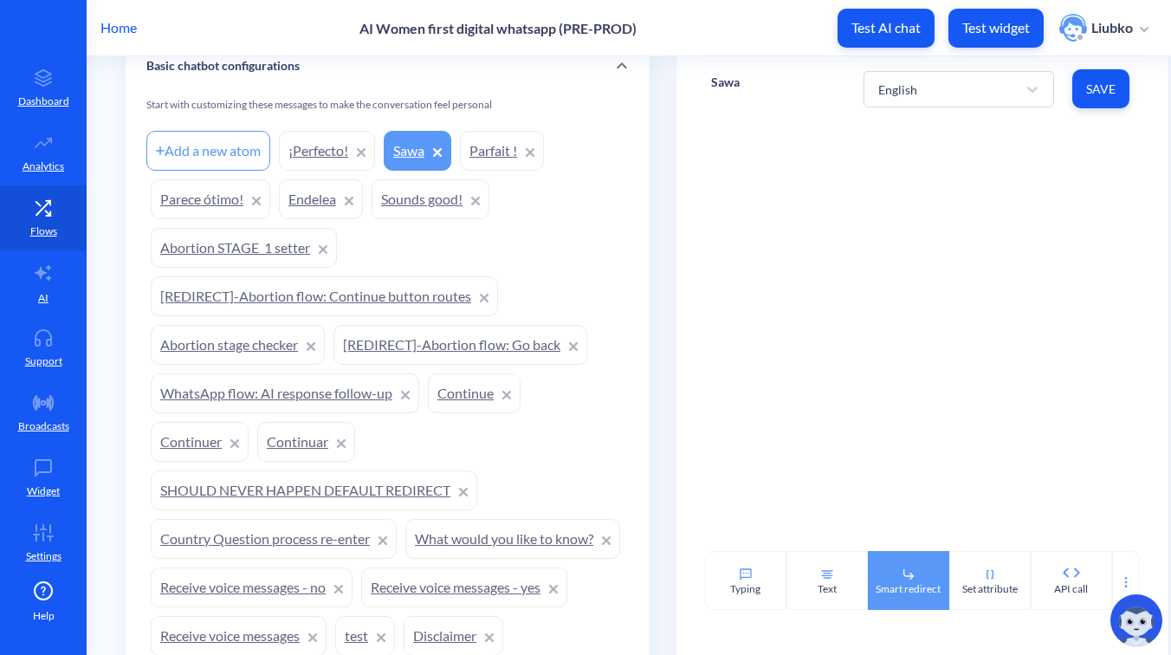
click at [889, 566] on div "Smart redirect" at bounding box center [908, 580] width 81 height 59
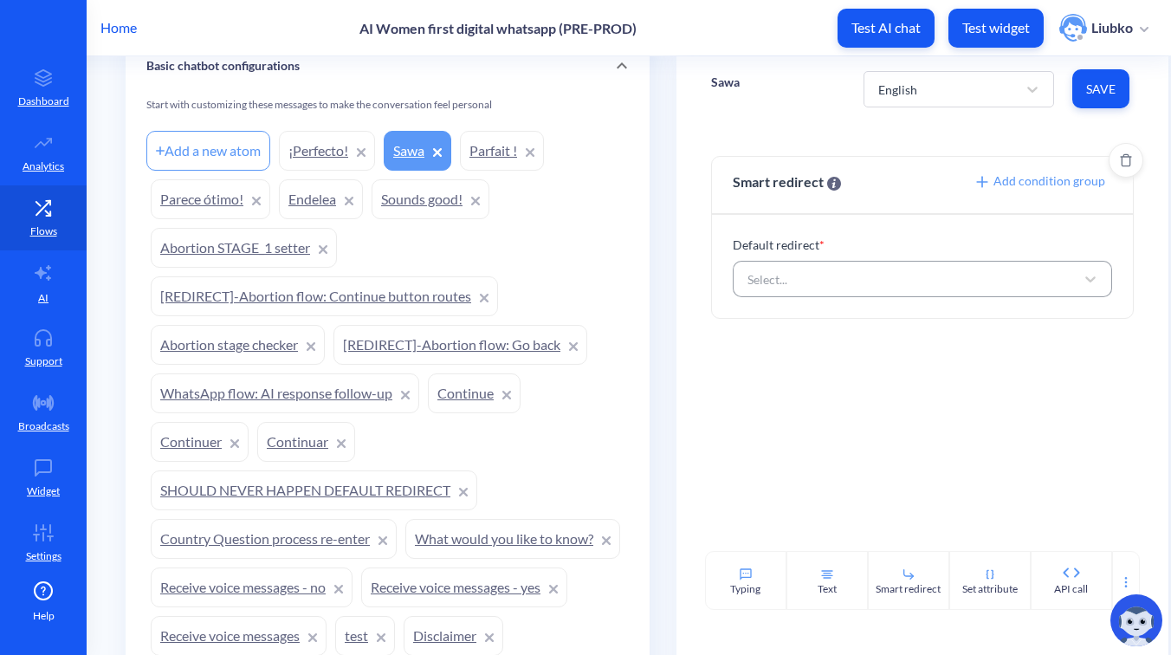
click at [872, 282] on div "Select..." at bounding box center [907, 278] width 336 height 31
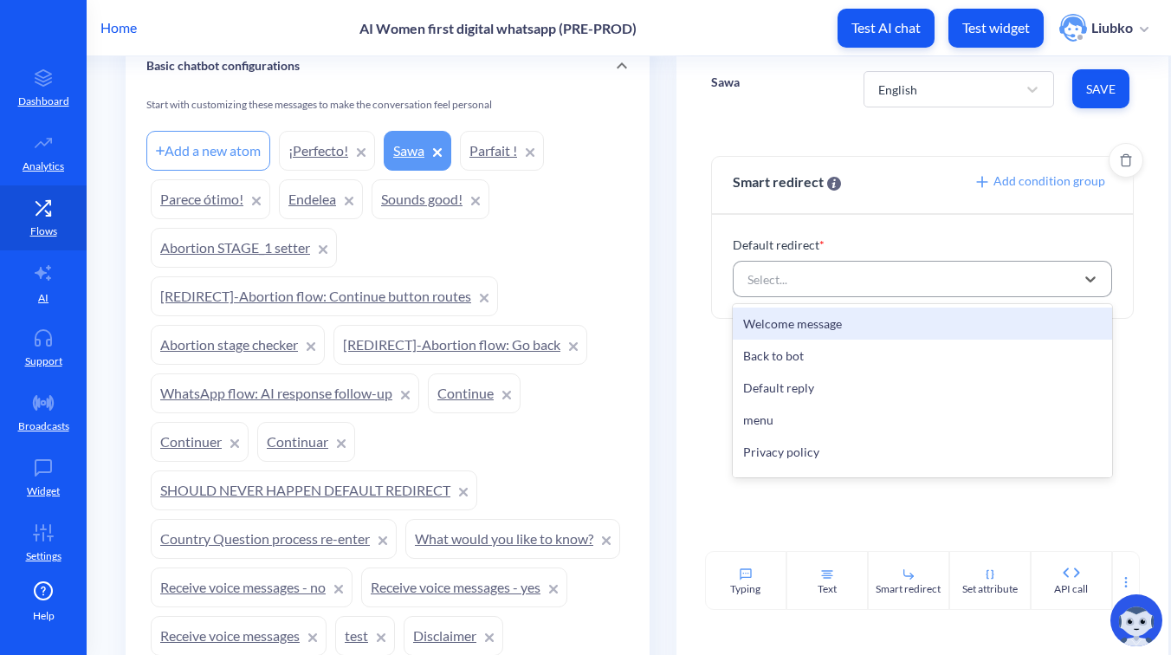
paste input "Sounds good!"
type input "Sounds good!"
click at [867, 324] on div "Sounds good!" at bounding box center [922, 323] width 379 height 32
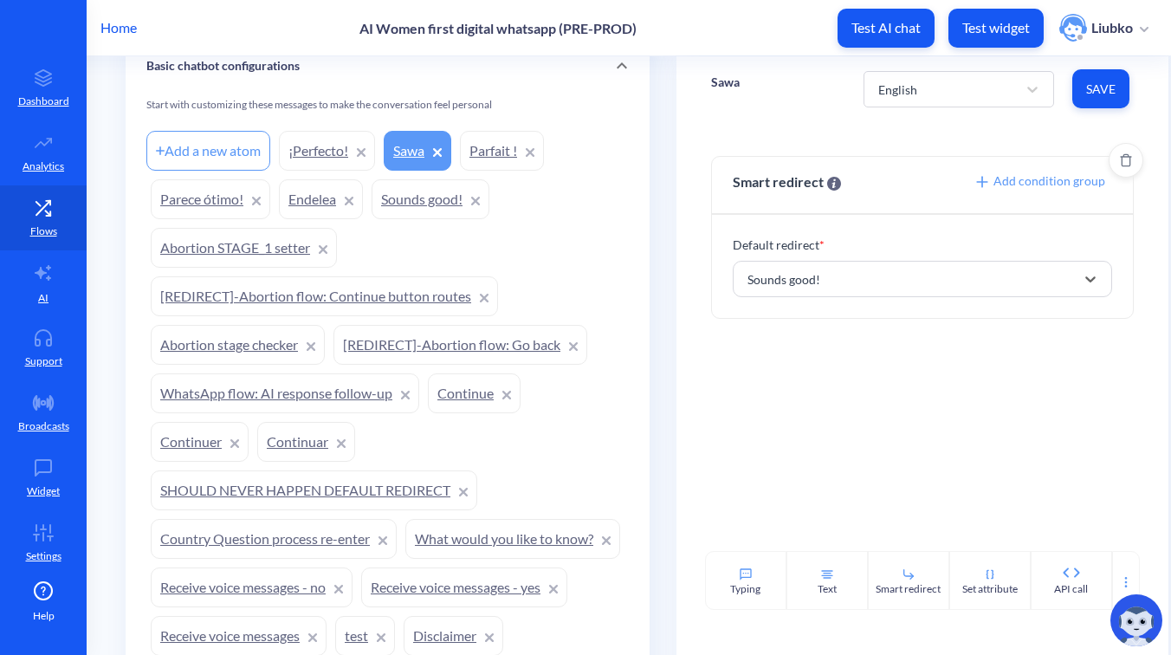
click at [1102, 94] on span "Save" at bounding box center [1100, 89] width 29 height 17
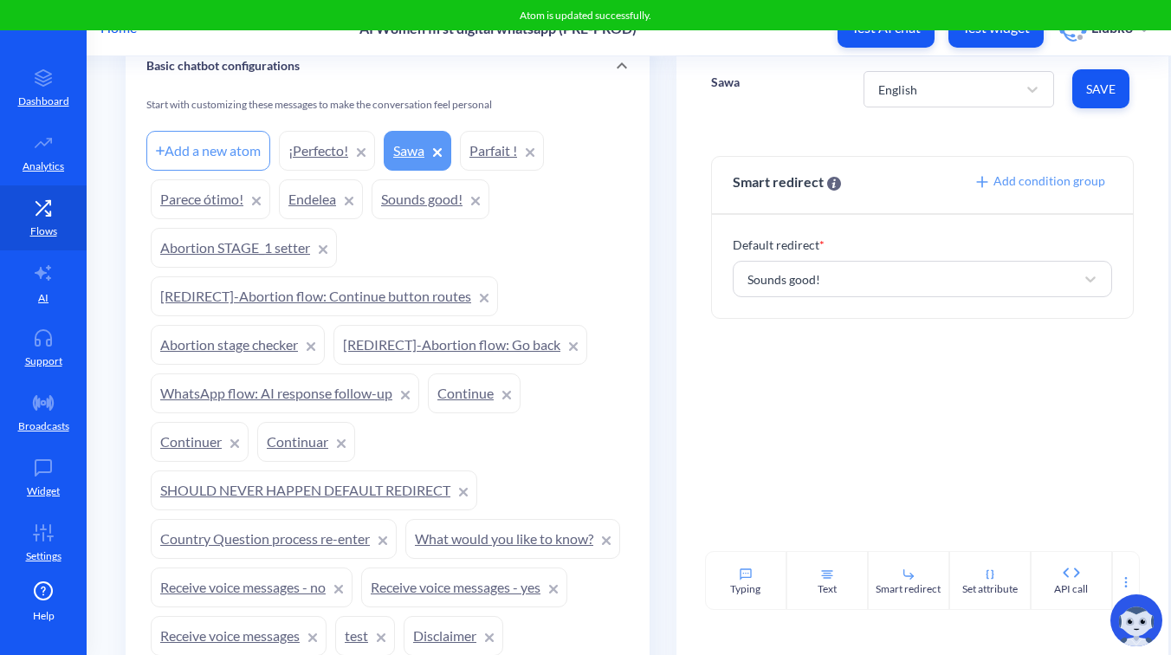
click at [321, 150] on link "¡Perfecto!" at bounding box center [327, 151] width 96 height 40
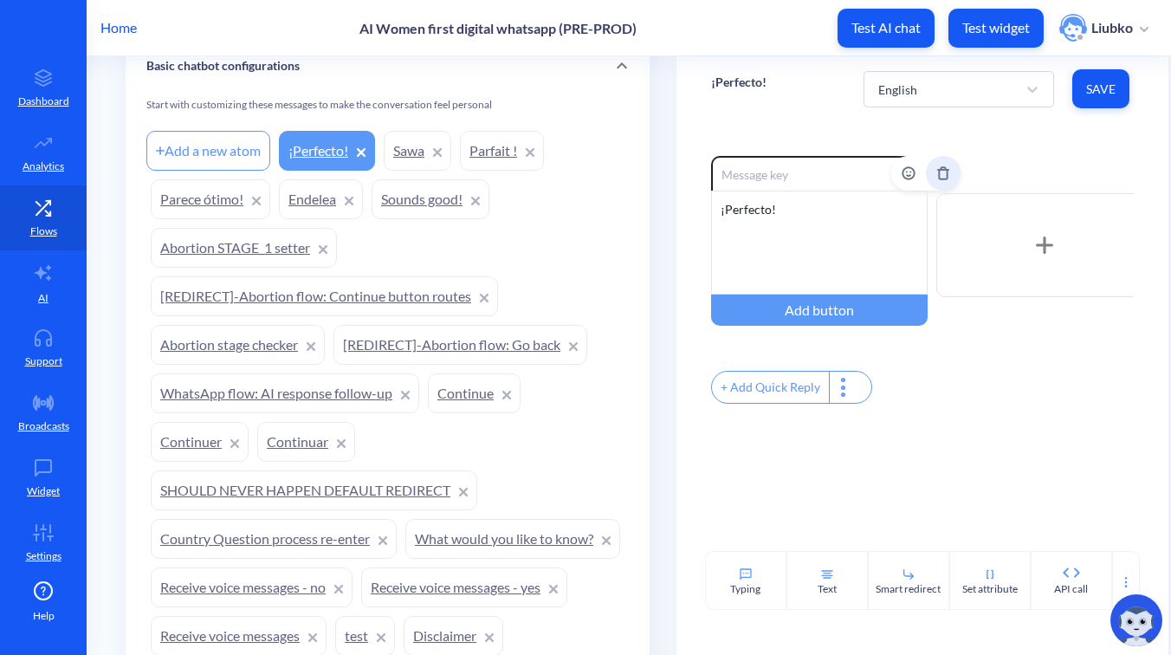
click at [926, 178] on button "Delete" at bounding box center [943, 173] width 35 height 35
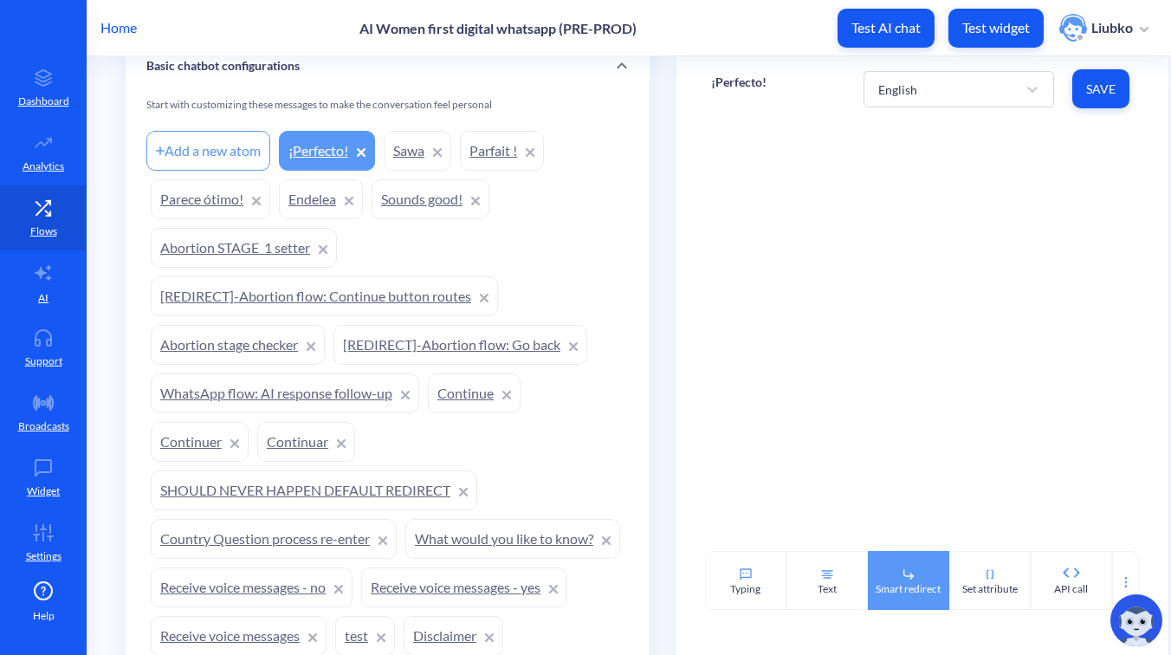
click at [915, 582] on div "Smart redirect" at bounding box center [908, 589] width 65 height 16
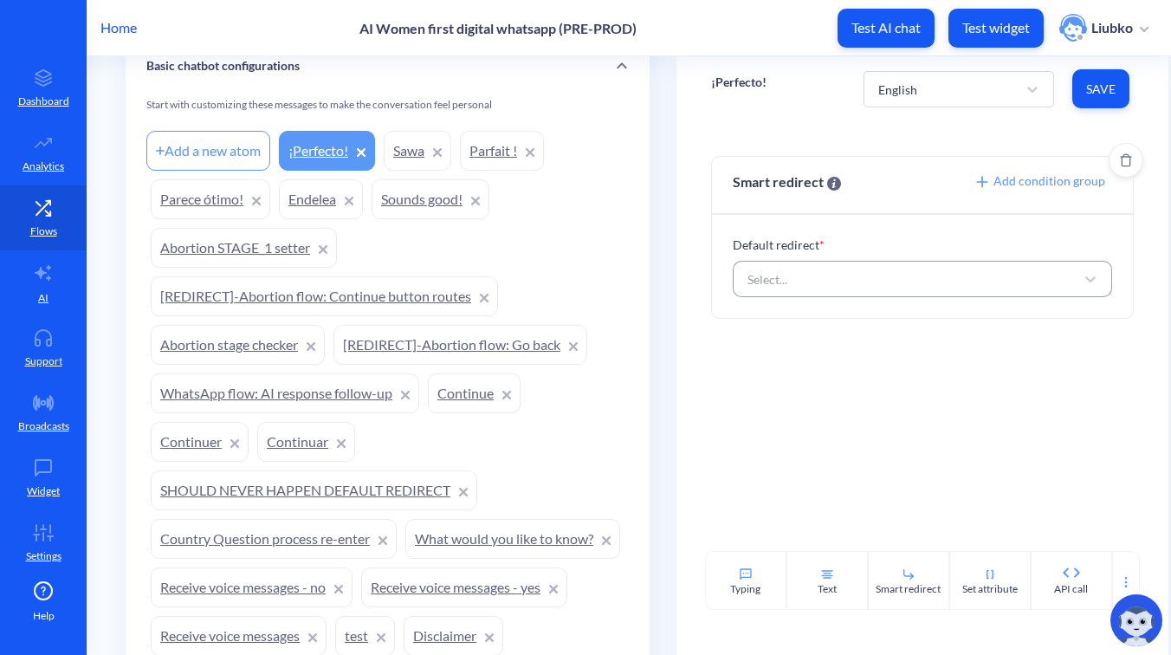
click at [869, 268] on div "Select..." at bounding box center [907, 278] width 336 height 31
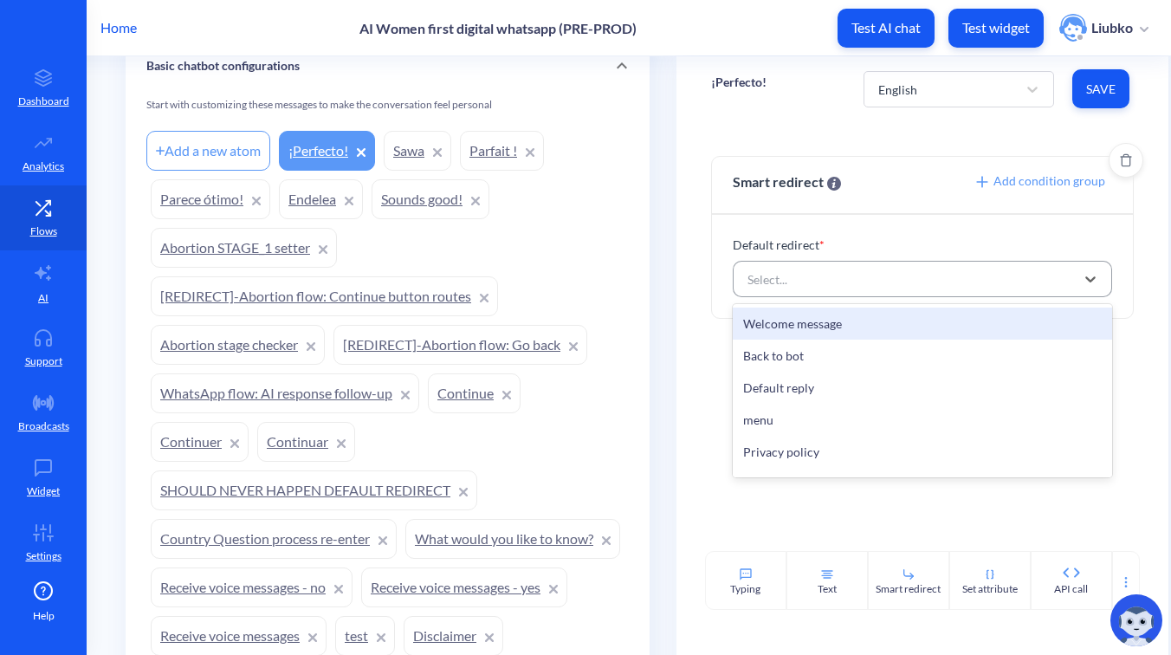
paste input "Sounds good!"
type input "Sounds good!"
click at [862, 320] on div "Sounds good!" at bounding box center [922, 323] width 379 height 32
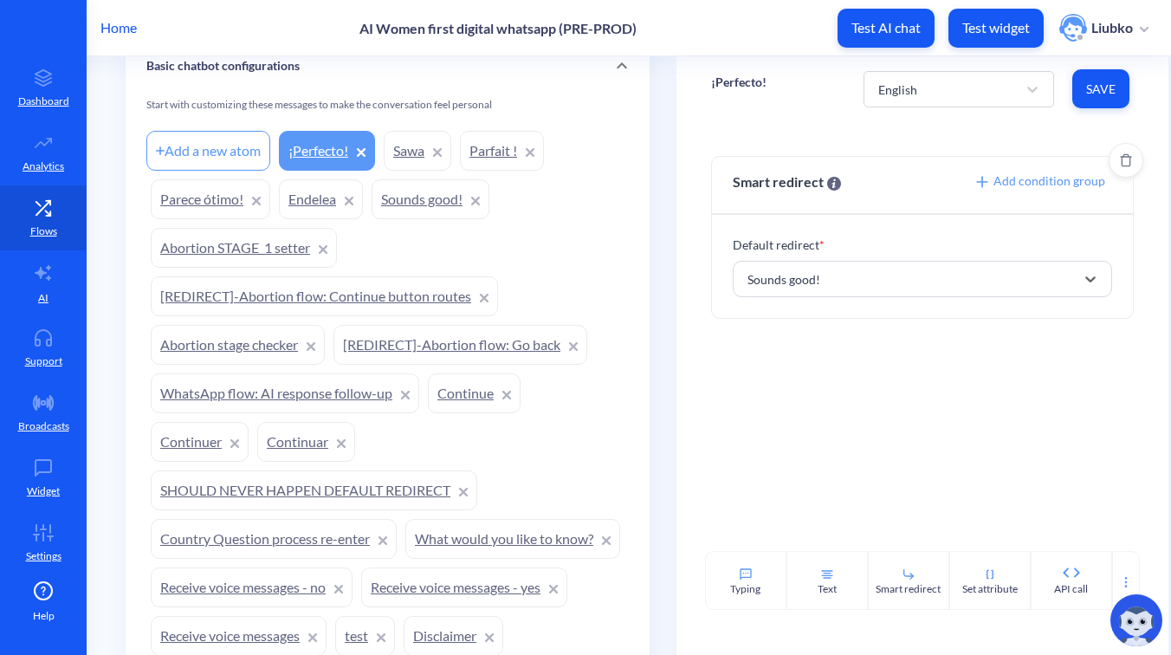
click at [1108, 94] on span "Save" at bounding box center [1100, 89] width 29 height 17
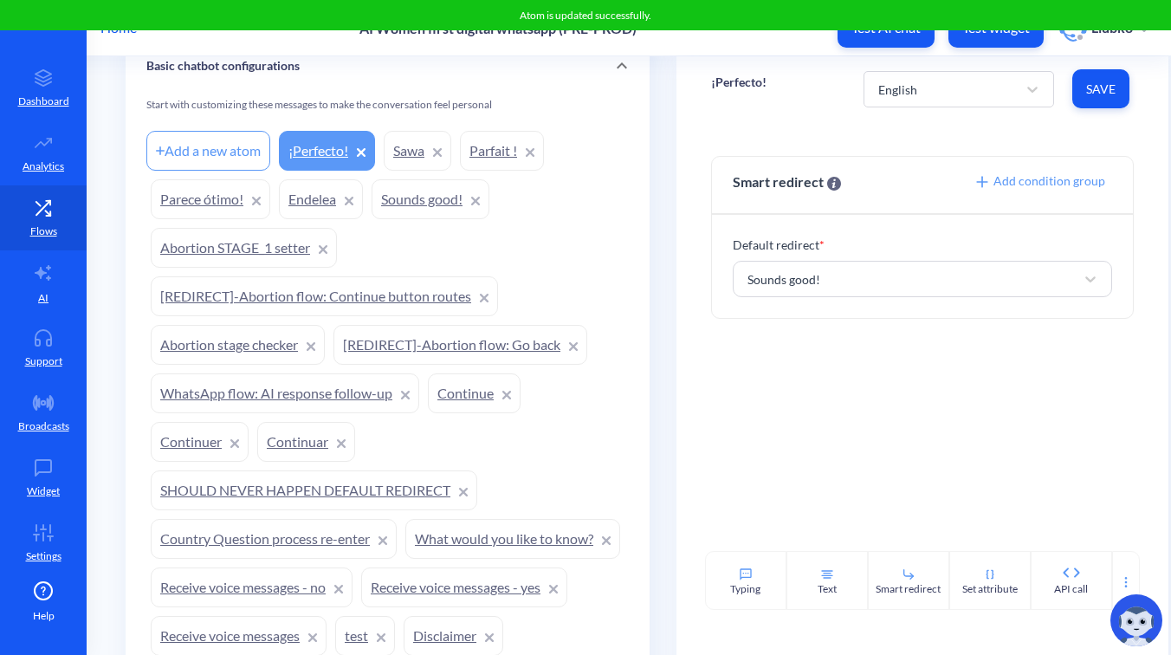
click at [942, 132] on div "Smart redirect Add condition group Default redirect * Sounds good!" at bounding box center [922, 336] width 492 height 430
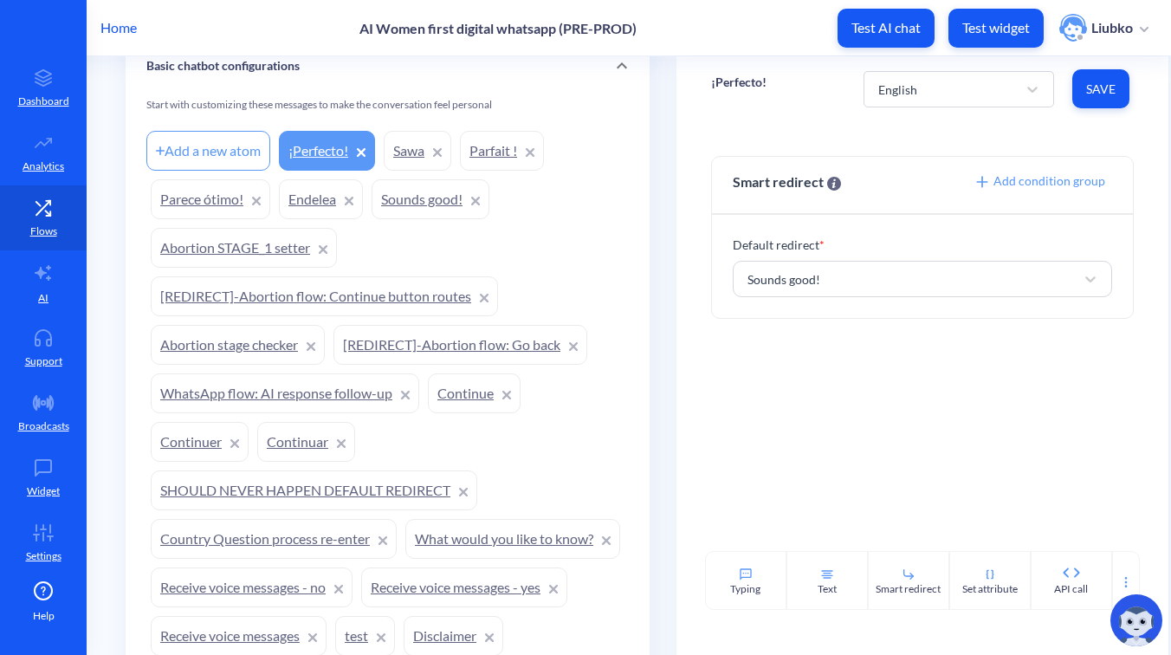
click at [406, 151] on link "Sawa" at bounding box center [418, 151] width 68 height 40
click at [486, 147] on link "Parfait !" at bounding box center [502, 151] width 84 height 40
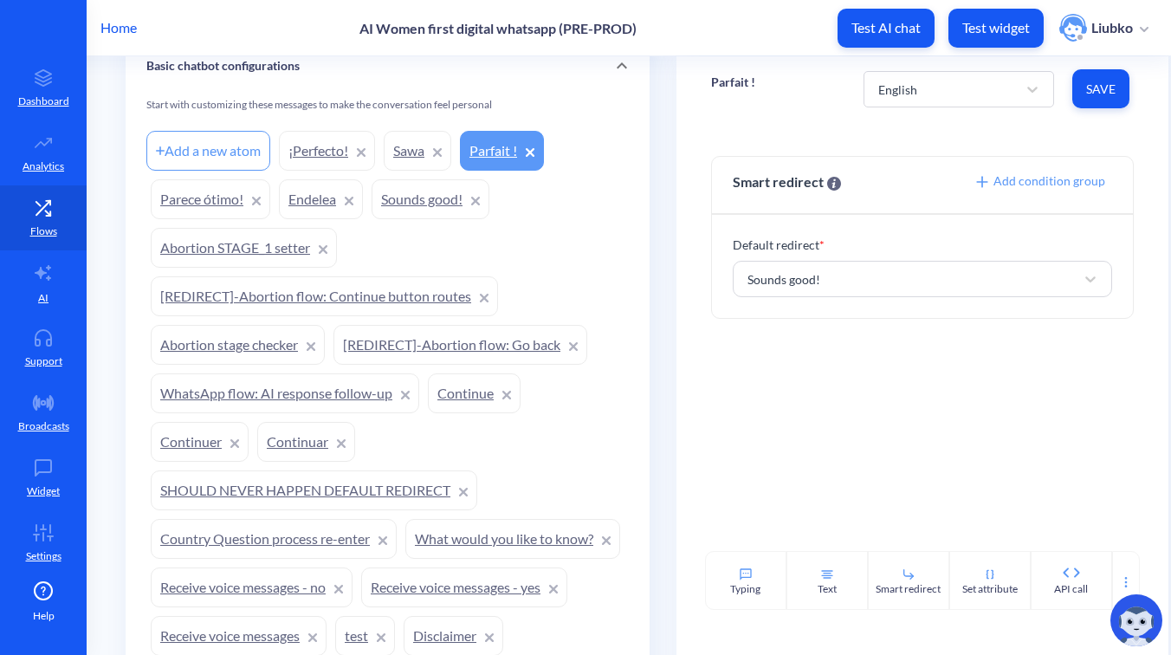
click at [204, 197] on link "Parece ótimo!" at bounding box center [211, 199] width 120 height 40
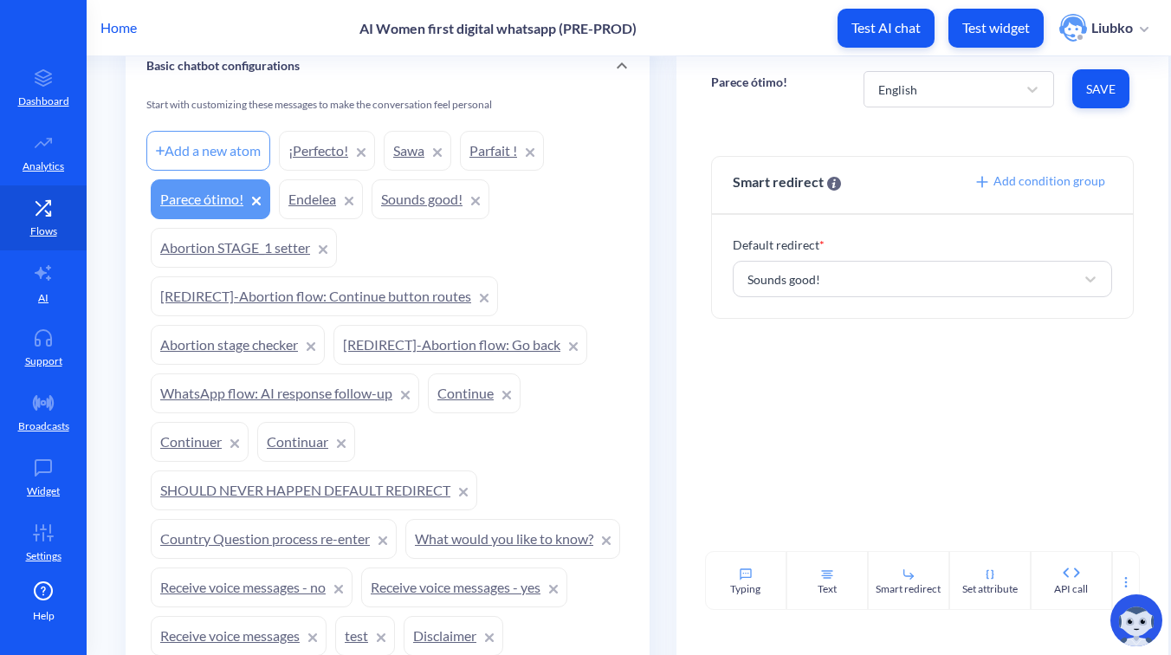
click at [301, 195] on link "Endelea" at bounding box center [321, 199] width 84 height 40
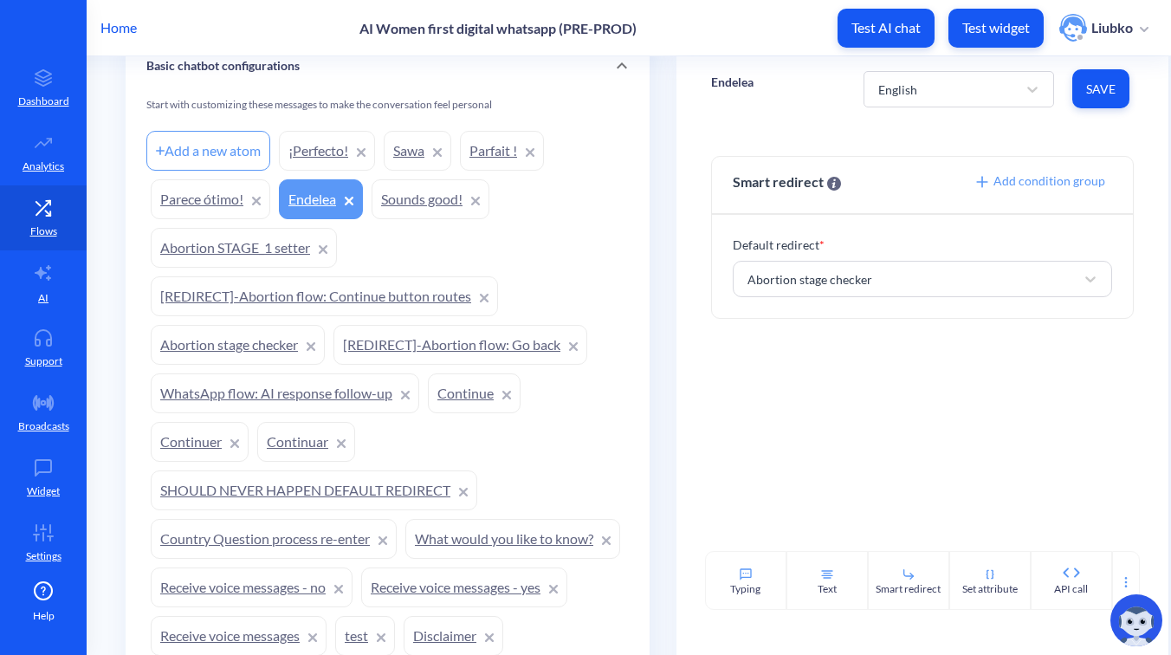
click at [412, 195] on link "Sounds good!" at bounding box center [431, 199] width 118 height 40
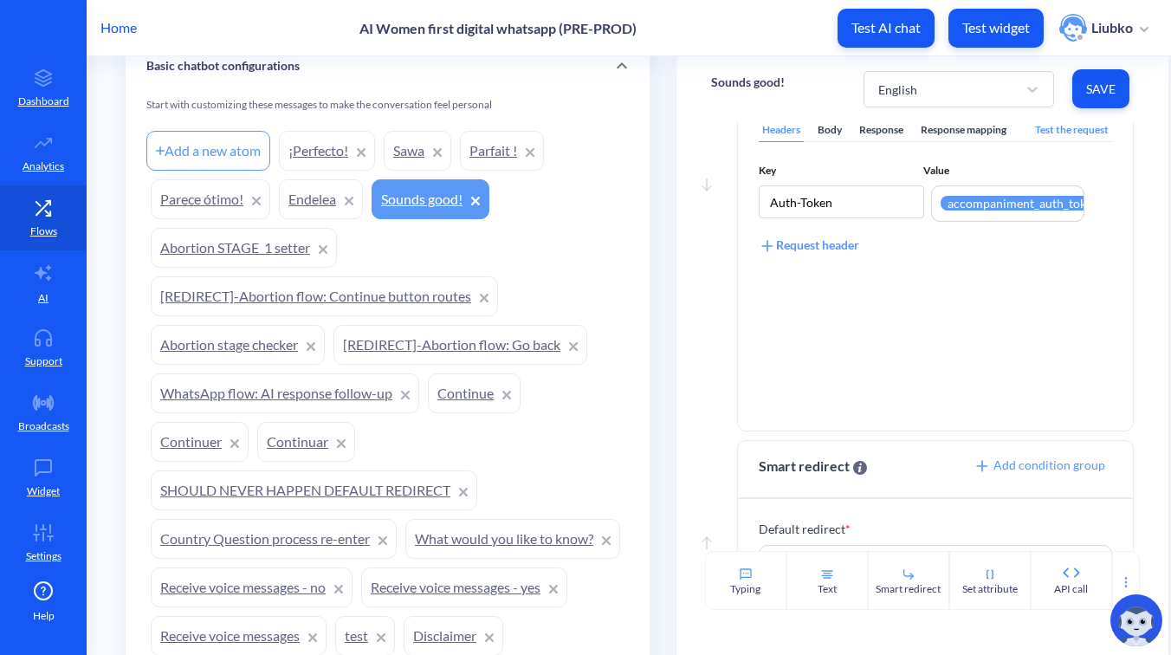
scroll to position [260, 0]
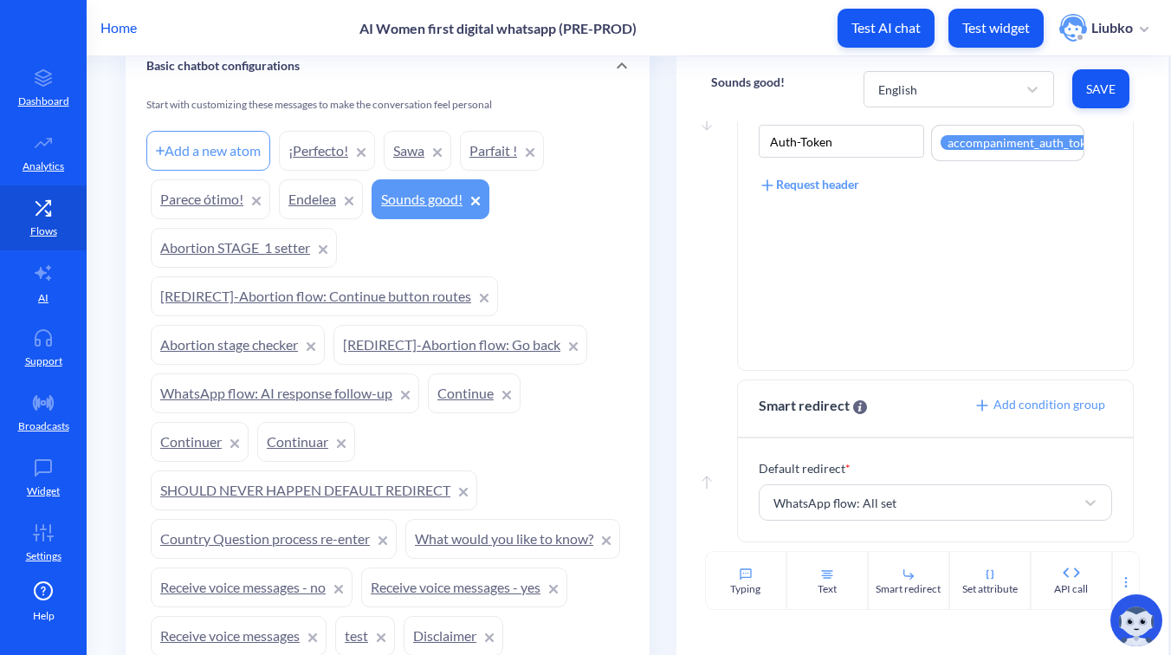
click at [453, 389] on link "Continue" at bounding box center [474, 393] width 93 height 40
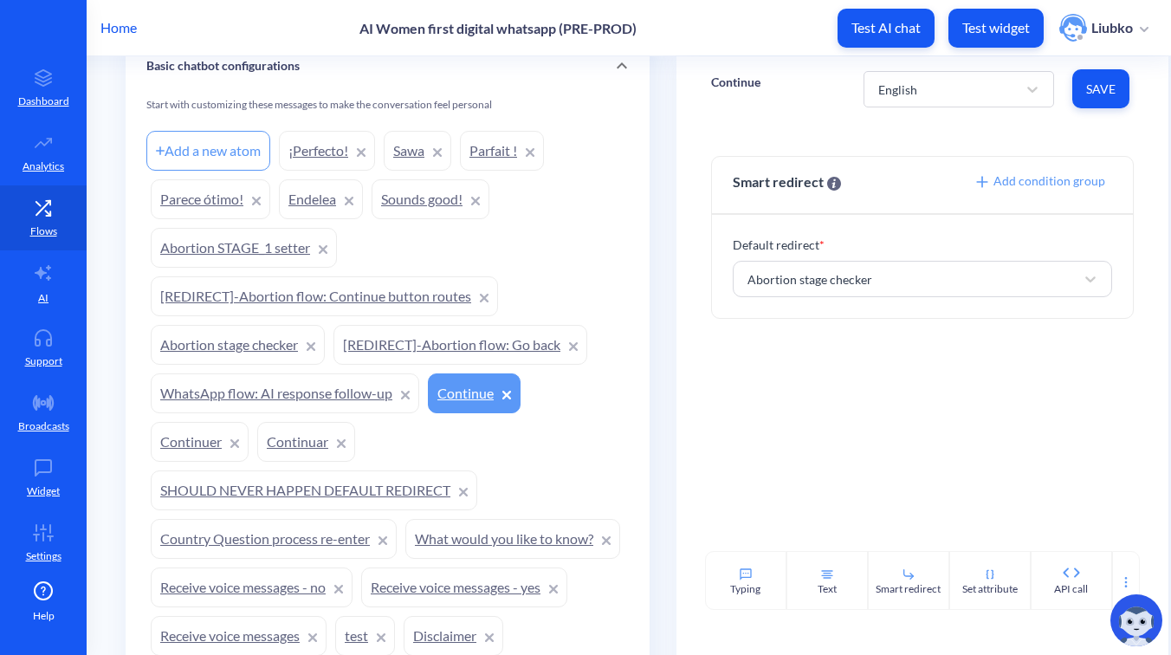
click at [288, 438] on link "Continuar" at bounding box center [306, 442] width 98 height 40
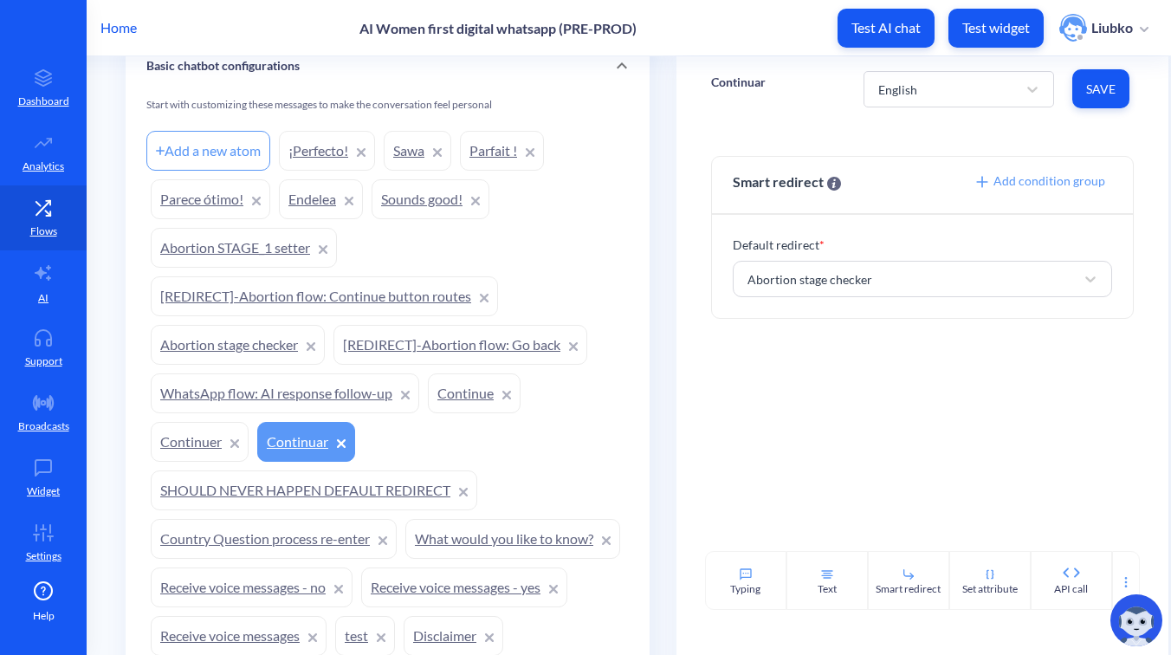
click at [182, 447] on link "Continuer" at bounding box center [200, 442] width 98 height 40
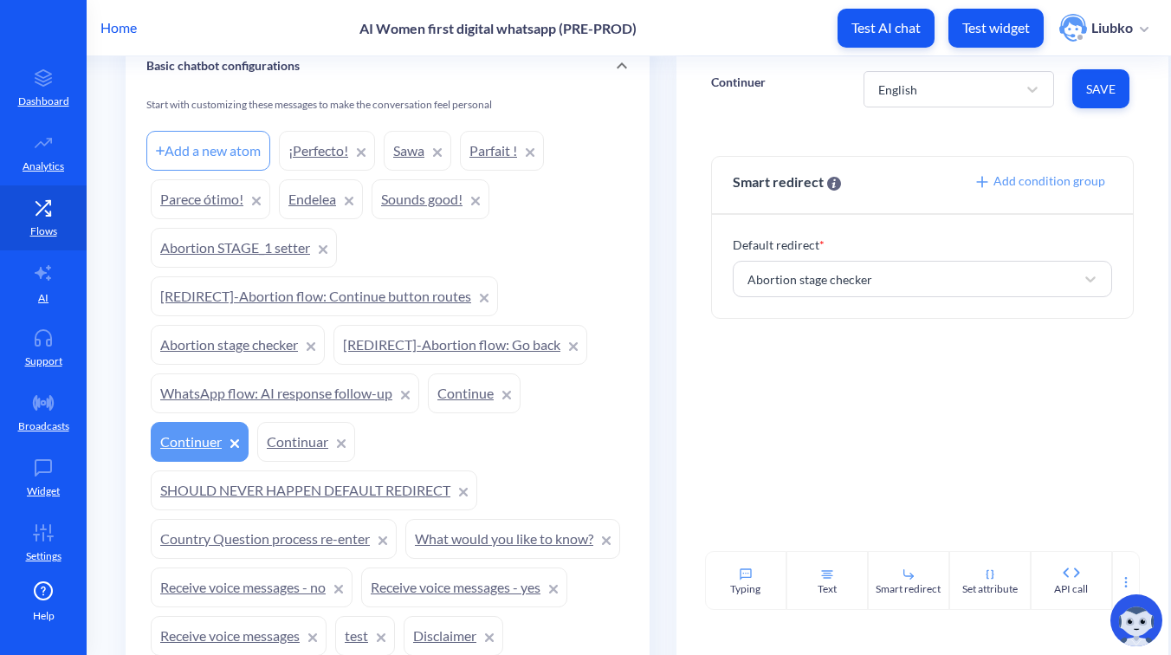
click at [314, 199] on link "Endelea" at bounding box center [321, 199] width 84 height 40
